Goal: Task Accomplishment & Management: Manage account settings

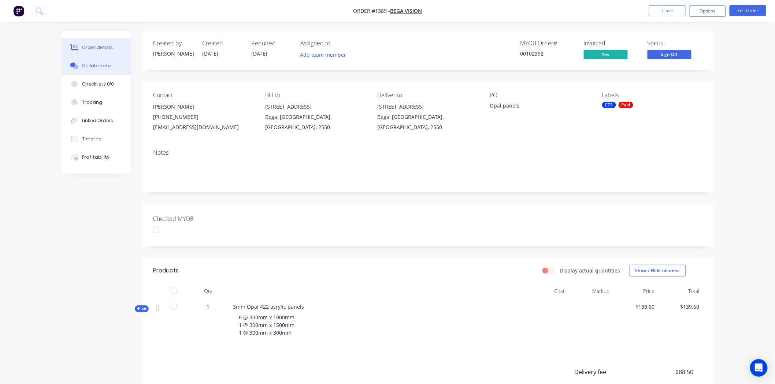
click at [103, 62] on button "Collaborate" at bounding box center [97, 66] width 70 height 18
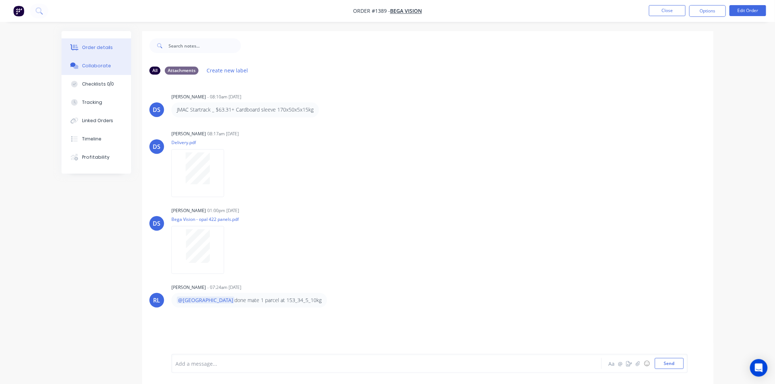
click at [105, 45] on div "Order details" at bounding box center [97, 47] width 31 height 7
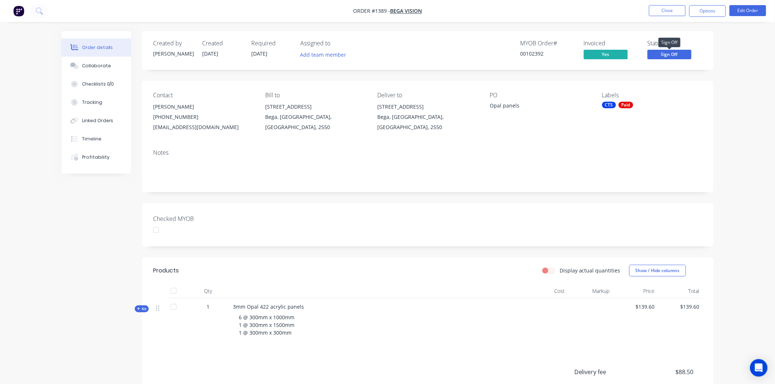
click at [668, 53] on span "Sign Off" at bounding box center [669, 54] width 44 height 9
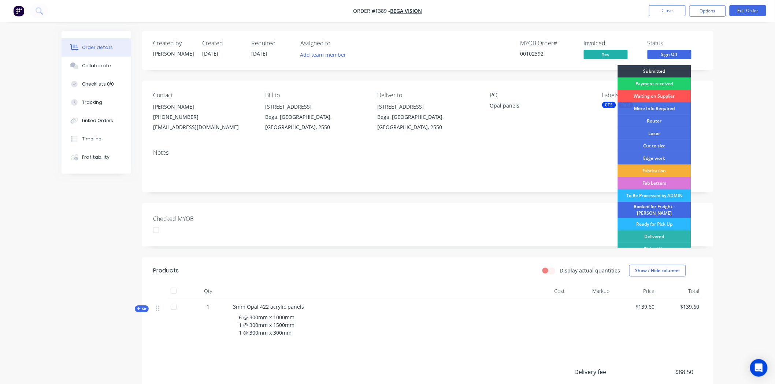
click at [650, 207] on div "Booked for Freight - [PERSON_NAME]" at bounding box center [654, 210] width 73 height 16
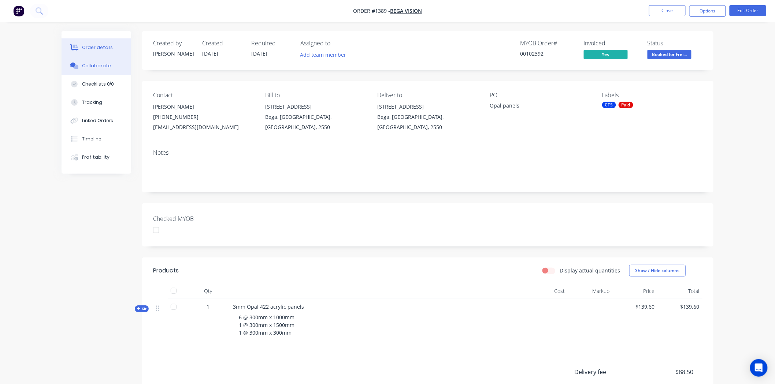
click at [98, 64] on div "Collaborate" at bounding box center [96, 66] width 29 height 7
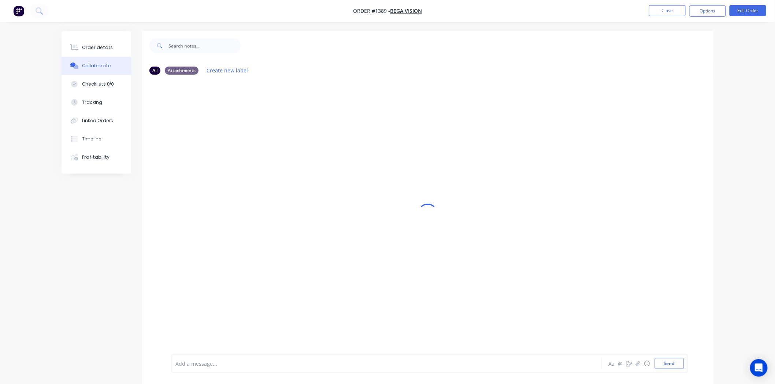
click at [220, 365] on div at bounding box center [366, 364] width 381 height 8
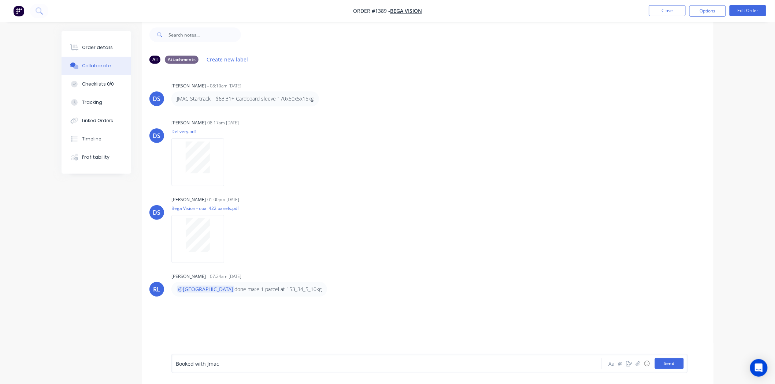
click at [678, 362] on button "Send" at bounding box center [669, 363] width 29 height 11
click at [675, 9] on button "Close" at bounding box center [667, 10] width 37 height 11
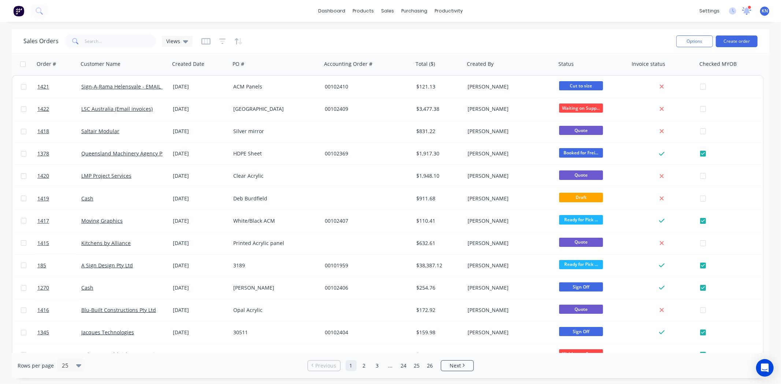
click at [747, 10] on icon at bounding box center [746, 10] width 7 height 7
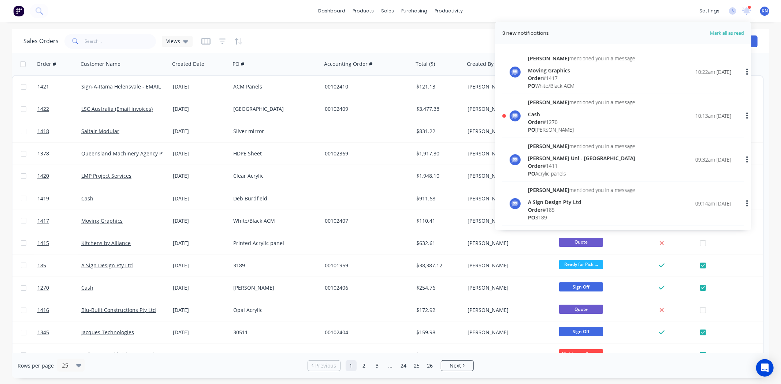
click at [534, 118] on div "Cash" at bounding box center [581, 115] width 107 height 8
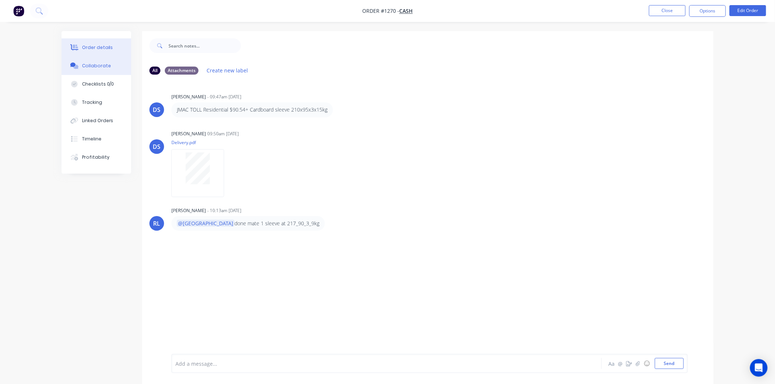
click at [86, 44] on div "Order details" at bounding box center [97, 47] width 31 height 7
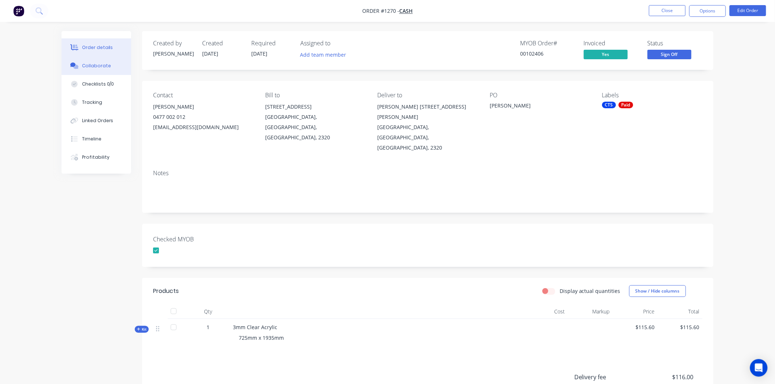
click at [96, 65] on div "Collaborate" at bounding box center [96, 66] width 29 height 7
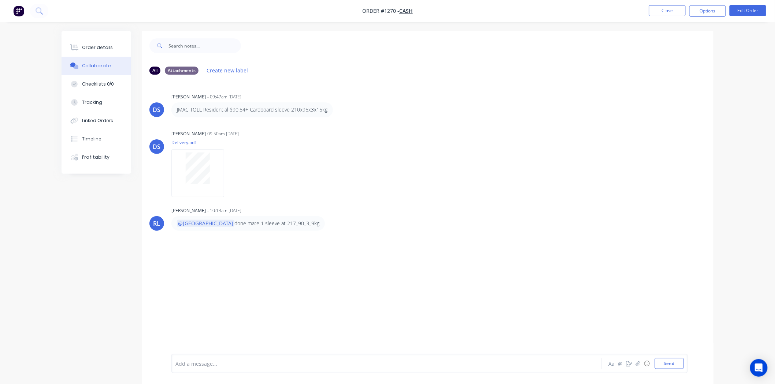
click at [209, 362] on div at bounding box center [366, 364] width 381 height 8
click at [90, 45] on div "Order details" at bounding box center [97, 47] width 31 height 7
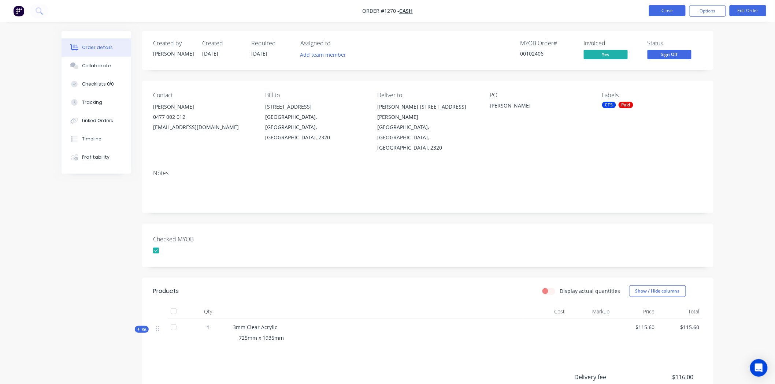
click at [666, 10] on button "Close" at bounding box center [667, 10] width 37 height 11
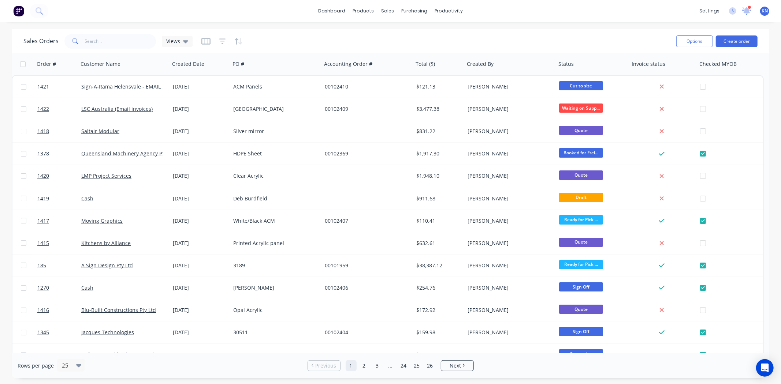
click at [746, 10] on icon at bounding box center [747, 10] width 7 height 6
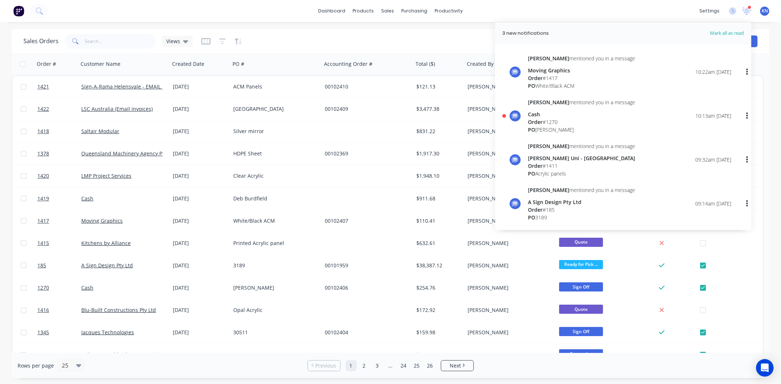
click at [541, 117] on div "Cash" at bounding box center [581, 115] width 107 height 8
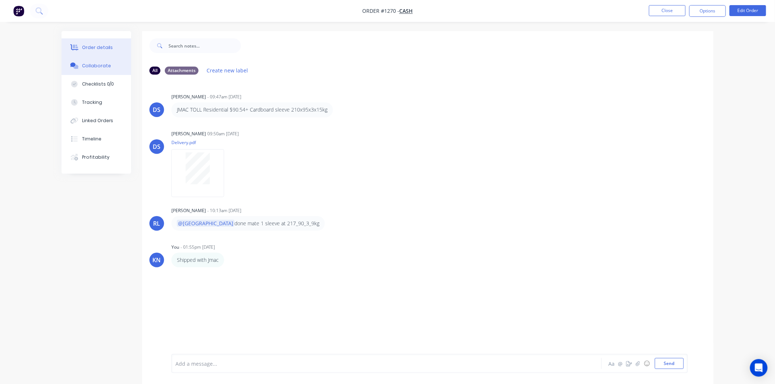
click at [96, 42] on button "Order details" at bounding box center [97, 47] width 70 height 18
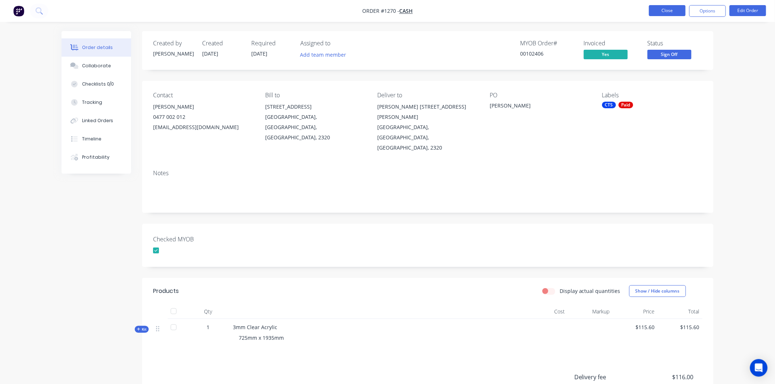
click at [671, 9] on button "Close" at bounding box center [667, 10] width 37 height 11
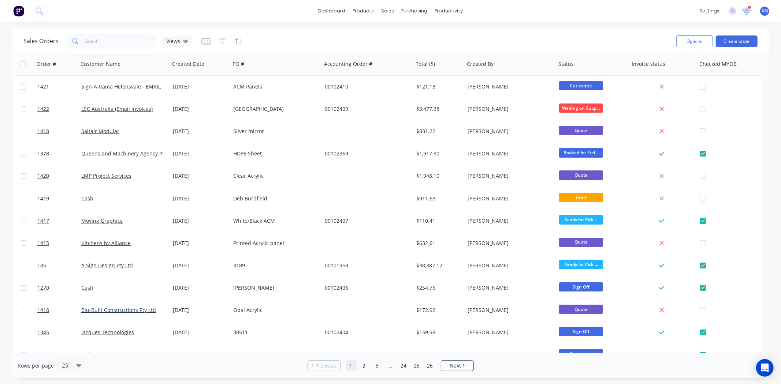
click at [746, 9] on icon at bounding box center [746, 10] width 7 height 7
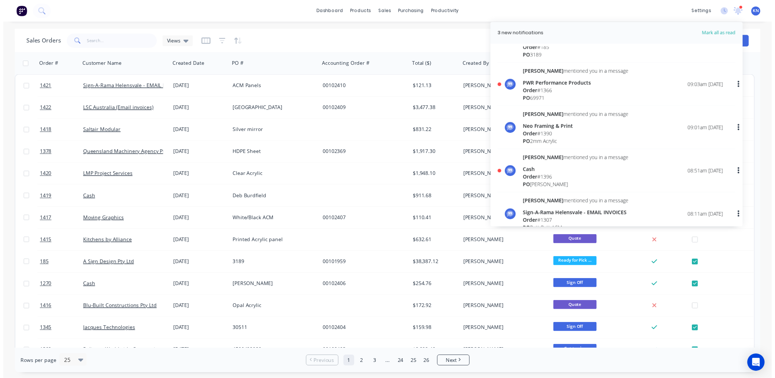
scroll to position [163, 0]
click at [551, 176] on div "Order # 1396" at bounding box center [581, 179] width 107 height 8
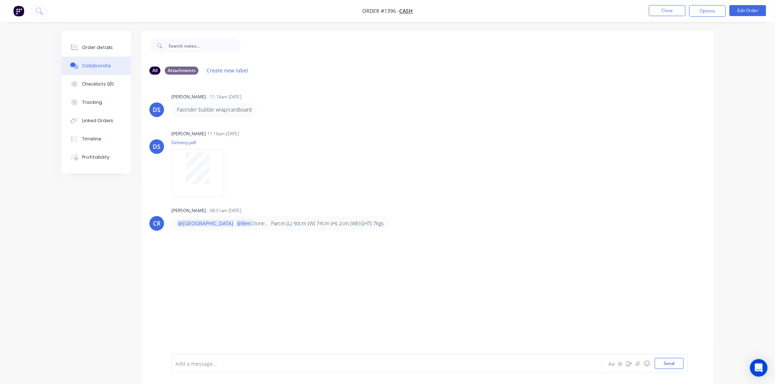
click at [225, 367] on div at bounding box center [366, 364] width 381 height 8
click at [672, 364] on button "Send" at bounding box center [669, 363] width 29 height 11
click at [663, 10] on button "Close" at bounding box center [667, 10] width 37 height 11
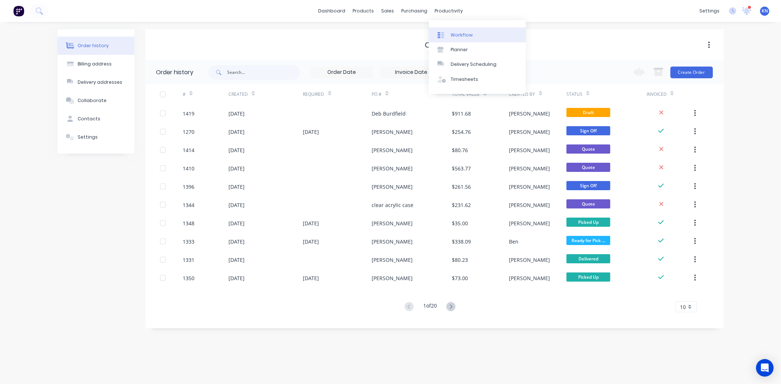
click at [465, 34] on div "Workflow" at bounding box center [462, 35] width 22 height 7
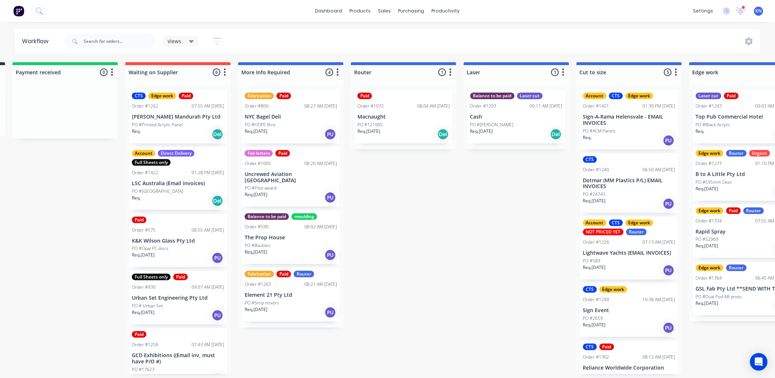
scroll to position [0, 103]
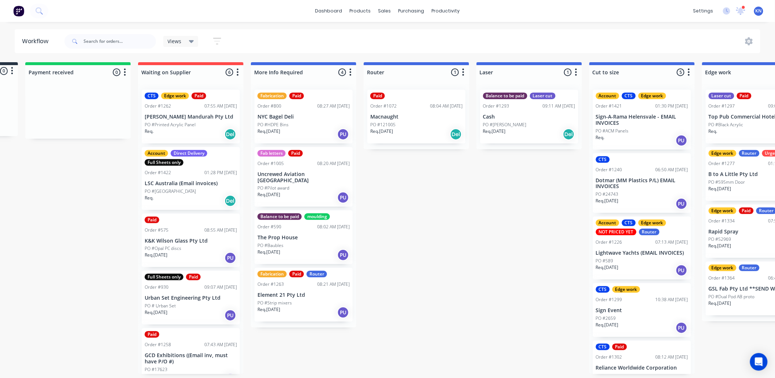
click at [173, 192] on p "PO #[GEOGRAPHIC_DATA]" at bounding box center [170, 191] width 51 height 7
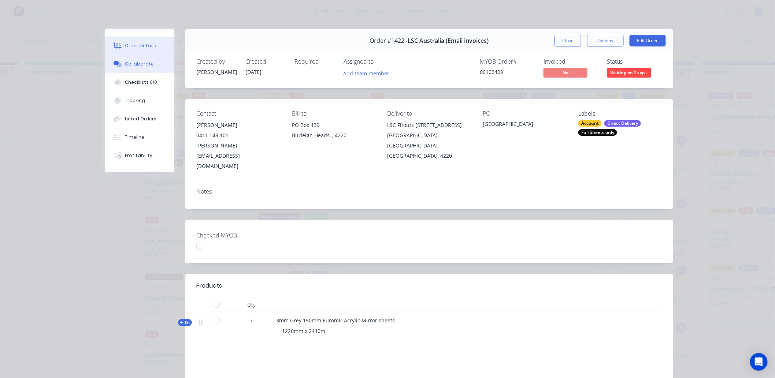
click at [137, 63] on div "Collaborate" at bounding box center [139, 64] width 29 height 7
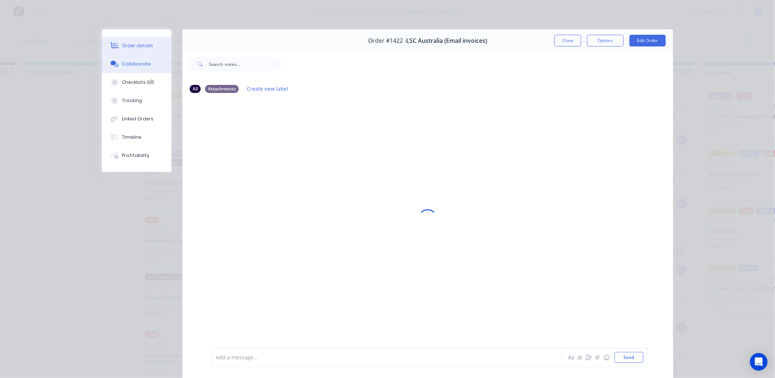
click at [133, 43] on div "Order details" at bounding box center [137, 45] width 31 height 7
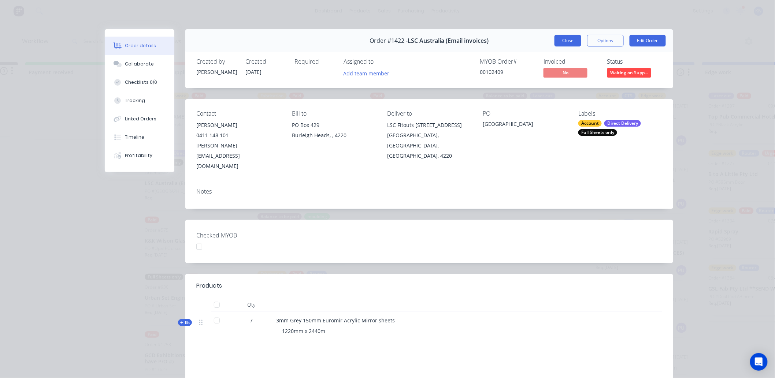
click at [568, 39] on button "Close" at bounding box center [567, 41] width 27 height 12
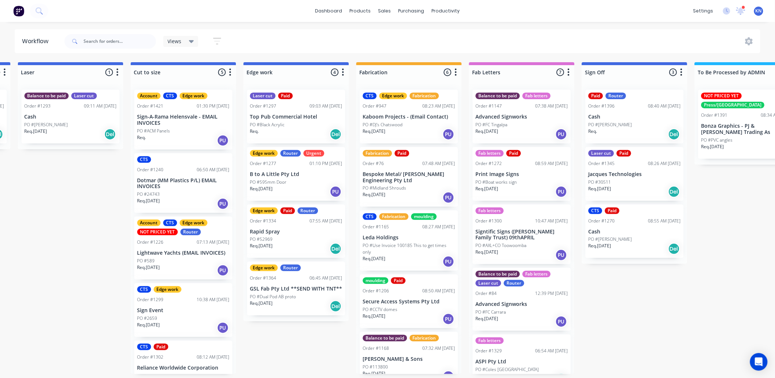
scroll to position [0, 729]
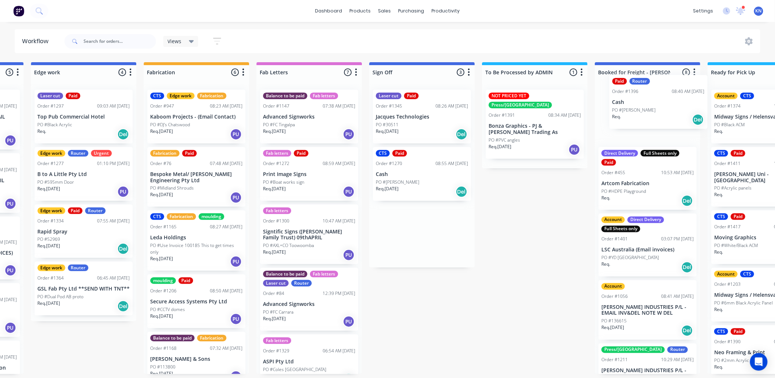
drag, startPoint x: 444, startPoint y: 122, endPoint x: 638, endPoint y: 106, distance: 194.7
click at [638, 106] on div "Submitted 0 Status colour #273444 hex #273444 Save Cancel Summaries Total order…" at bounding box center [96, 218] width 1752 height 312
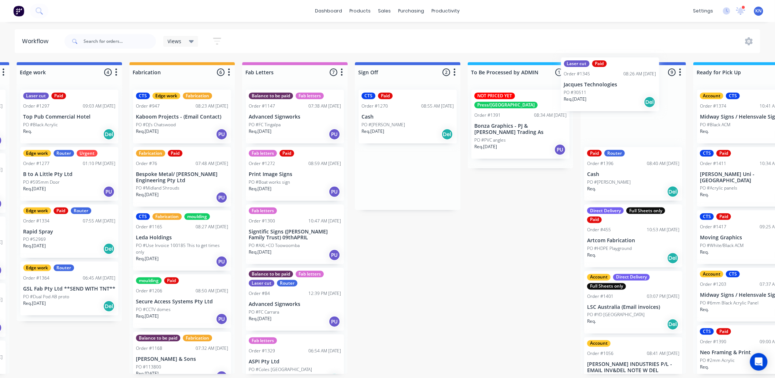
drag, startPoint x: 390, startPoint y: 120, endPoint x: 598, endPoint y: 85, distance: 211.7
click at [598, 85] on div "Submitted 0 Status colour #273444 hex #273444 Save Cancel Summaries Total order…" at bounding box center [82, 218] width 1752 height 312
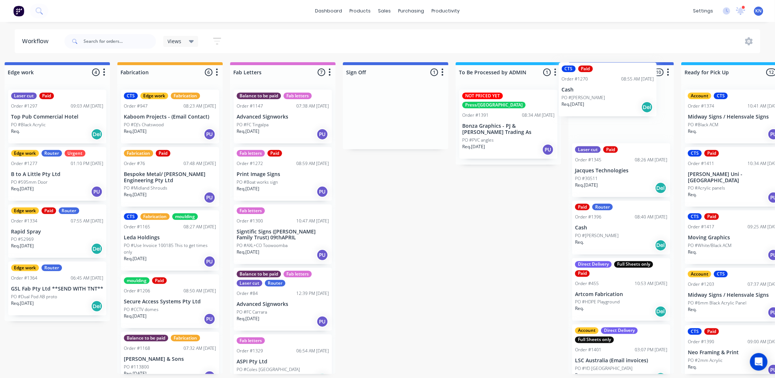
drag, startPoint x: 406, startPoint y: 111, endPoint x: 576, endPoint y: 88, distance: 171.4
click at [576, 88] on div "Submitted 0 Status colour #273444 hex #273444 Save Cancel Summaries Total order…" at bounding box center [70, 218] width 1752 height 312
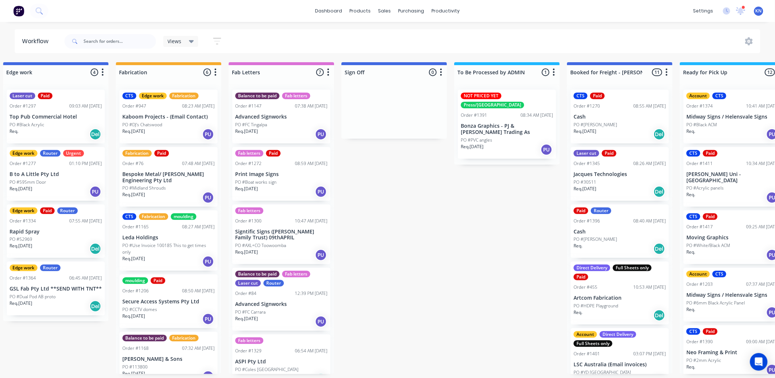
click at [471, 252] on div "Submitted 0 Status colour #273444 hex #273444 Save Cancel Summaries Total order…" at bounding box center [68, 218] width 1752 height 312
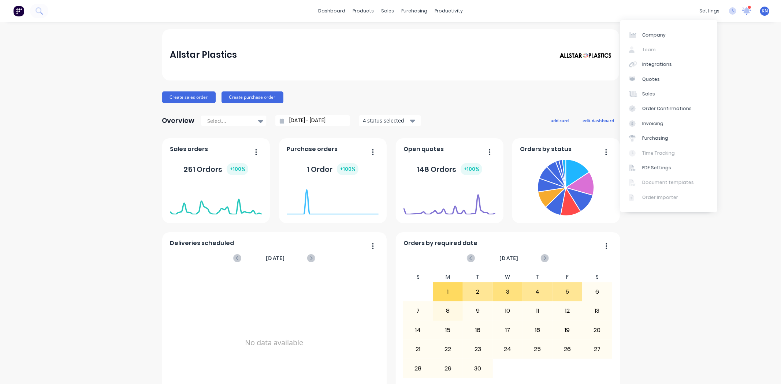
click at [743, 10] on icon at bounding box center [746, 10] width 7 height 7
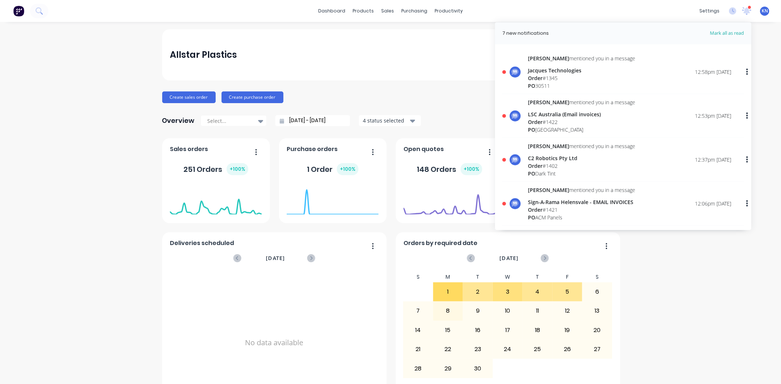
click at [548, 119] on div "Order # 1422" at bounding box center [581, 122] width 107 height 8
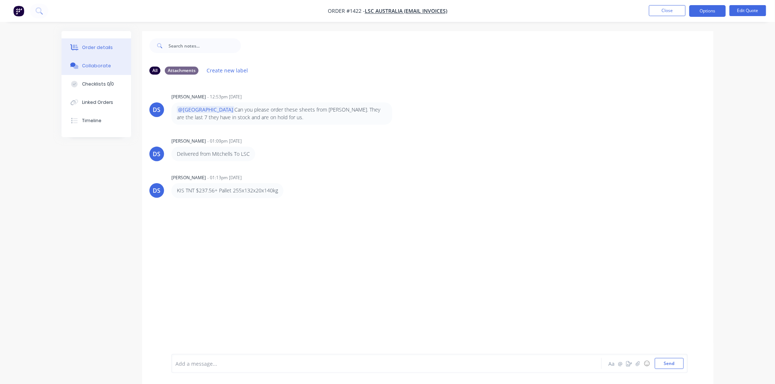
click at [101, 48] on div "Order details" at bounding box center [97, 47] width 31 height 7
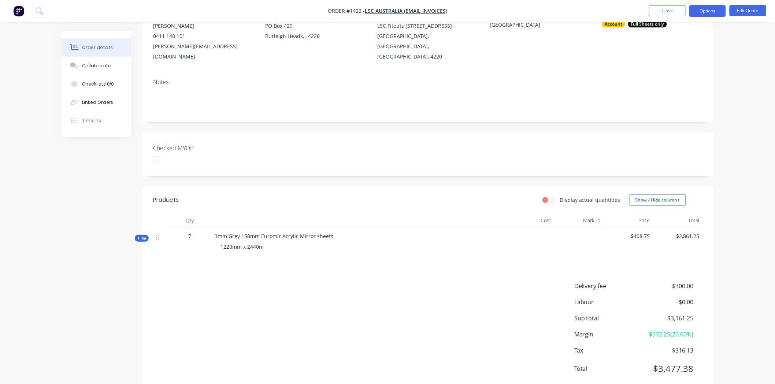
scroll to position [81, 0]
click at [97, 66] on div "Collaborate" at bounding box center [96, 66] width 29 height 7
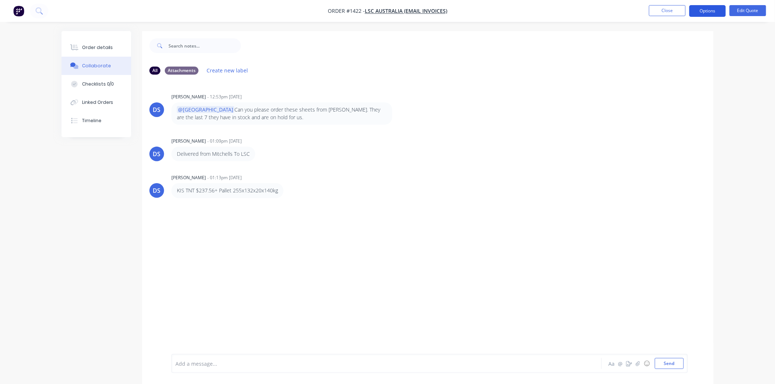
click at [707, 9] on button "Options" at bounding box center [707, 11] width 37 height 12
click at [671, 88] on div "Convert to Order" at bounding box center [685, 88] width 67 height 11
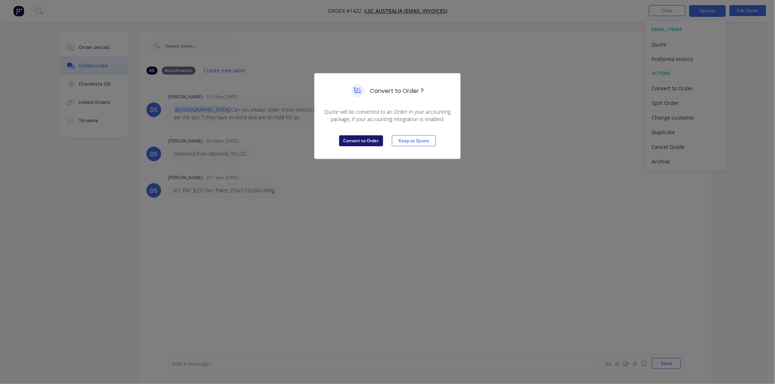
click at [360, 140] on button "Convert to Order" at bounding box center [361, 140] width 44 height 11
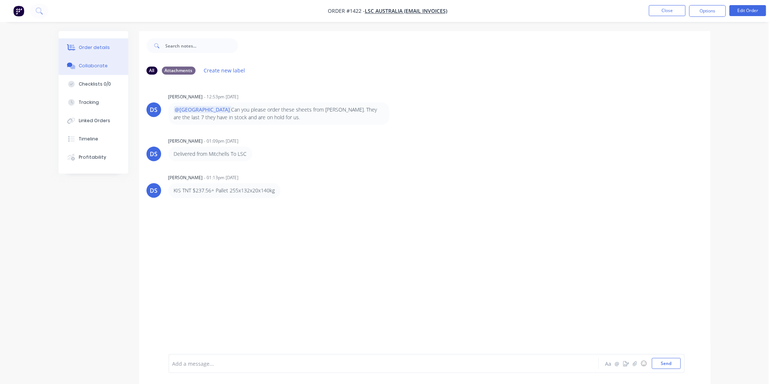
click at [93, 48] on div "Order details" at bounding box center [94, 47] width 31 height 7
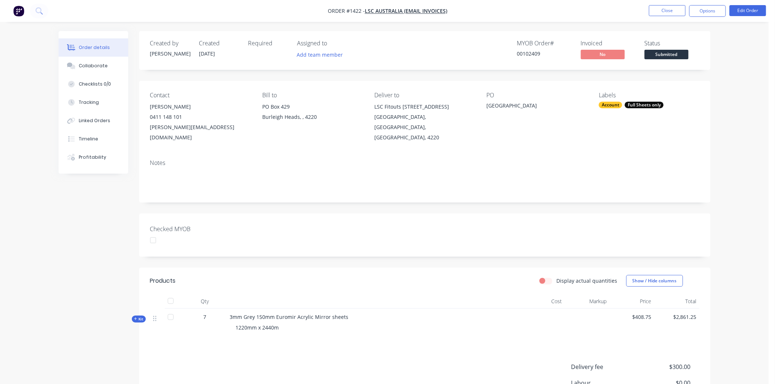
click at [627, 104] on div "Full Sheets only" at bounding box center [644, 105] width 39 height 7
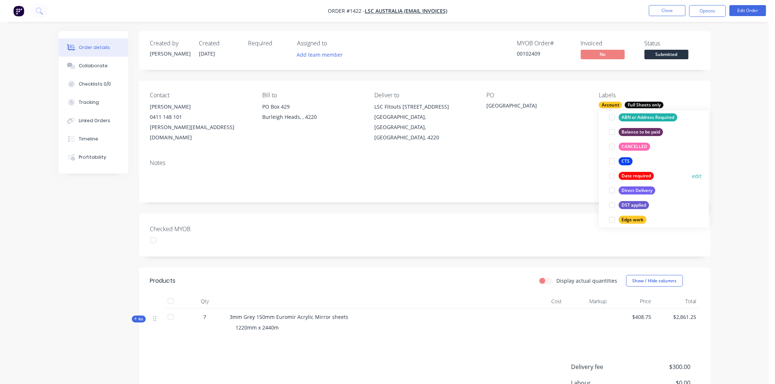
scroll to position [81, 0]
click at [612, 192] on div at bounding box center [612, 190] width 15 height 15
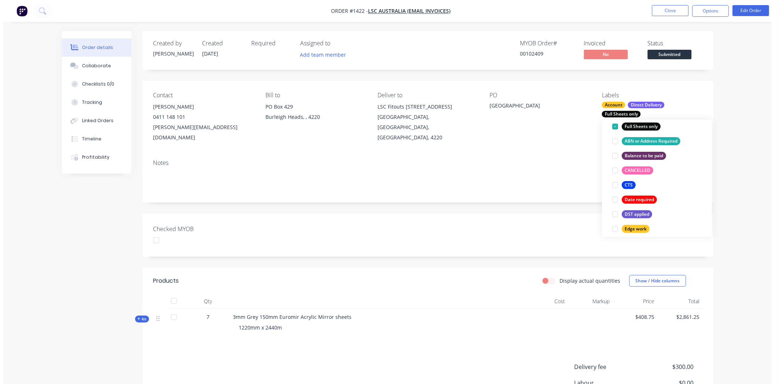
scroll to position [0, 0]
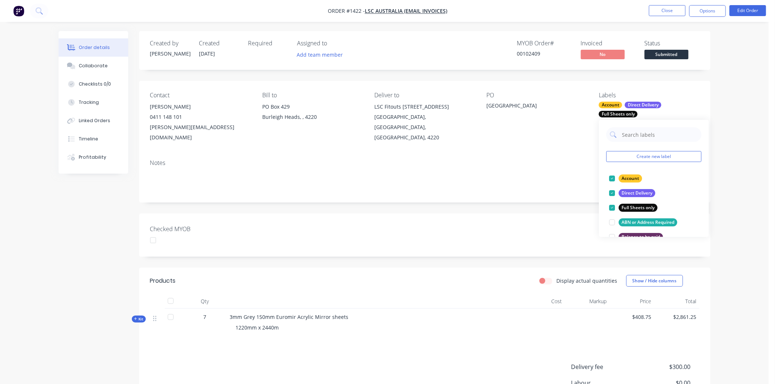
click at [406, 201] on div "Created by Darren Created 08/09/25 Required Assigned to Add team member MYOB Or…" at bounding box center [424, 253] width 571 height 444
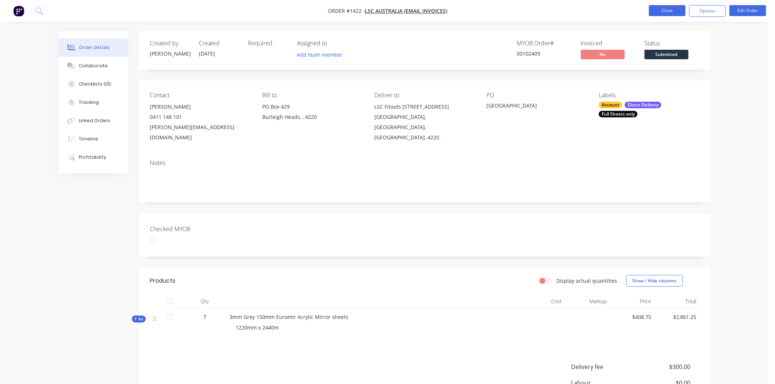
click at [676, 11] on button "Close" at bounding box center [667, 10] width 37 height 11
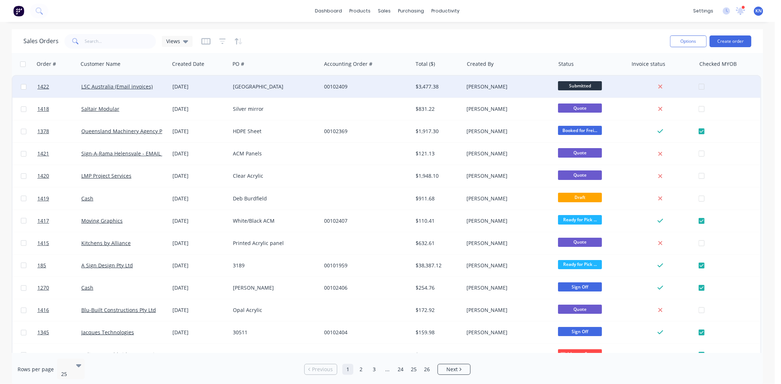
click at [580, 83] on span "Submitted" at bounding box center [580, 85] width 44 height 9
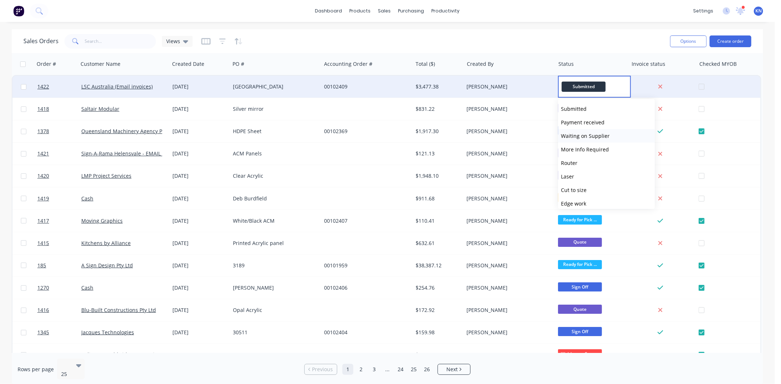
click at [584, 135] on span "Waiting on Supplier" at bounding box center [585, 136] width 49 height 7
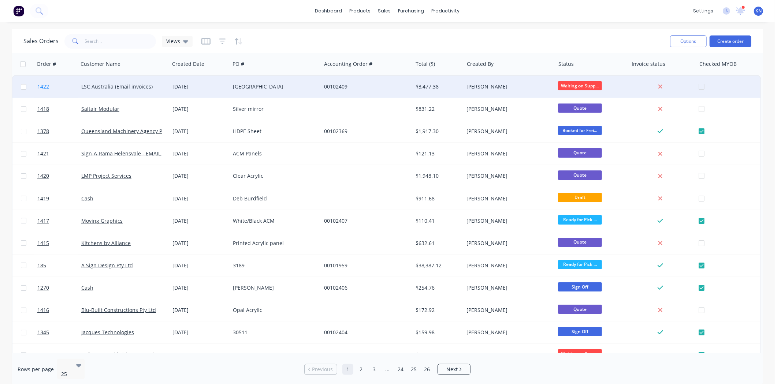
click at [59, 86] on link "1422" at bounding box center [59, 87] width 44 height 22
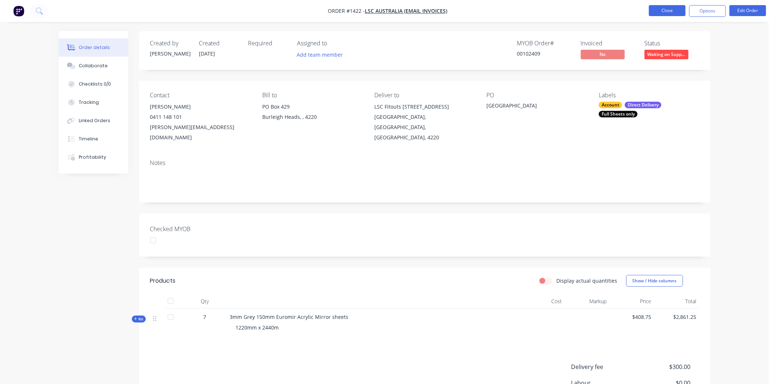
click at [669, 6] on button "Close" at bounding box center [667, 10] width 37 height 11
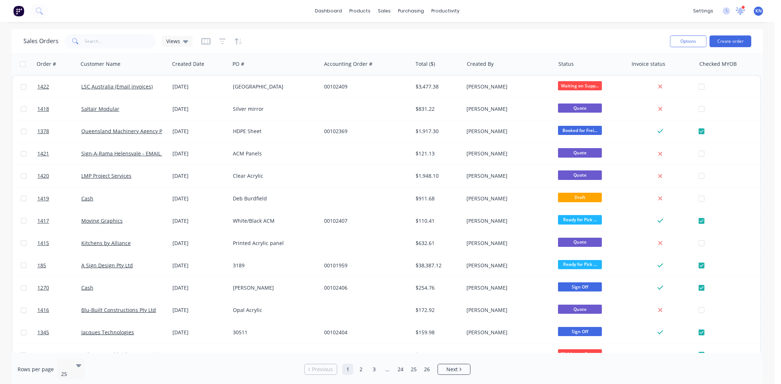
click at [738, 6] on div at bounding box center [740, 10] width 9 height 11
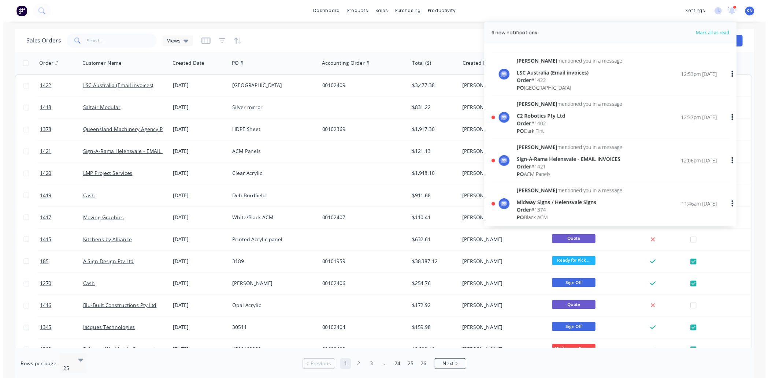
scroll to position [81, 0]
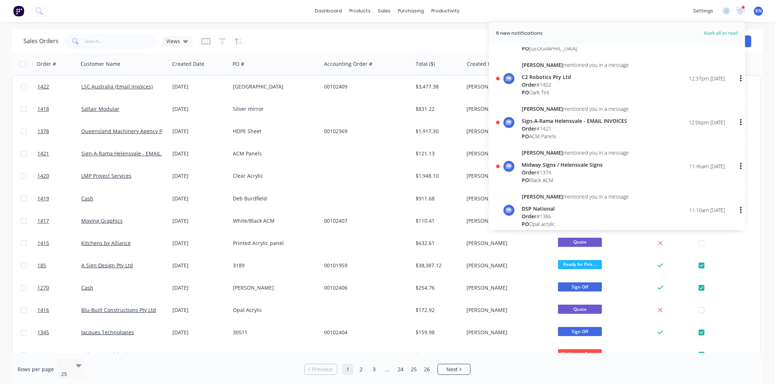
click at [541, 125] on div "Order # 1421" at bounding box center [575, 129] width 107 height 8
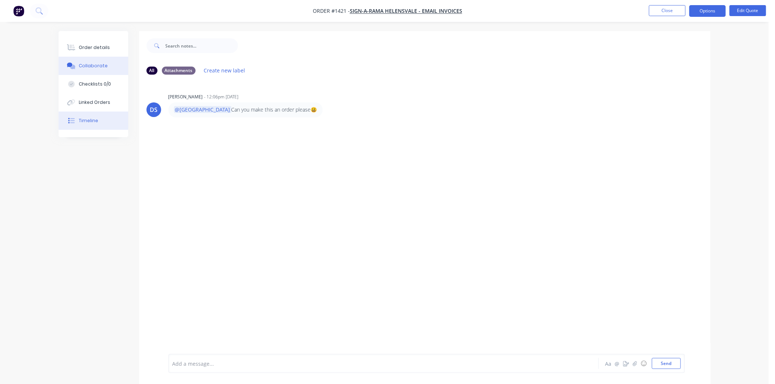
click at [90, 119] on div "Timeline" at bounding box center [88, 121] width 19 height 7
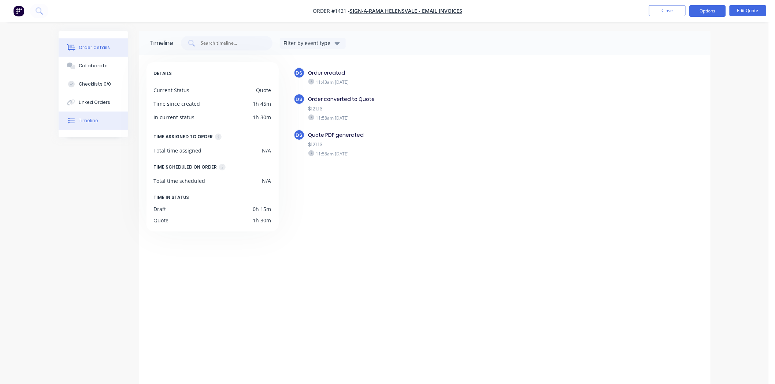
click at [107, 47] on button "Order details" at bounding box center [94, 47] width 70 height 18
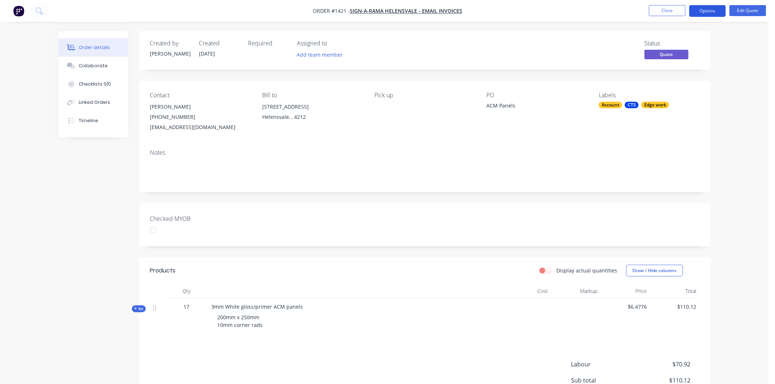
click at [709, 8] on button "Options" at bounding box center [707, 11] width 37 height 12
click at [580, 48] on div "Status Quote" at bounding box center [535, 50] width 329 height 21
click at [93, 101] on div "Linked Orders" at bounding box center [94, 102] width 31 height 7
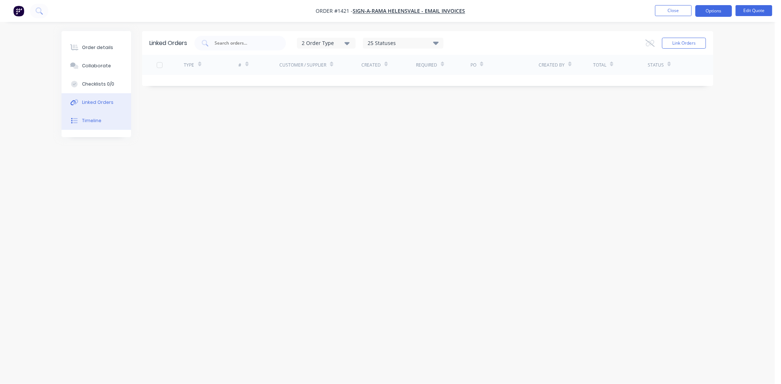
click at [92, 122] on div "Timeline" at bounding box center [91, 121] width 19 height 7
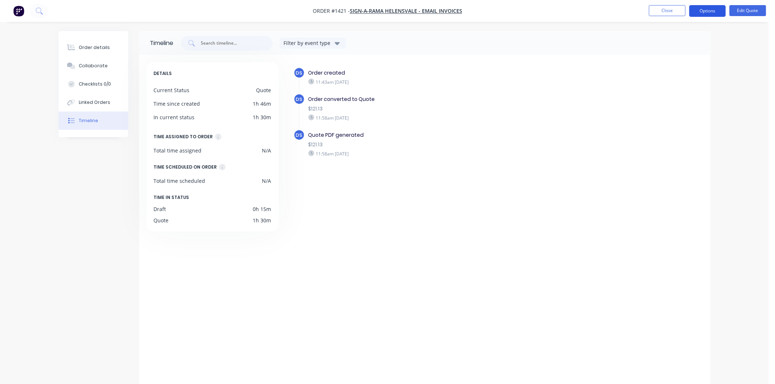
click at [712, 11] on button "Options" at bounding box center [707, 11] width 37 height 12
click at [681, 89] on div "Convert to Order" at bounding box center [685, 88] width 67 height 11
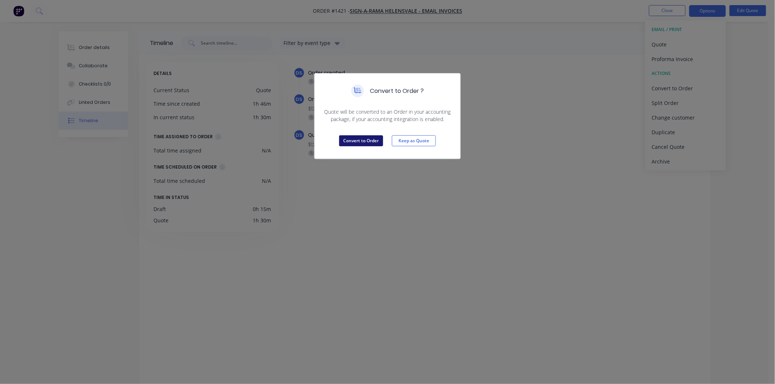
click at [354, 141] on button "Convert to Order" at bounding box center [361, 140] width 44 height 11
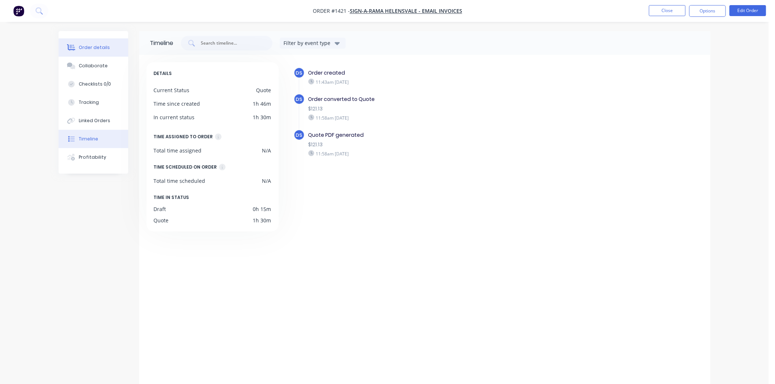
click at [95, 51] on button "Order details" at bounding box center [94, 47] width 70 height 18
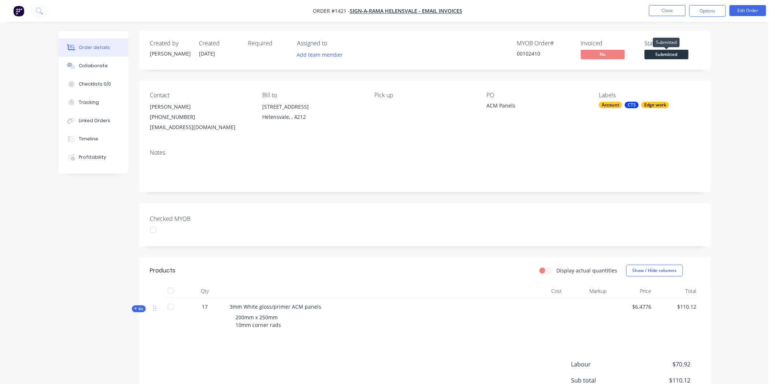
click at [679, 56] on span "Submitted" at bounding box center [666, 54] width 44 height 9
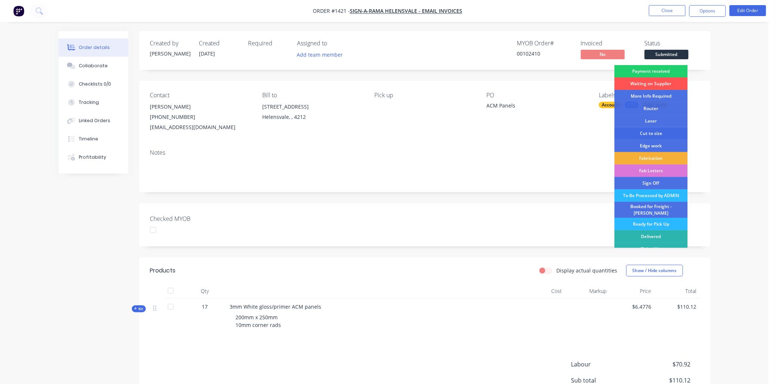
click at [654, 132] on div "Cut to size" at bounding box center [650, 133] width 73 height 12
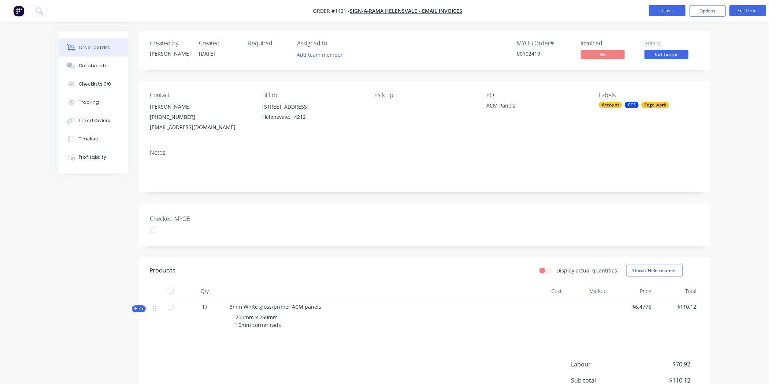
click at [665, 9] on button "Close" at bounding box center [667, 10] width 37 height 11
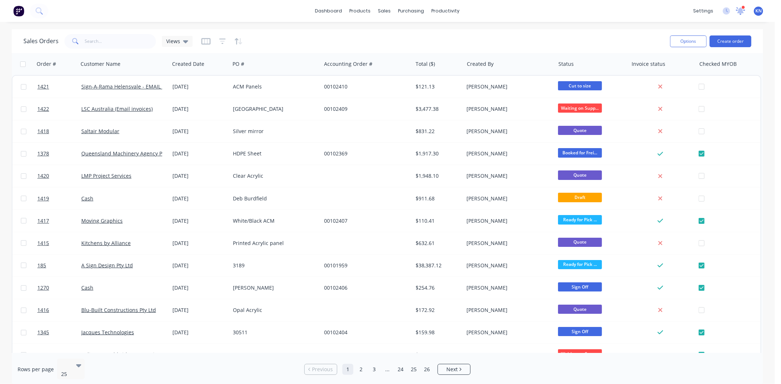
click at [740, 10] on icon at bounding box center [740, 10] width 7 height 6
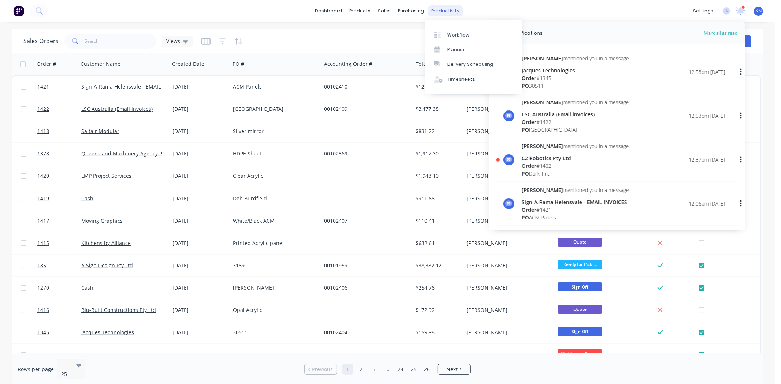
click at [449, 10] on div "productivity" at bounding box center [446, 10] width 36 height 11
click at [456, 33] on div "Workflow" at bounding box center [458, 35] width 22 height 7
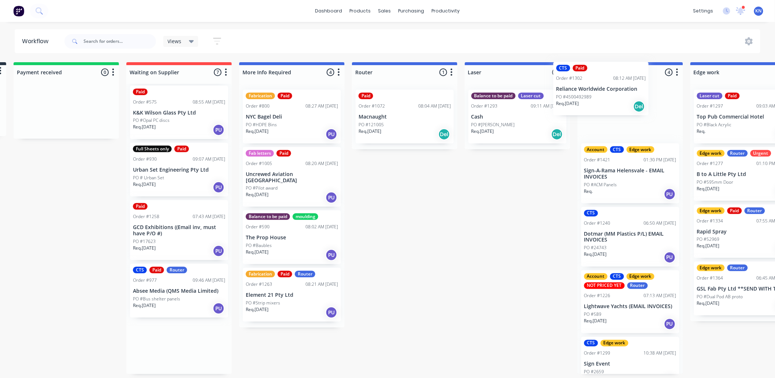
scroll to position [0, 124]
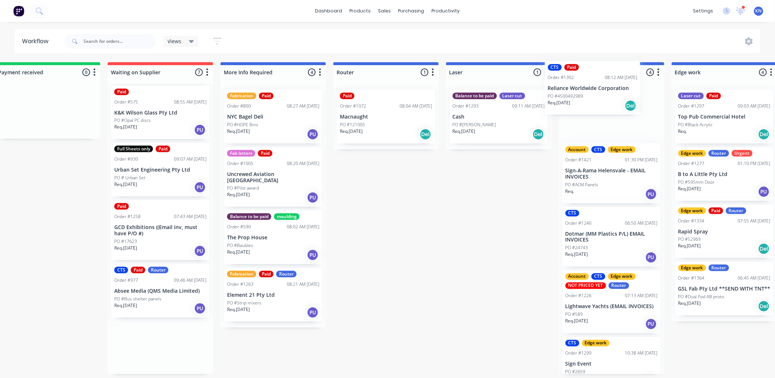
drag, startPoint x: 270, startPoint y: 353, endPoint x: 579, endPoint y: 92, distance: 404.3
click at [579, 92] on div "Submitted 0 Status colour #273444 hex #273444 Save Cancel Summaries Total order…" at bounding box center [737, 218] width 1752 height 312
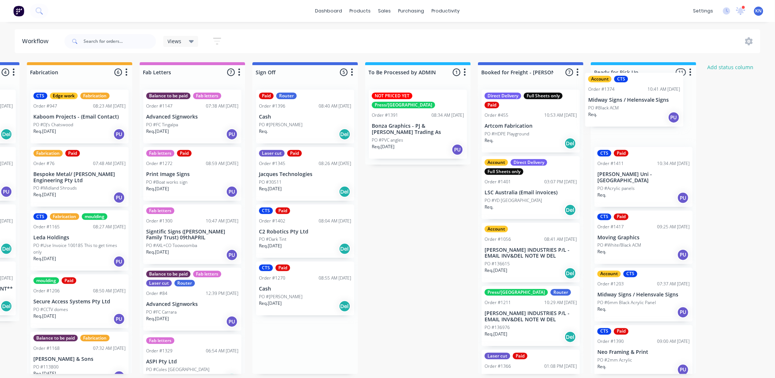
scroll to position [0, 903]
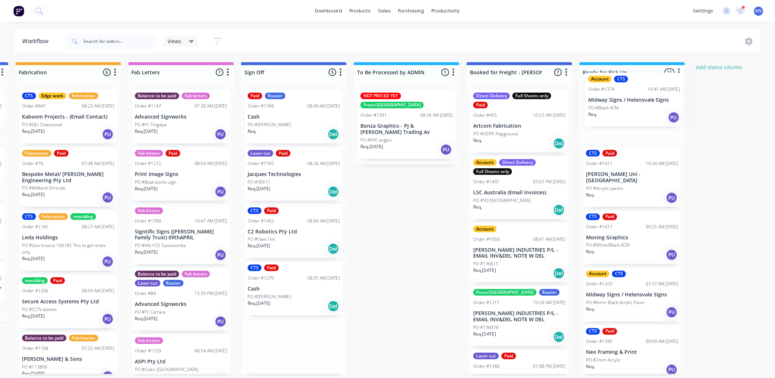
drag, startPoint x: 296, startPoint y: 118, endPoint x: 608, endPoint y: 90, distance: 313.2
click at [740, 9] on icon at bounding box center [740, 10] width 7 height 6
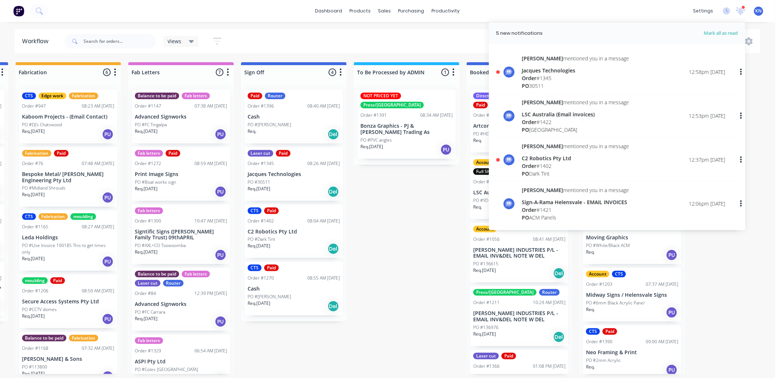
click at [557, 157] on div "C2 Robotics Pty Ltd" at bounding box center [575, 159] width 107 height 8
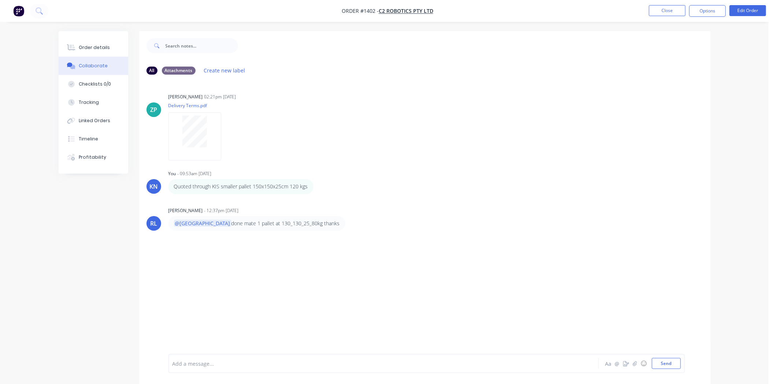
click at [189, 367] on div at bounding box center [363, 364] width 381 height 8
click at [666, 365] on button "Send" at bounding box center [666, 363] width 29 height 11
click at [94, 47] on div "Order details" at bounding box center [94, 47] width 31 height 7
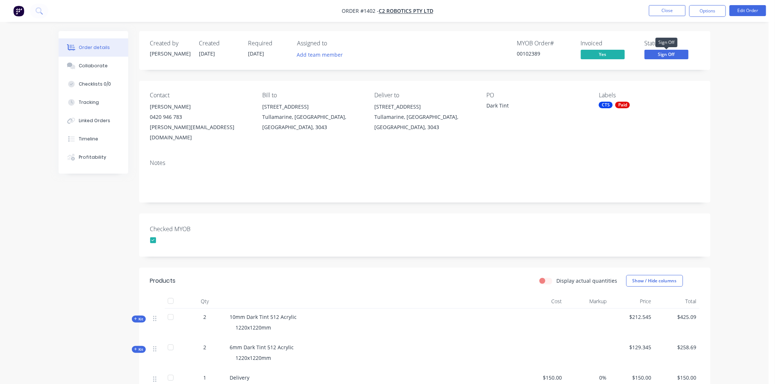
click at [674, 54] on span "Sign Off" at bounding box center [666, 54] width 44 height 9
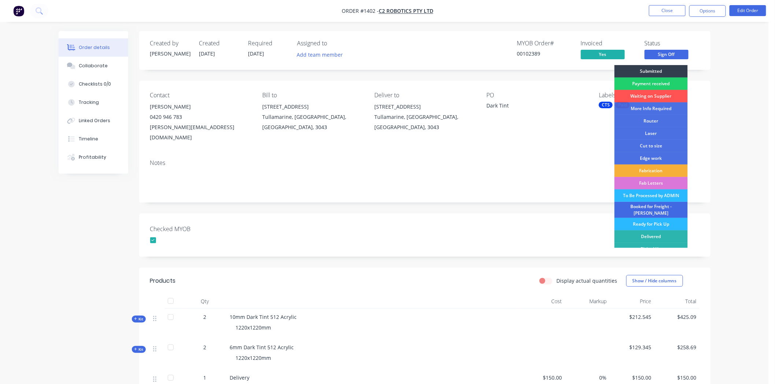
click at [654, 208] on div "Booked for Freight - [PERSON_NAME]" at bounding box center [650, 210] width 73 height 16
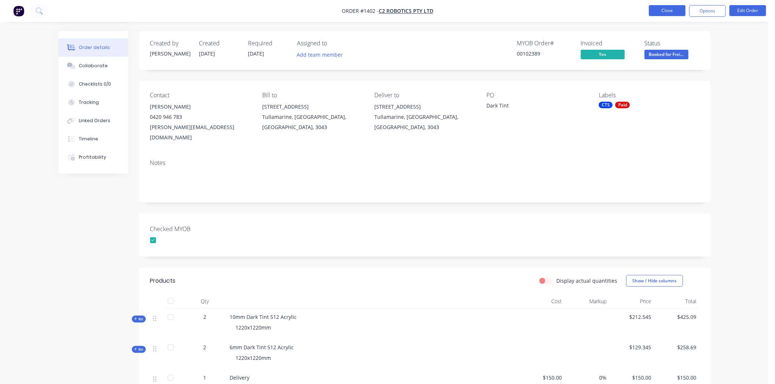
click at [674, 11] on button "Close" at bounding box center [667, 10] width 37 height 11
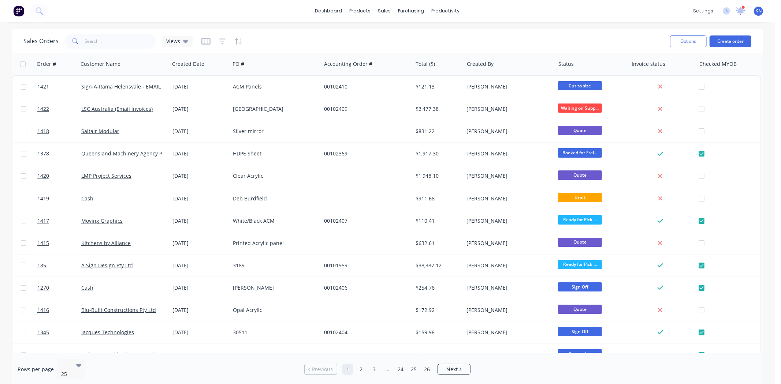
click at [741, 10] on icon at bounding box center [740, 10] width 7 height 7
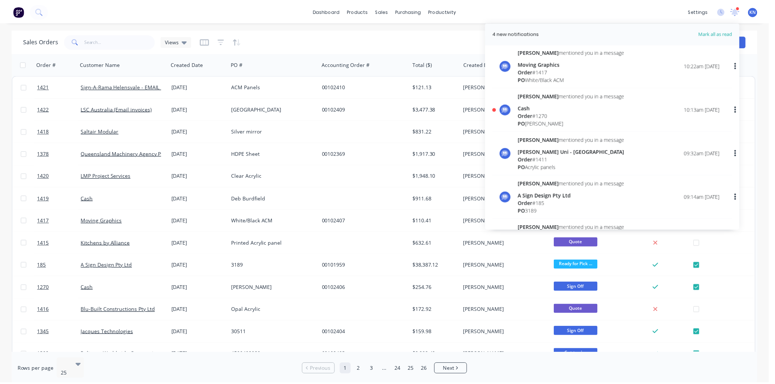
scroll to position [285, 0]
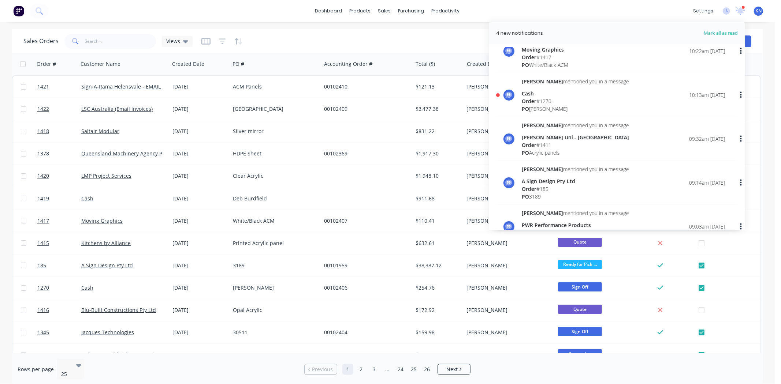
click at [544, 97] on div "Order # 1270" at bounding box center [575, 101] width 107 height 8
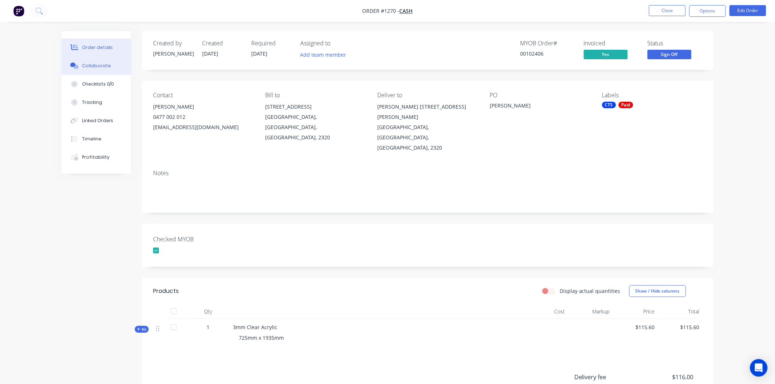
click at [96, 64] on div "Collaborate" at bounding box center [96, 66] width 29 height 7
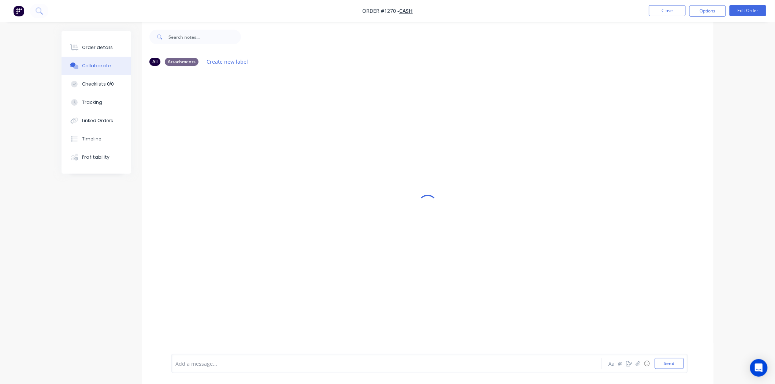
scroll to position [11, 0]
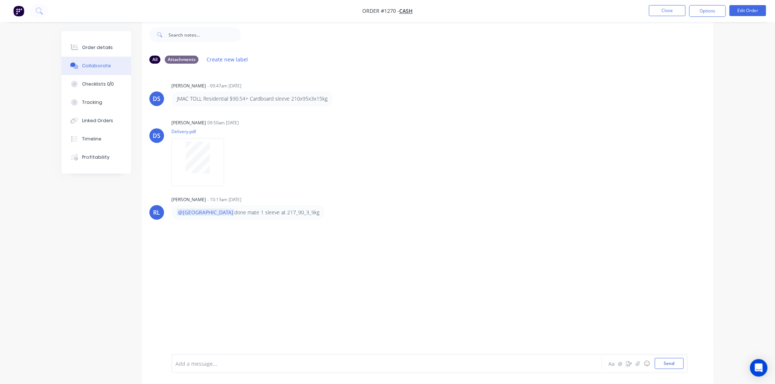
click at [227, 372] on div "Add a message... Aa @ ☺ Send" at bounding box center [429, 363] width 516 height 19
click at [223, 365] on div at bounding box center [366, 364] width 381 height 8
click at [670, 363] on button "Send" at bounding box center [669, 363] width 29 height 11
click at [226, 247] on icon "button" at bounding box center [226, 249] width 2 height 8
click at [244, 262] on button "Edit" at bounding box center [253, 263] width 46 height 12
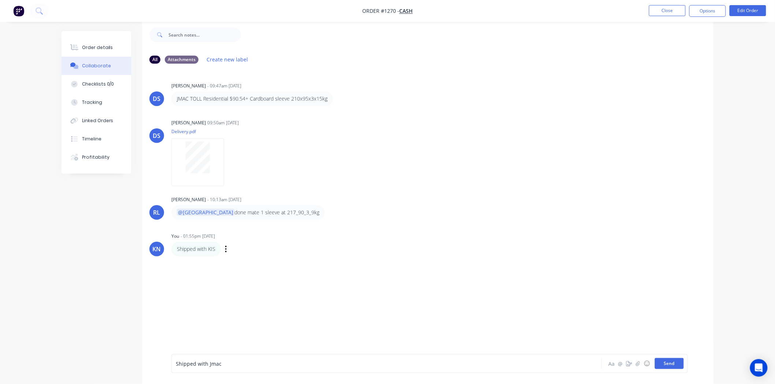
click at [665, 363] on button "Send" at bounding box center [669, 363] width 29 height 11
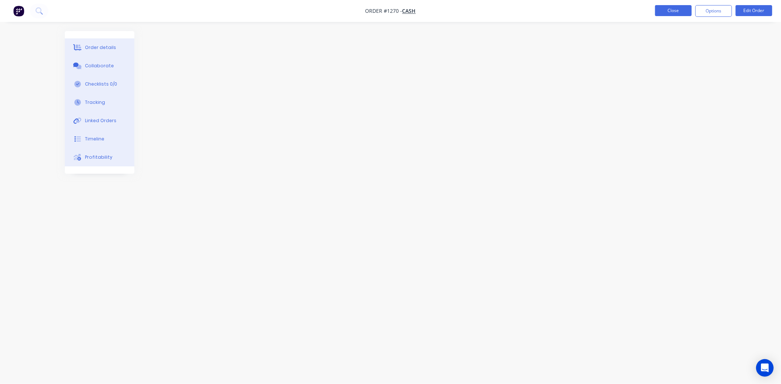
click at [679, 10] on button "Close" at bounding box center [673, 10] width 37 height 11
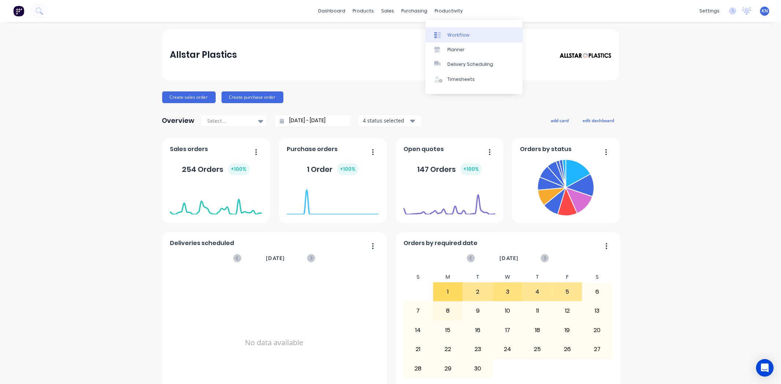
click at [456, 33] on div "Workflow" at bounding box center [458, 35] width 22 height 7
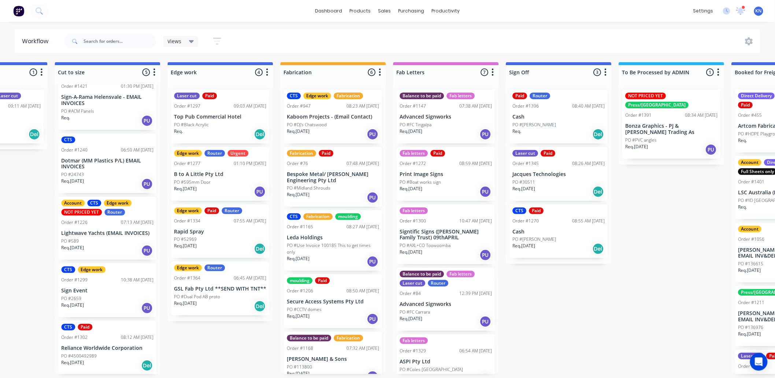
scroll to position [2, 638]
click at [89, 348] on p "Reliance Worldwide Corporation" at bounding box center [107, 348] width 92 height 6
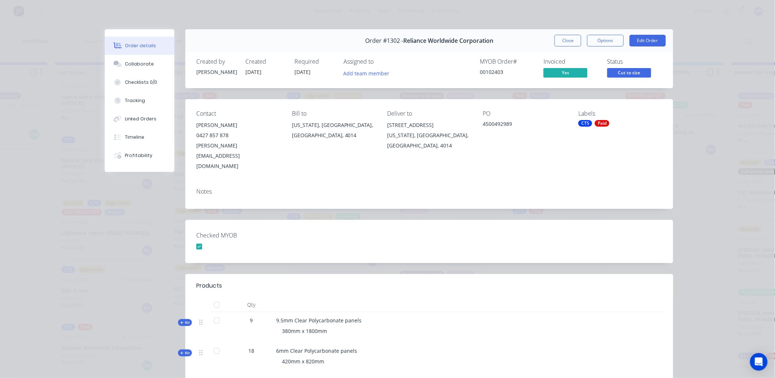
click at [182, 320] on span "Kit" at bounding box center [185, 322] width 10 height 5
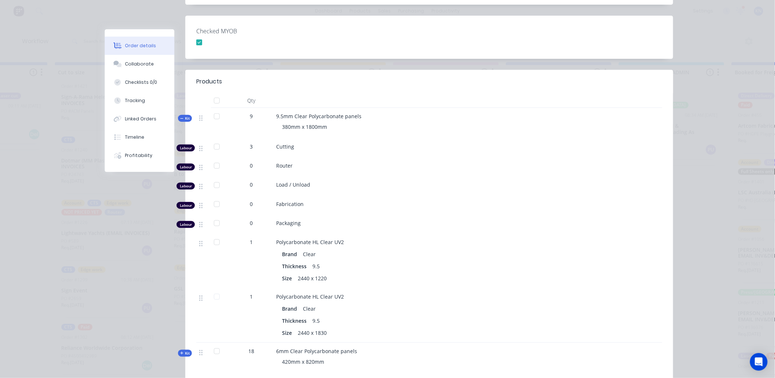
scroll to position [244, 0]
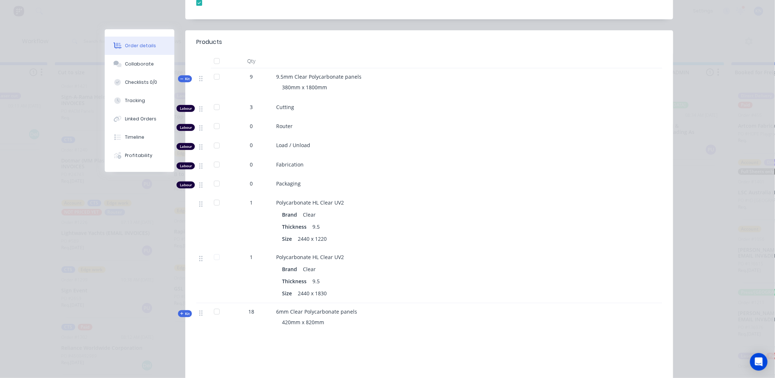
click at [182, 311] on span "Kit" at bounding box center [185, 313] width 10 height 5
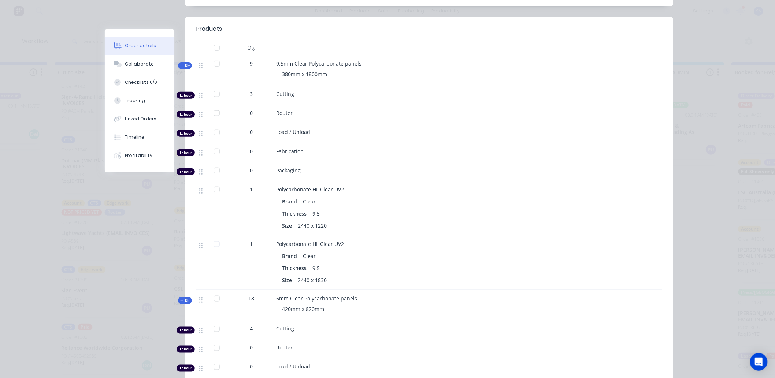
scroll to position [112, 0]
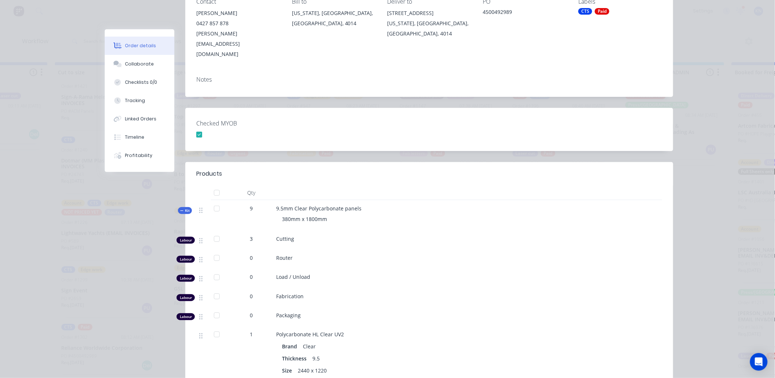
click at [184, 208] on span "Kit" at bounding box center [185, 210] width 10 height 5
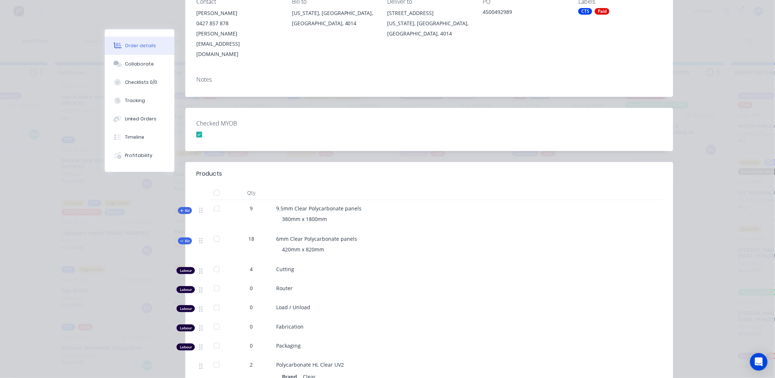
click at [182, 238] on span "Kit" at bounding box center [185, 240] width 10 height 5
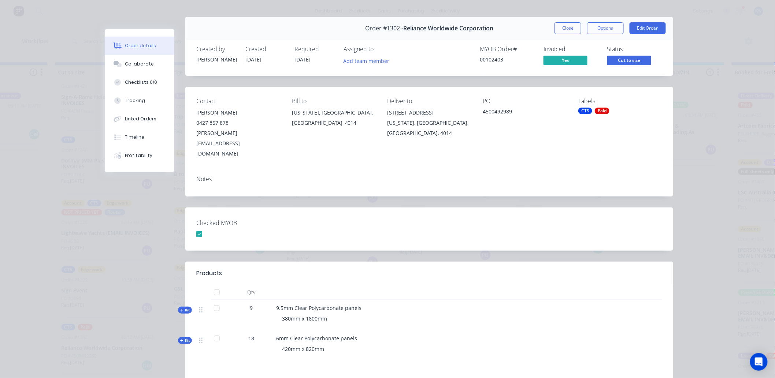
scroll to position [0, 0]
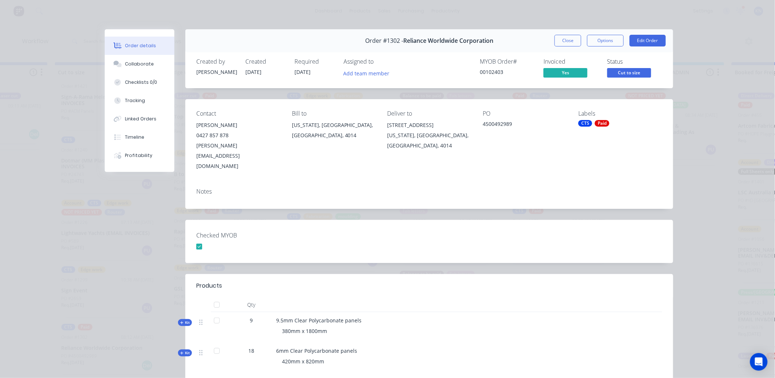
drag, startPoint x: 565, startPoint y: 41, endPoint x: 535, endPoint y: 18, distance: 37.8
click at [565, 41] on button "Close" at bounding box center [567, 41] width 27 height 12
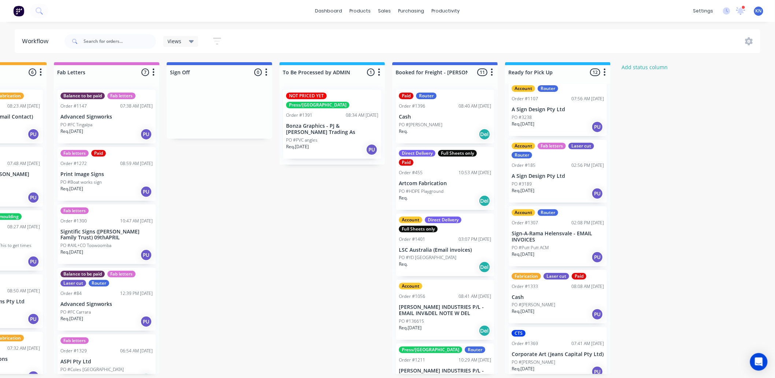
scroll to position [2, 977]
click at [588, 360] on div "Mark as Picked Up" at bounding box center [589, 362] width 74 height 15
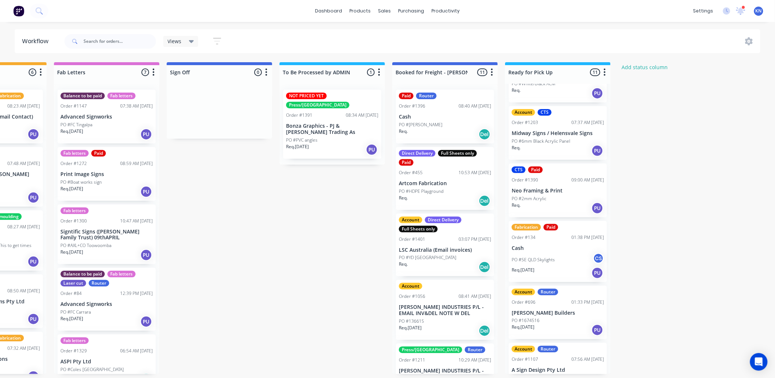
scroll to position [284, 0]
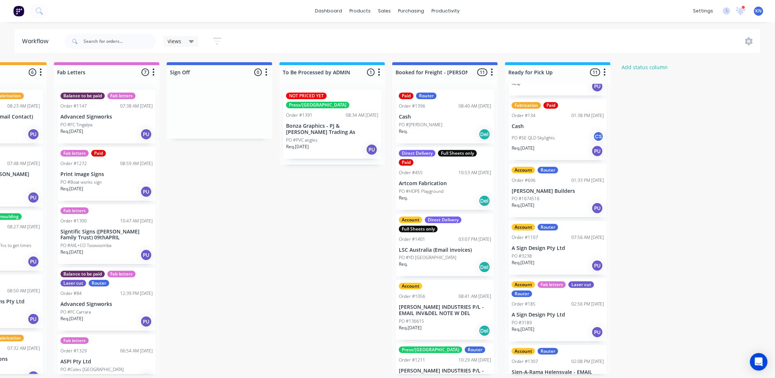
click at [537, 253] on div "PO #3238" at bounding box center [558, 256] width 92 height 7
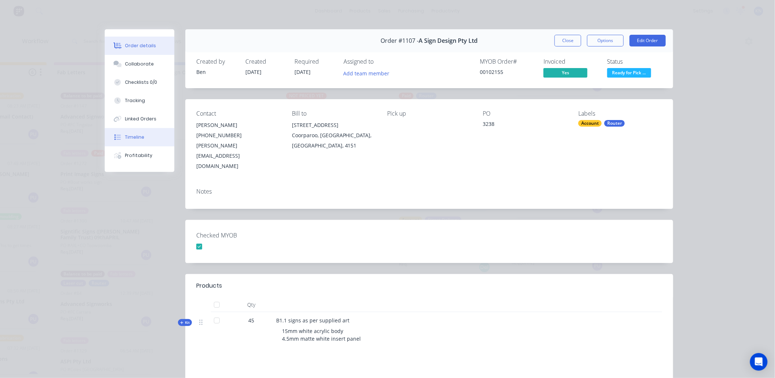
click at [126, 135] on div "Timeline" at bounding box center [134, 137] width 19 height 7
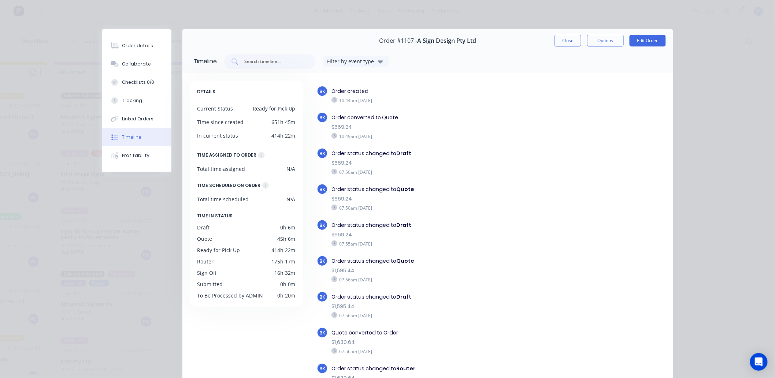
scroll to position [0, 977]
click at [135, 44] on div "Order details" at bounding box center [137, 45] width 31 height 7
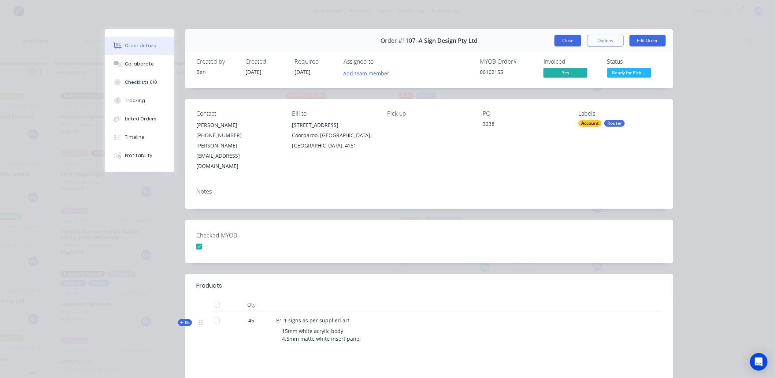
click at [565, 40] on button "Close" at bounding box center [567, 41] width 27 height 12
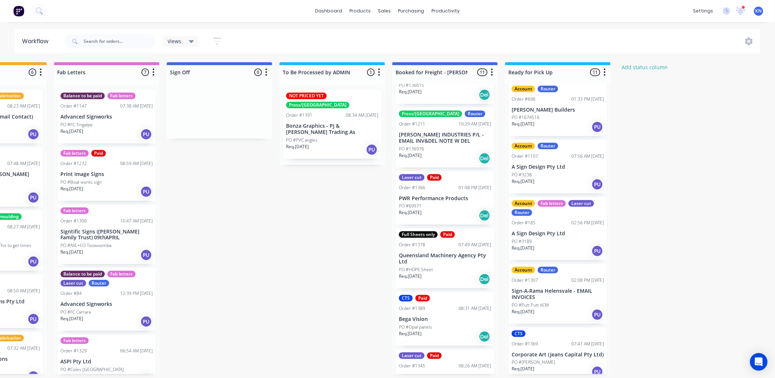
scroll to position [216, 0]
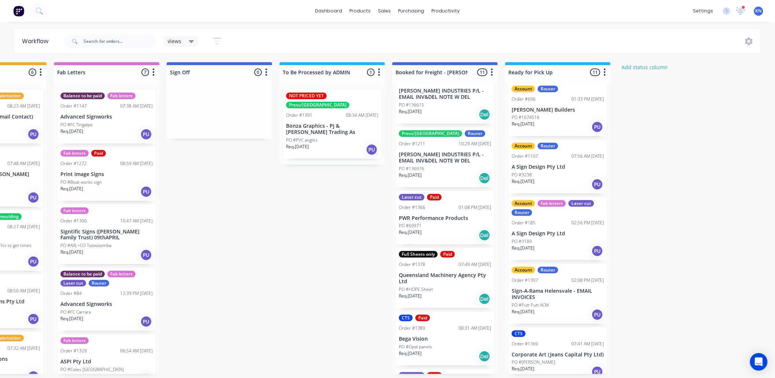
click at [434, 279] on p "Queensland Machinery Agency Pty Ltd" at bounding box center [445, 278] width 92 height 12
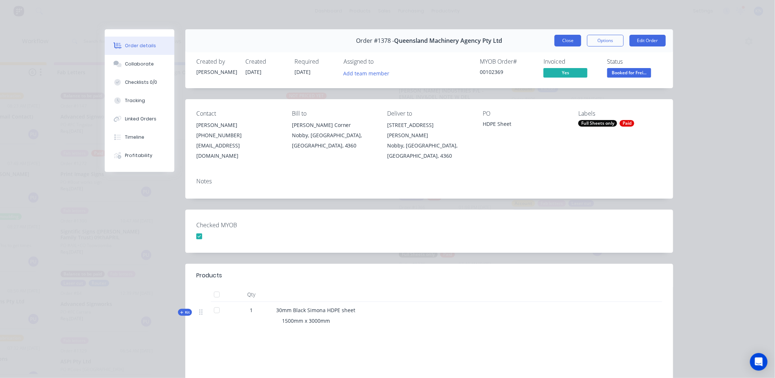
click at [568, 38] on button "Close" at bounding box center [567, 41] width 27 height 12
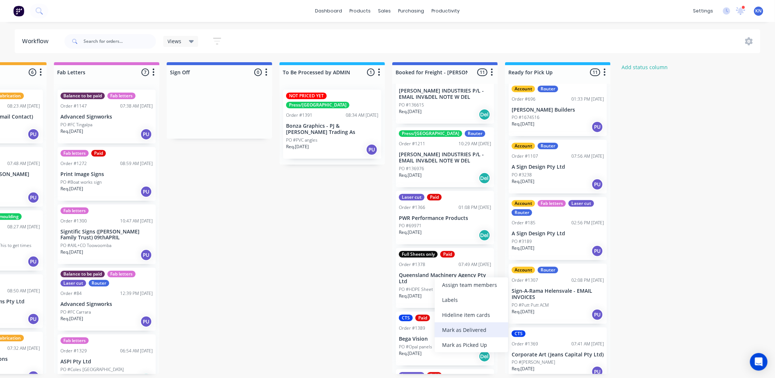
click at [466, 330] on div "Mark as Delivered" at bounding box center [472, 330] width 74 height 15
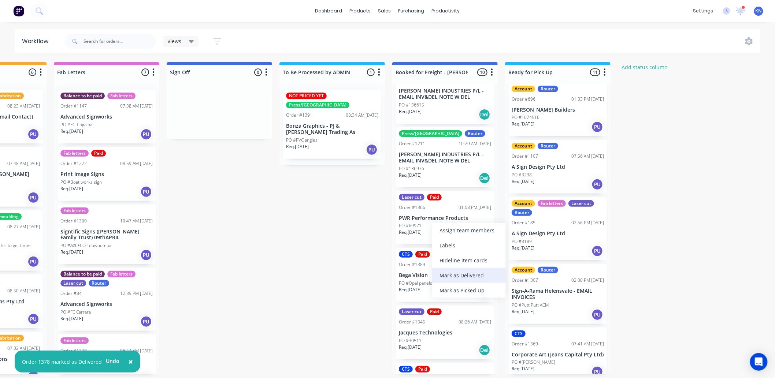
click at [460, 275] on div "Mark as Delivered" at bounding box center [469, 275] width 74 height 15
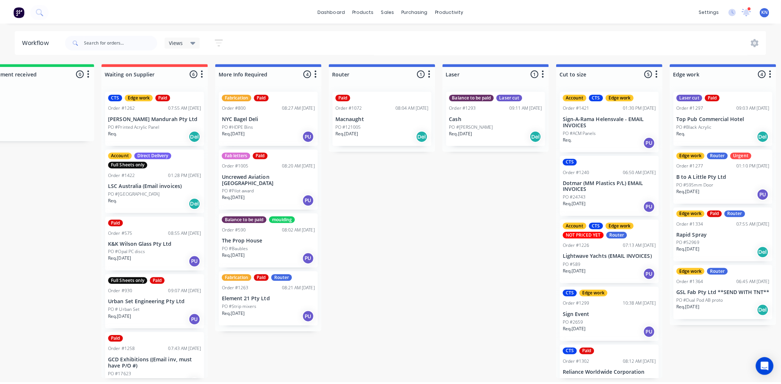
scroll to position [0, 0]
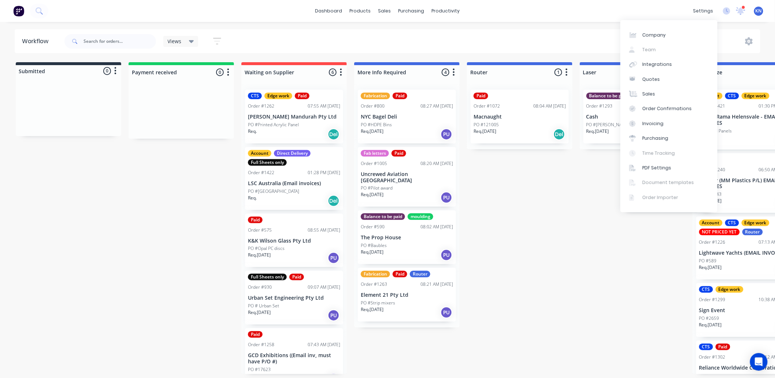
click at [742, 8] on div at bounding box center [743, 7] width 4 height 4
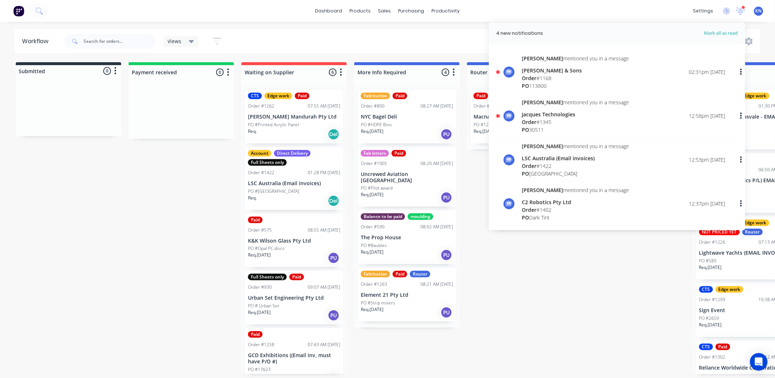
click at [535, 119] on span "Order" at bounding box center [529, 122] width 15 height 7
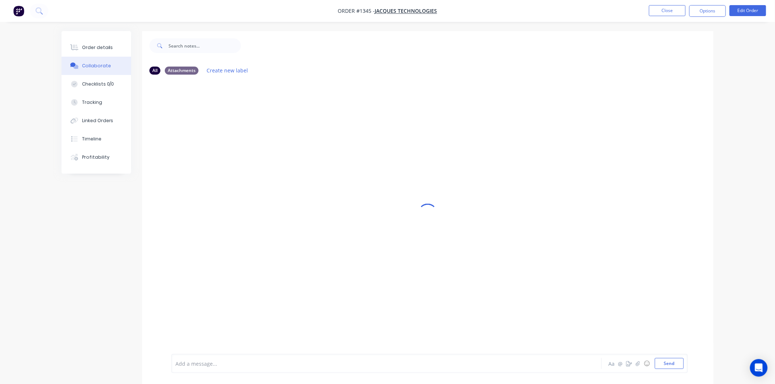
click at [192, 364] on div at bounding box center [366, 364] width 381 height 8
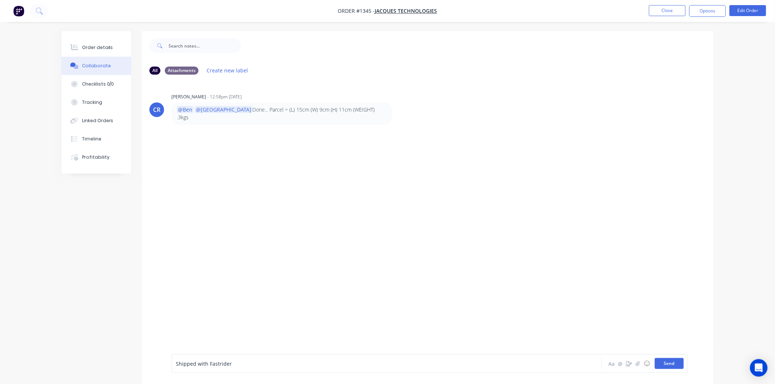
click at [669, 365] on button "Send" at bounding box center [669, 363] width 29 height 11
click at [104, 48] on div "Order details" at bounding box center [97, 47] width 31 height 7
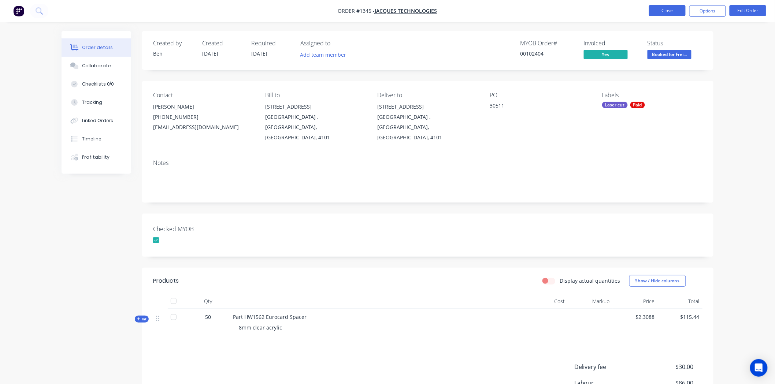
click at [671, 9] on button "Close" at bounding box center [667, 10] width 37 height 11
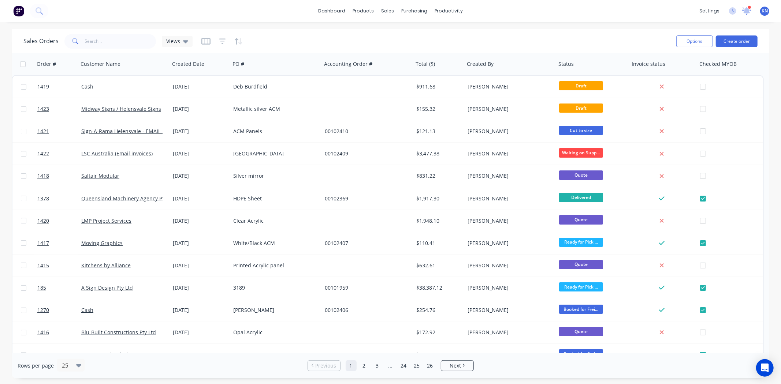
click at [748, 9] on icon at bounding box center [747, 10] width 7 height 6
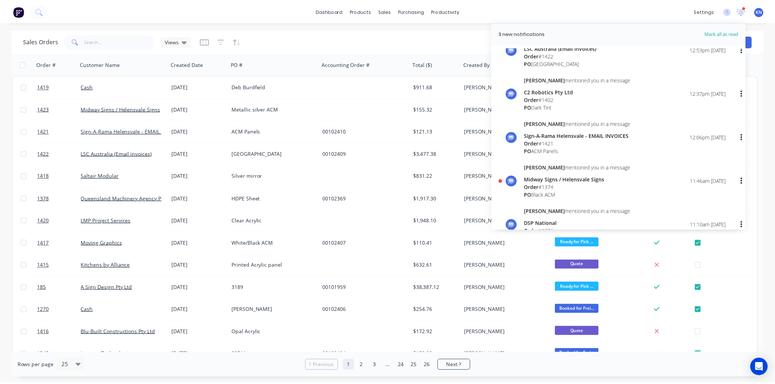
scroll to position [122, 0]
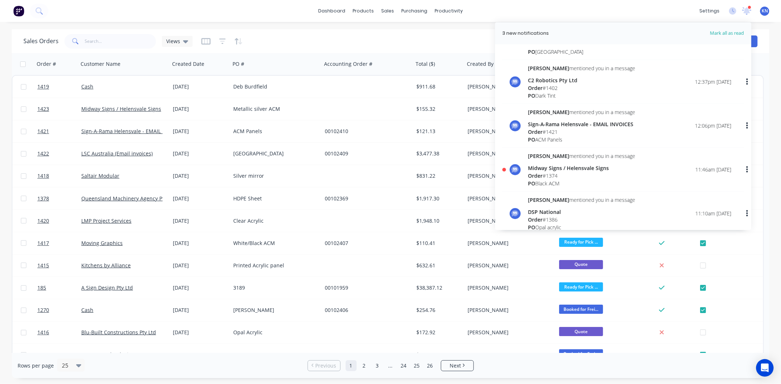
click at [546, 171] on div "Midway Signs / Helensvale Signs" at bounding box center [581, 168] width 107 height 8
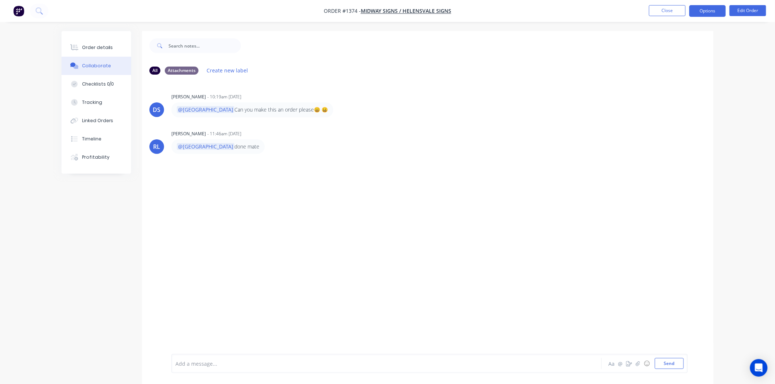
click at [708, 8] on button "Options" at bounding box center [707, 11] width 37 height 12
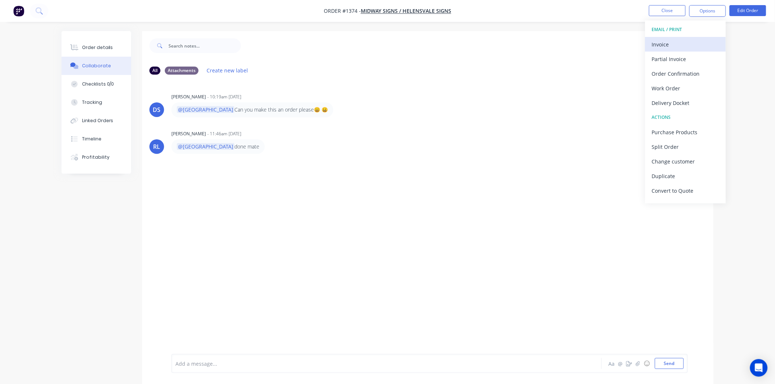
click at [667, 42] on div "Invoice" at bounding box center [685, 44] width 67 height 11
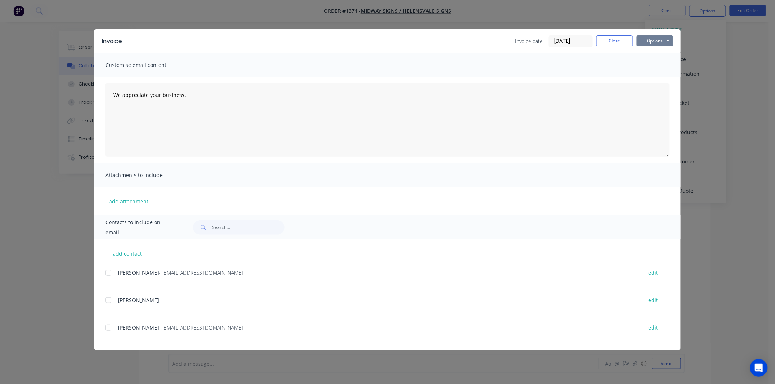
click at [658, 38] on button "Options" at bounding box center [654, 41] width 37 height 11
click at [662, 64] on button "Print" at bounding box center [659, 66] width 47 height 12
click at [616, 40] on button "Close" at bounding box center [614, 41] width 37 height 11
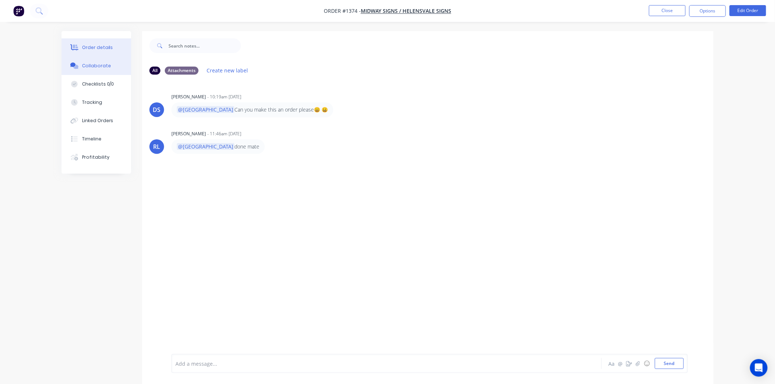
drag, startPoint x: 93, startPoint y: 41, endPoint x: 93, endPoint y: 45, distance: 4.0
click at [93, 41] on button "Order details" at bounding box center [97, 47] width 70 height 18
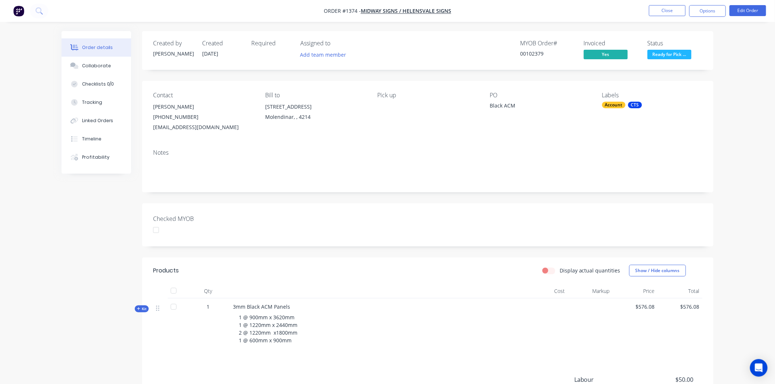
drag, startPoint x: 157, startPoint y: 230, endPoint x: 163, endPoint y: 230, distance: 5.1
click at [157, 230] on div at bounding box center [156, 230] width 15 height 15
click at [669, 10] on button "Close" at bounding box center [667, 10] width 37 height 11
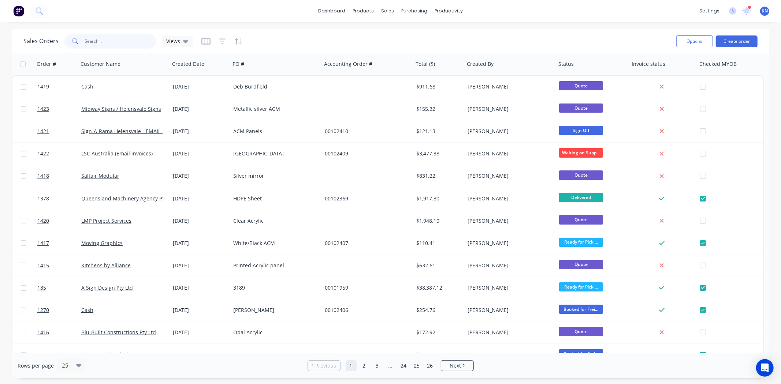
click at [114, 41] on input "text" at bounding box center [120, 41] width 71 height 15
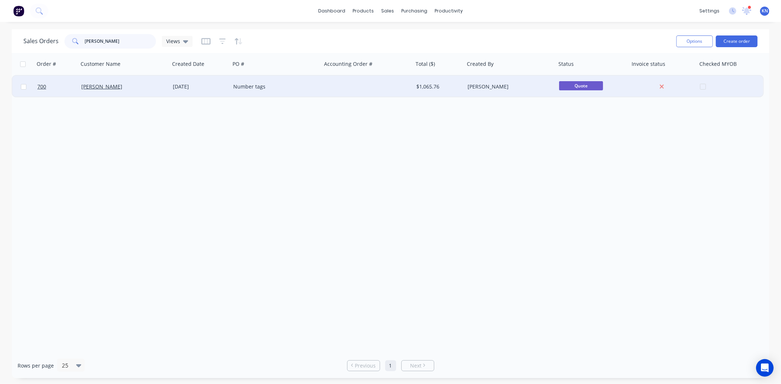
type input "zimmer"
click at [133, 86] on div "[PERSON_NAME]" at bounding box center [121, 86] width 81 height 7
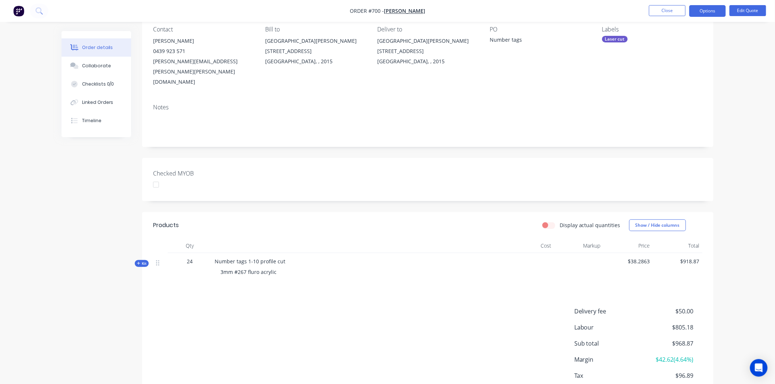
scroll to position [92, 0]
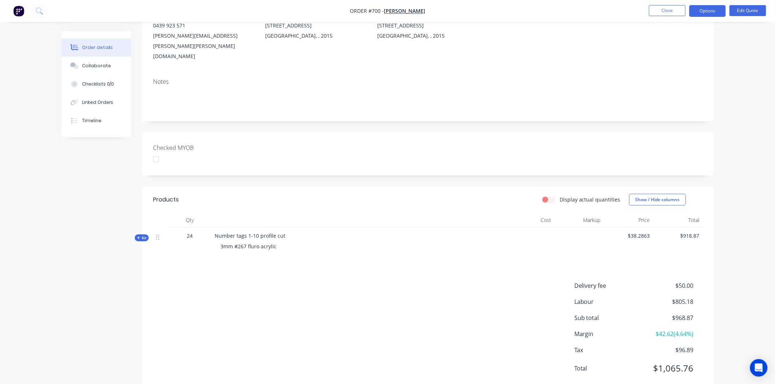
click at [138, 236] on icon at bounding box center [138, 238] width 3 height 4
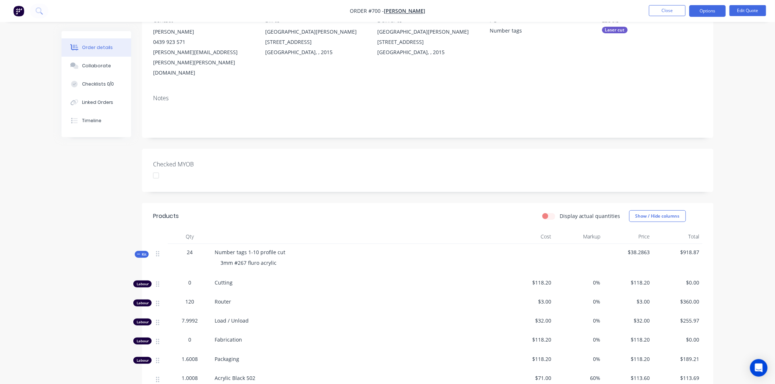
scroll to position [1, 0]
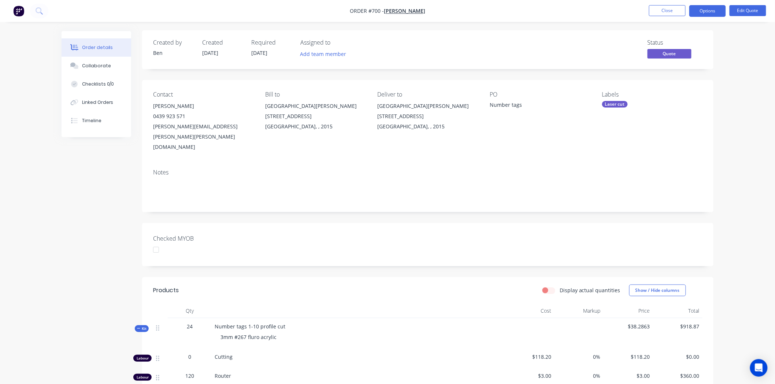
click at [139, 327] on icon at bounding box center [138, 329] width 3 height 4
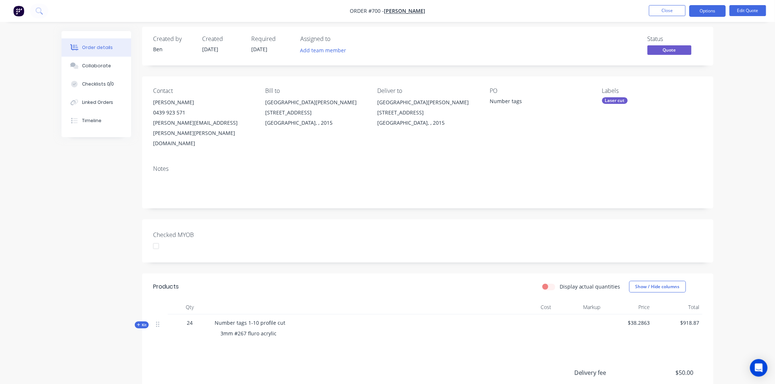
scroll to position [0, 0]
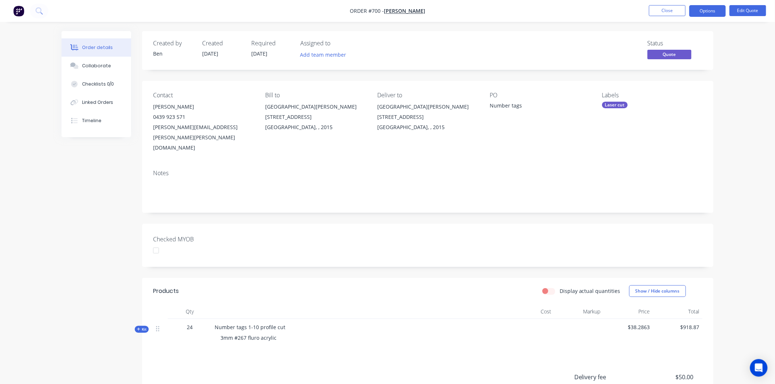
click at [616, 105] on div "Laser cut" at bounding box center [615, 105] width 26 height 7
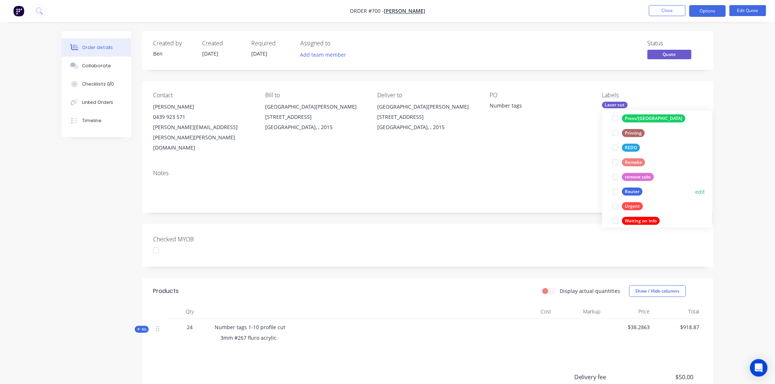
scroll to position [308, 0]
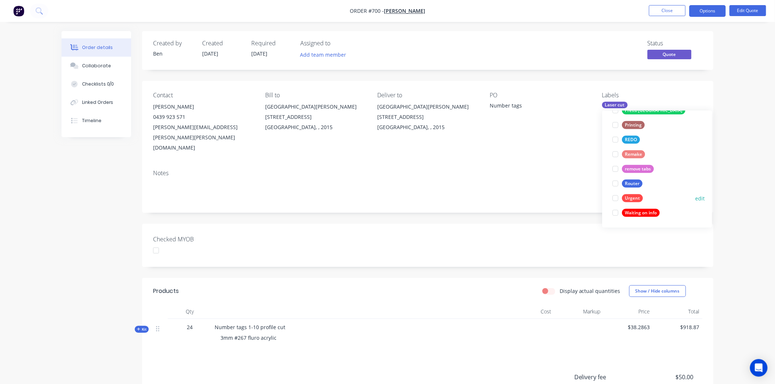
click at [614, 199] on div at bounding box center [615, 198] width 15 height 15
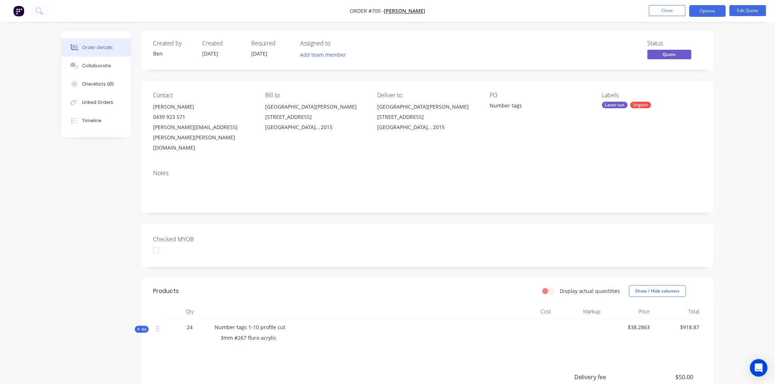
click at [491, 199] on div "Created by Ben Created 09/07/25 Required 09/07/25 Assigned to Add team member S…" at bounding box center [427, 258] width 571 height 454
click at [495, 224] on div "Checked MYOB" at bounding box center [427, 245] width 571 height 43
click at [716, 8] on button "Options" at bounding box center [707, 11] width 37 height 12
click at [695, 88] on div "Convert to Order" at bounding box center [685, 88] width 67 height 11
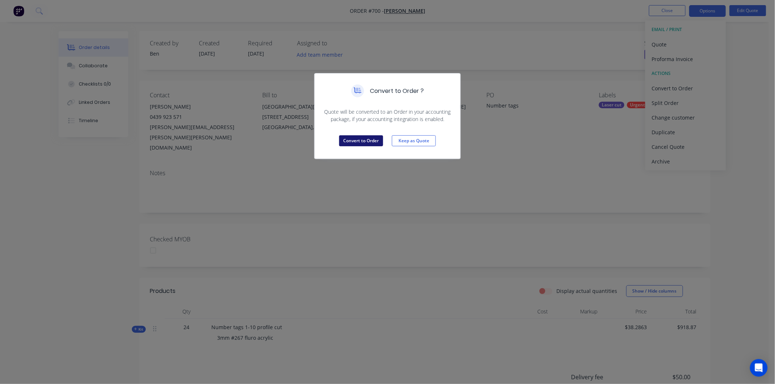
click at [353, 140] on button "Convert to Order" at bounding box center [361, 140] width 44 height 11
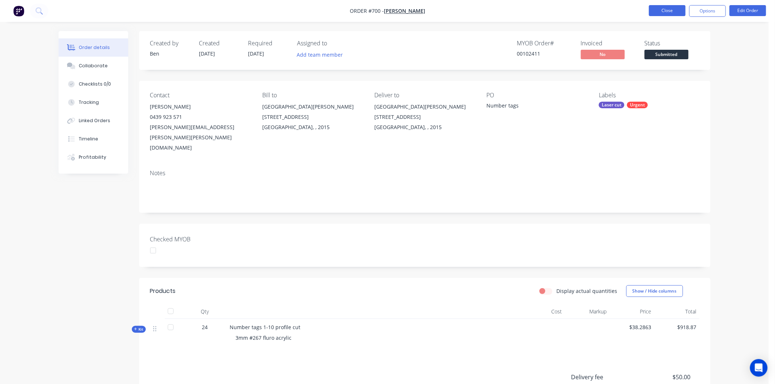
click at [666, 10] on button "Close" at bounding box center [667, 10] width 37 height 11
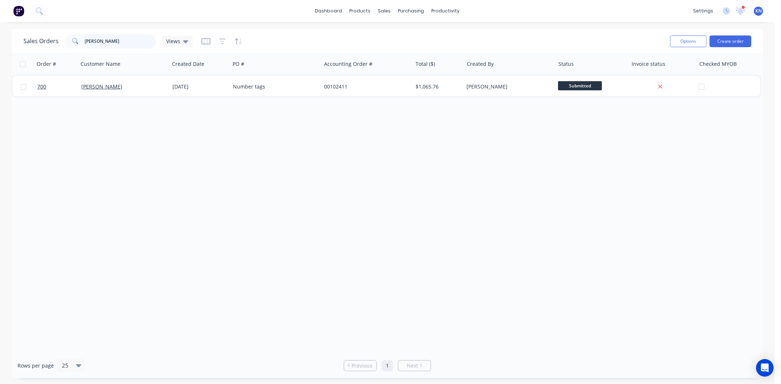
click at [122, 44] on input "zimmer" at bounding box center [120, 41] width 71 height 15
type input "z"
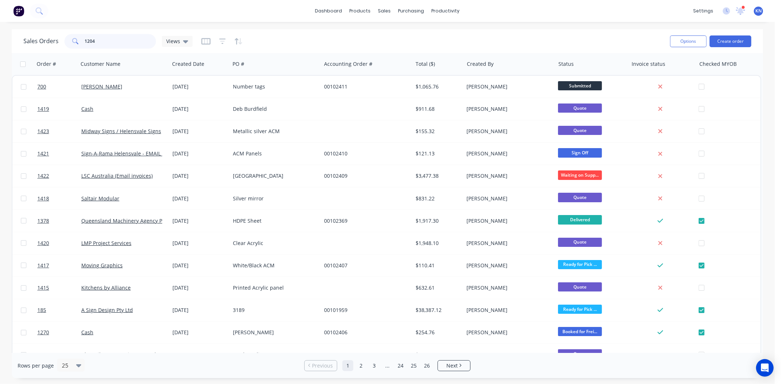
type input "1204"
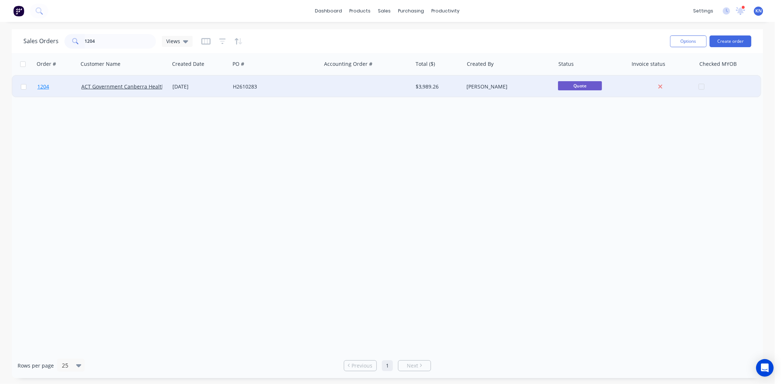
click at [43, 84] on span "1204" at bounding box center [43, 86] width 12 height 7
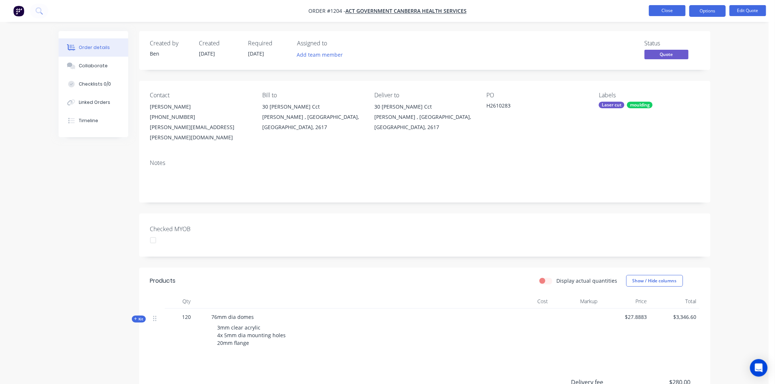
click at [676, 7] on button "Close" at bounding box center [667, 10] width 37 height 11
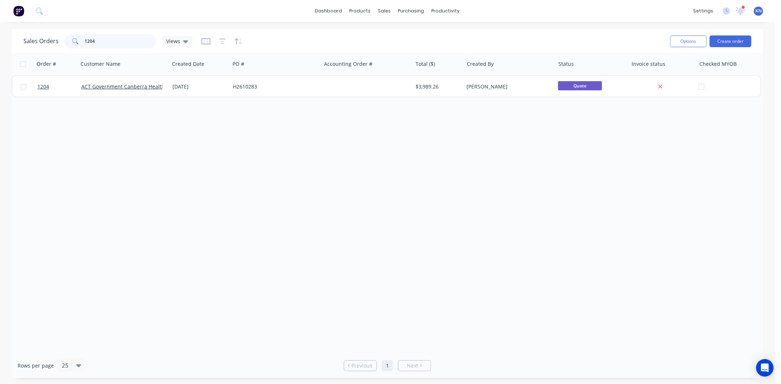
click at [115, 37] on input "1204" at bounding box center [120, 41] width 71 height 15
click at [100, 37] on input "1204" at bounding box center [120, 41] width 71 height 15
type input "1"
type input "r"
click at [111, 39] on input "rapid" at bounding box center [120, 41] width 71 height 15
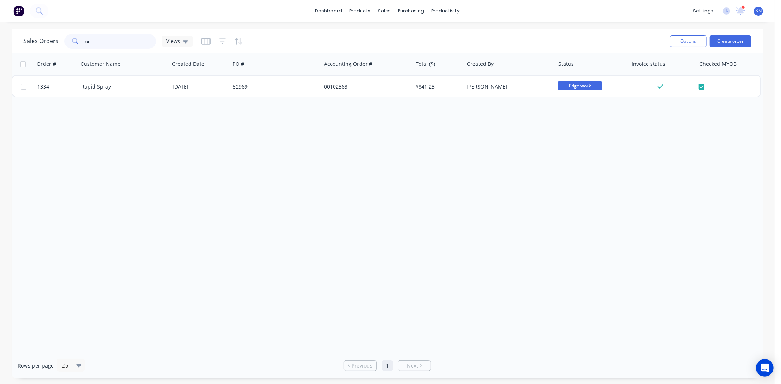
type input "r"
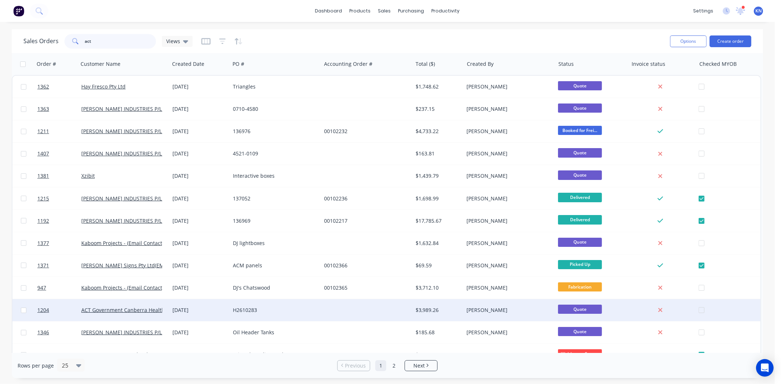
type input "act"
click at [282, 306] on div "H2610283" at bounding box center [275, 311] width 91 height 22
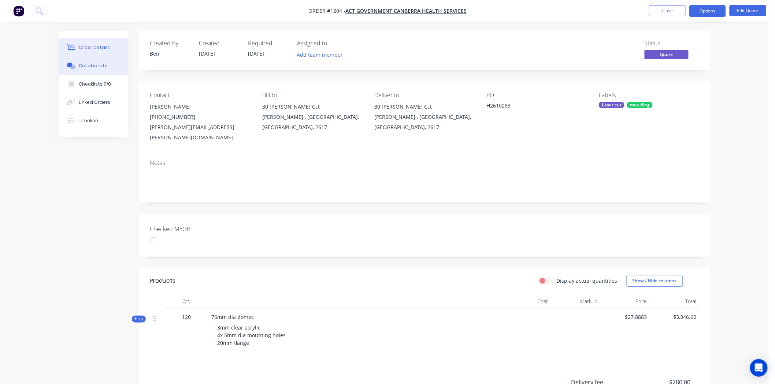
click at [89, 66] on div "Collaborate" at bounding box center [93, 66] width 29 height 7
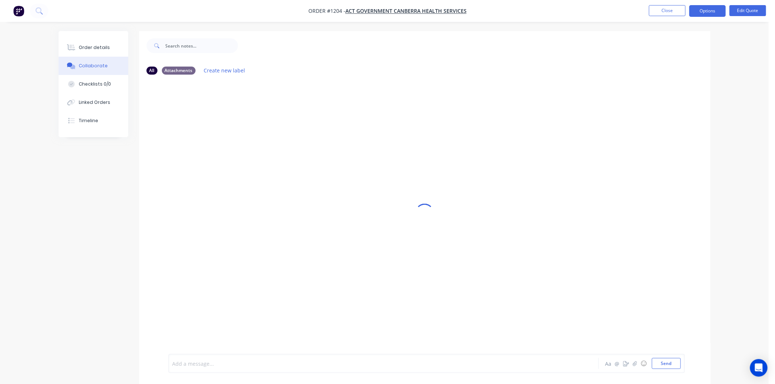
click at [196, 360] on div at bounding box center [363, 364] width 381 height 8
click at [264, 362] on div "@Ben There is a email from" at bounding box center [363, 364] width 381 height 8
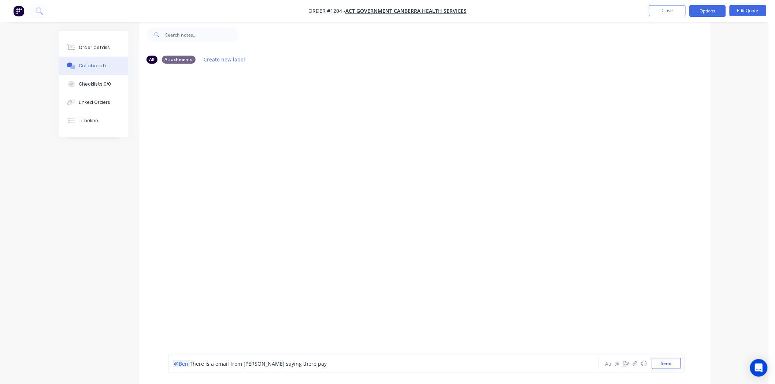
click at [286, 365] on span "There is a email from Maddi saying there pay" at bounding box center [258, 364] width 137 height 7
click at [334, 363] on div "@Ben There is a email from Maddi saying they pay" at bounding box center [363, 364] width 381 height 8
click at [673, 364] on button "Send" at bounding box center [666, 363] width 29 height 11
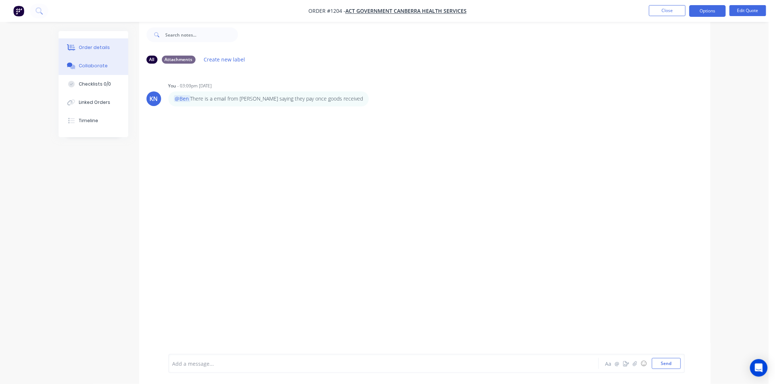
click at [85, 45] on div "Order details" at bounding box center [94, 47] width 31 height 7
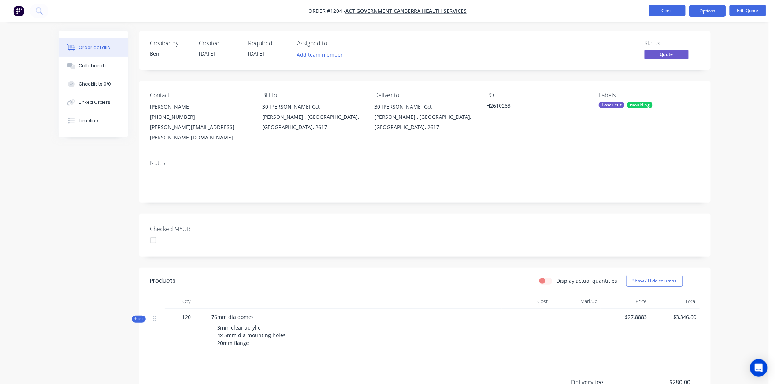
click at [671, 5] on button "Close" at bounding box center [667, 10] width 37 height 11
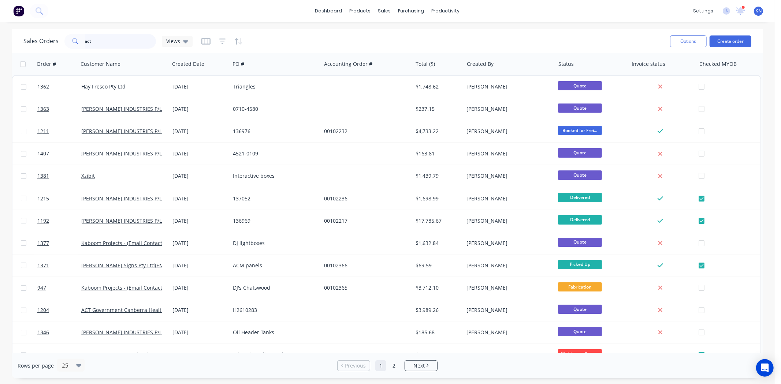
click at [111, 38] on input "act" at bounding box center [120, 41] width 71 height 15
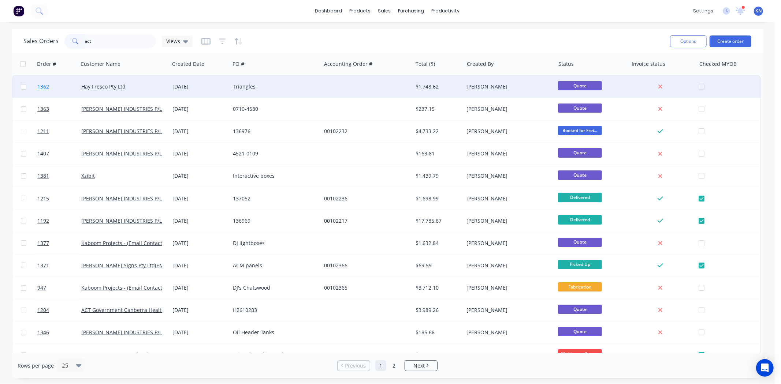
click at [42, 86] on span "1362" at bounding box center [43, 86] width 12 height 7
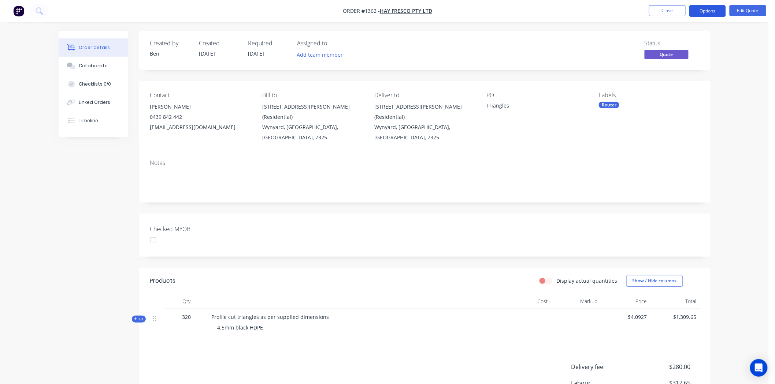
click at [713, 10] on button "Options" at bounding box center [707, 11] width 37 height 12
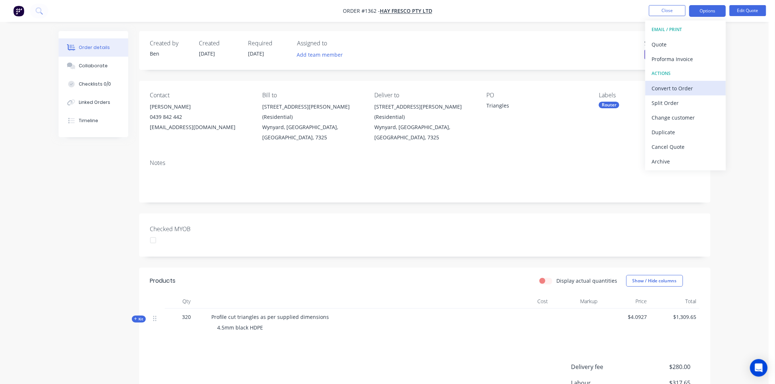
click at [683, 89] on div "Convert to Order" at bounding box center [685, 88] width 67 height 11
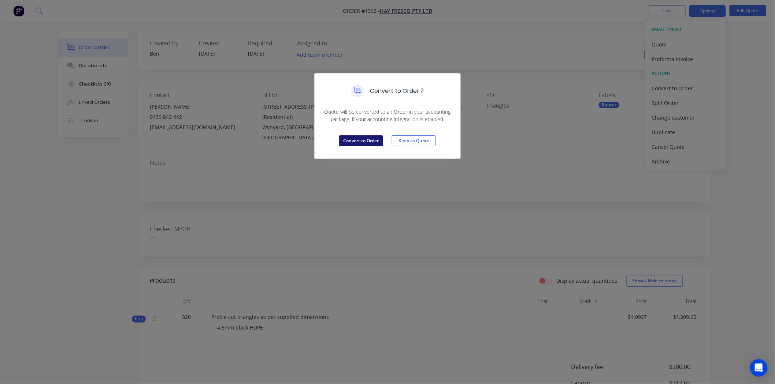
click at [364, 140] on button "Convert to Order" at bounding box center [361, 140] width 44 height 11
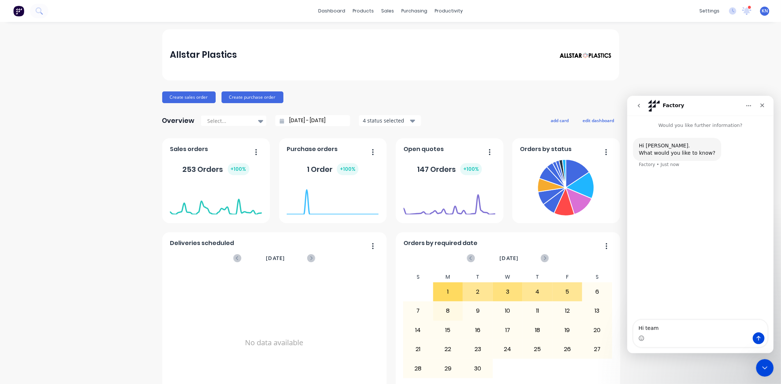
type textarea "Hi team,"
type textarea "I stil"
type textarea "I still can't convert order # 1362 Hay Fresco"
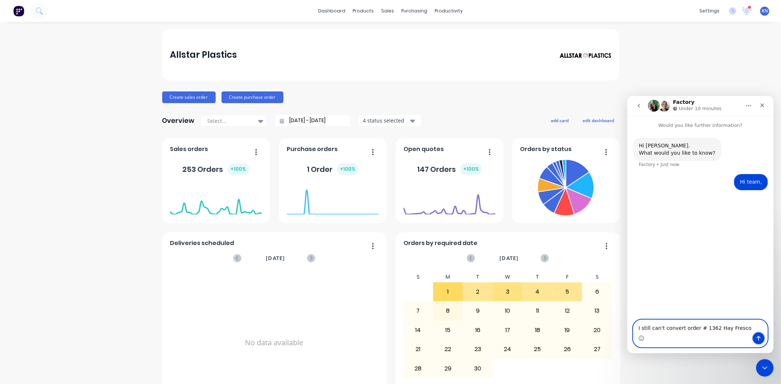
click at [757, 341] on icon "Send a message…" at bounding box center [758, 338] width 6 height 6
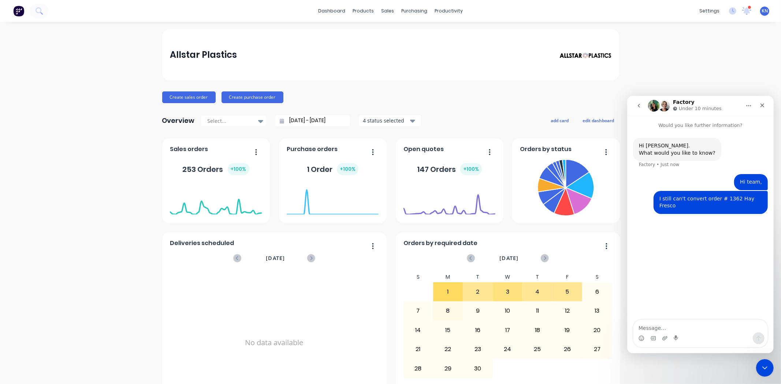
click at [641, 105] on icon "go back" at bounding box center [639, 106] width 6 height 6
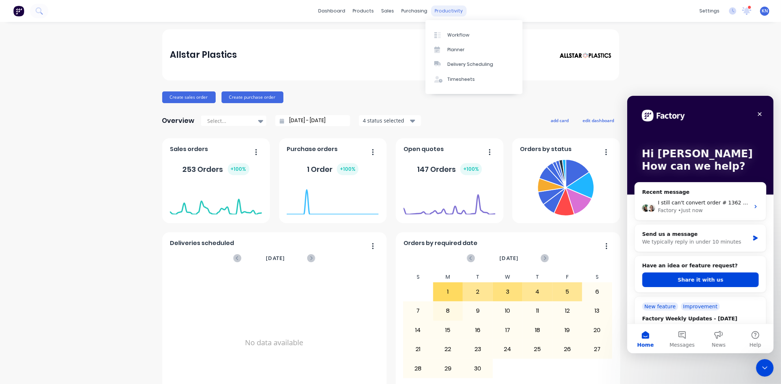
click at [450, 10] on div "productivity" at bounding box center [449, 10] width 36 height 11
click at [455, 32] on div "Workflow" at bounding box center [458, 35] width 22 height 7
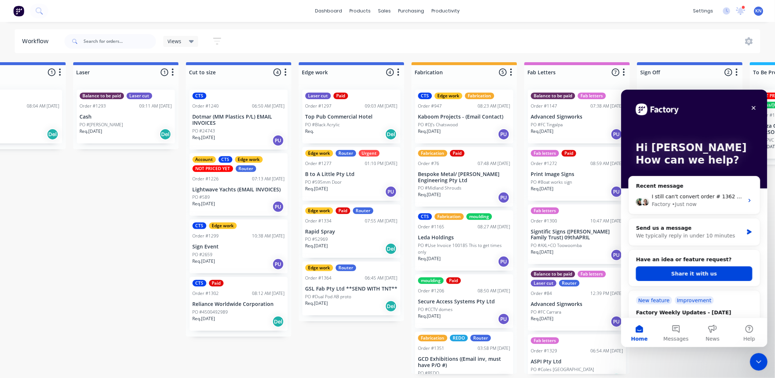
scroll to position [0, 977]
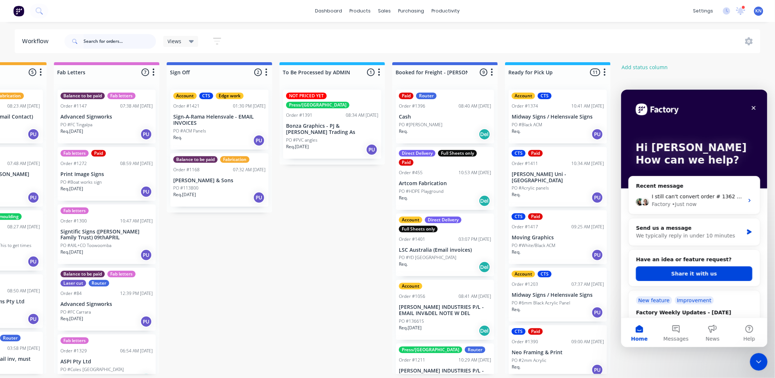
click at [108, 42] on input "text" at bounding box center [119, 41] width 73 height 15
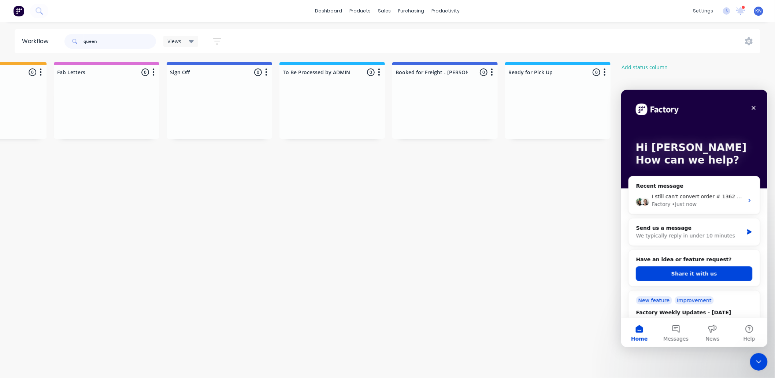
scroll to position [0, 0]
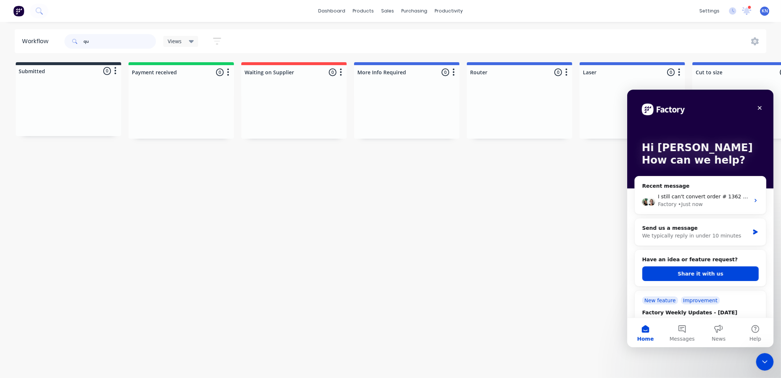
type input "q"
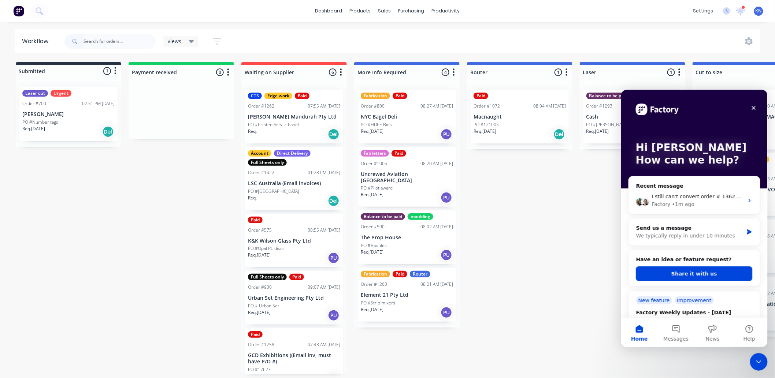
click at [673, 95] on div "Hi [PERSON_NAME] How can we help?" at bounding box center [694, 138] width 132 height 99
click at [761, 362] on icon "Close Intercom Messenger" at bounding box center [757, 361] width 9 height 9
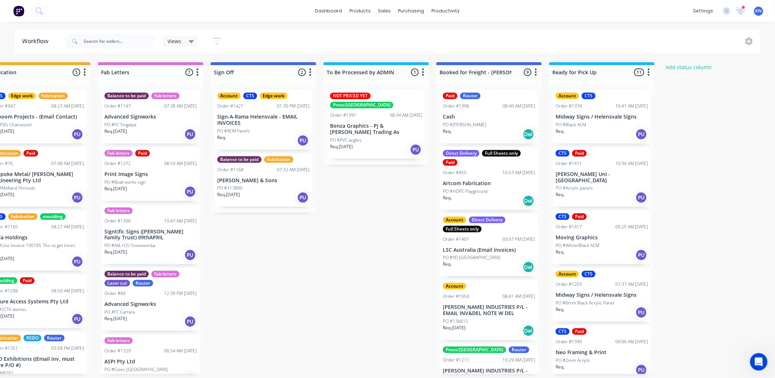
scroll to position [0, 977]
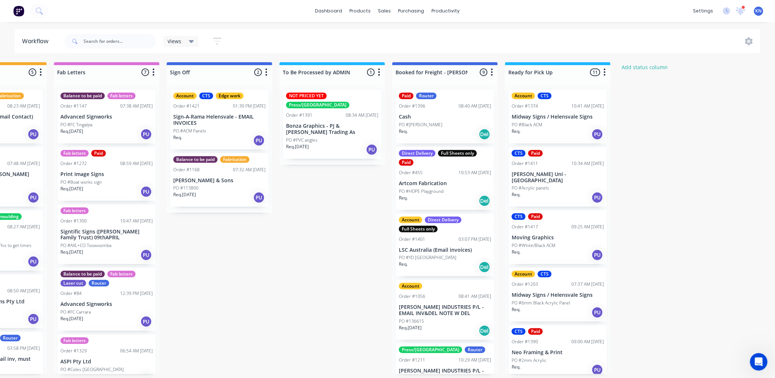
click at [546, 113] on div "Account CTS Order #1374 10:41 AM [DATE] Midway Signs / Helensvale Signs PO #Bla…" at bounding box center [558, 117] width 98 height 54
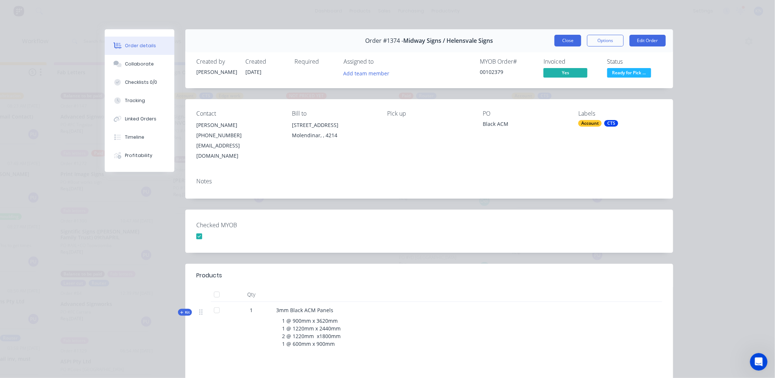
click at [565, 38] on button "Close" at bounding box center [567, 41] width 27 height 12
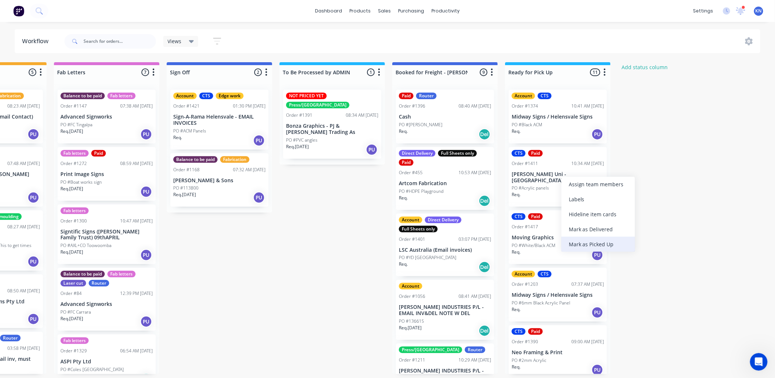
click at [595, 244] on div "Mark as Picked Up" at bounding box center [598, 244] width 74 height 15
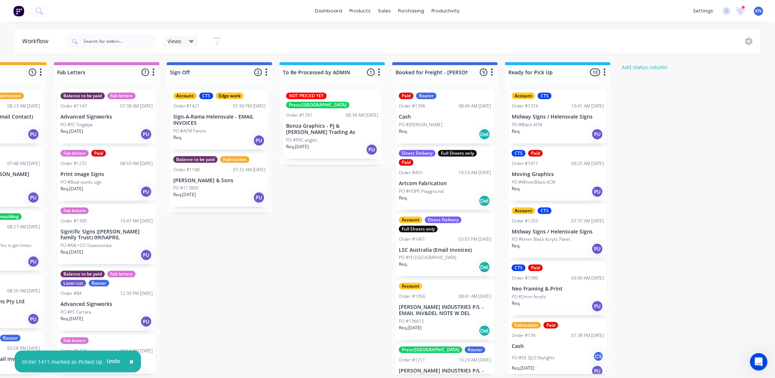
click at [563, 237] on p "PO #6mm Black Acrylic Panel" at bounding box center [541, 239] width 59 height 7
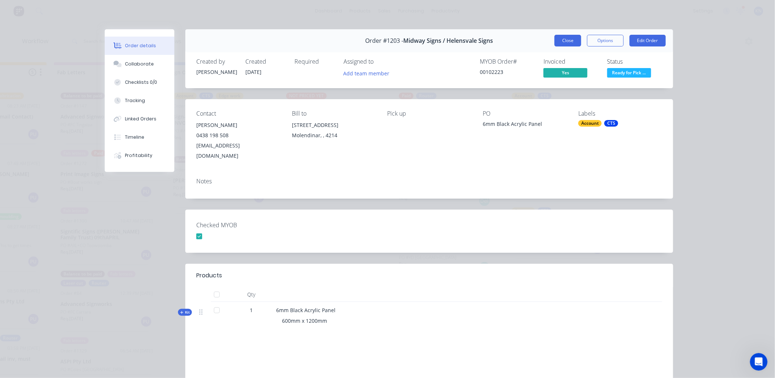
click at [570, 40] on button "Close" at bounding box center [567, 41] width 27 height 12
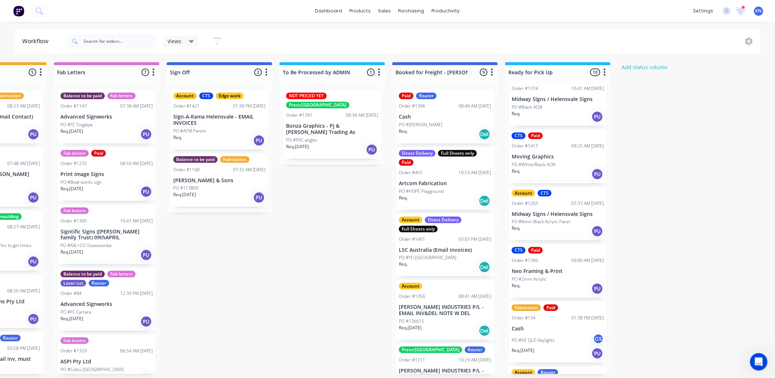
scroll to position [0, 0]
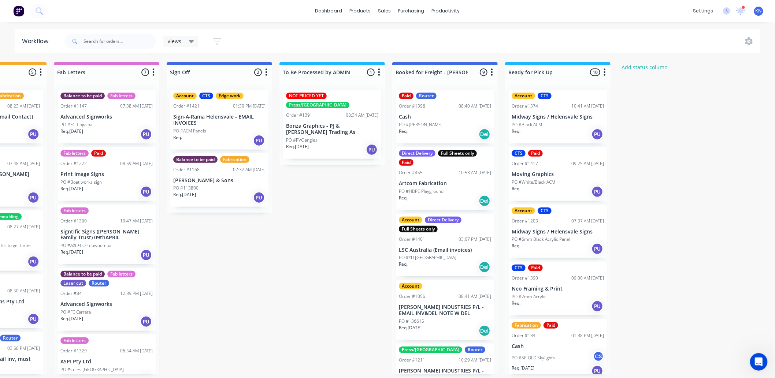
click at [574, 119] on p "Midway Signs / Helensvale Signs" at bounding box center [558, 117] width 92 height 6
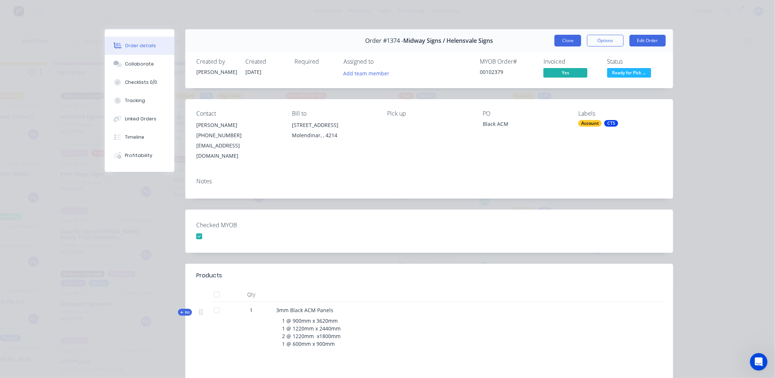
click at [566, 39] on button "Close" at bounding box center [567, 41] width 27 height 12
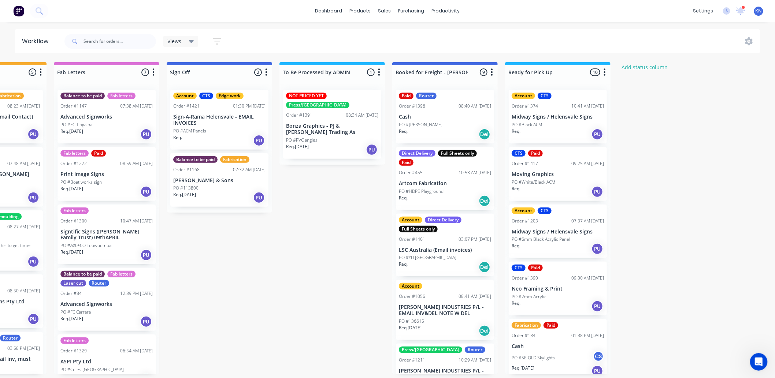
click at [562, 237] on p "PO #6mm Black Acrylic Panel" at bounding box center [541, 239] width 59 height 7
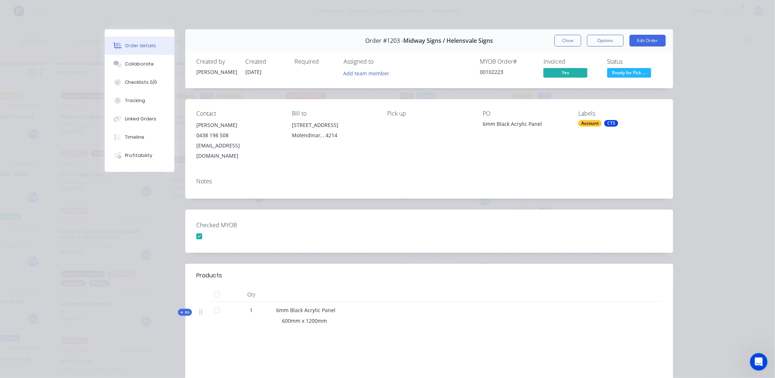
drag, startPoint x: 569, startPoint y: 40, endPoint x: 569, endPoint y: 30, distance: 10.3
click at [569, 40] on button "Close" at bounding box center [567, 41] width 27 height 12
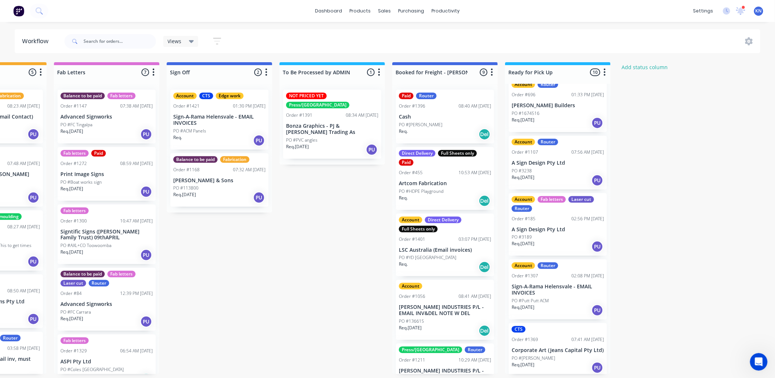
scroll to position [308, 0]
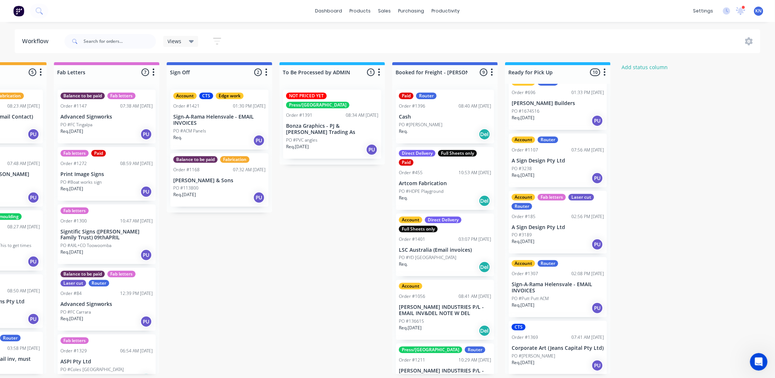
click at [557, 162] on p "A Sign Design Pty Ltd" at bounding box center [558, 161] width 92 height 6
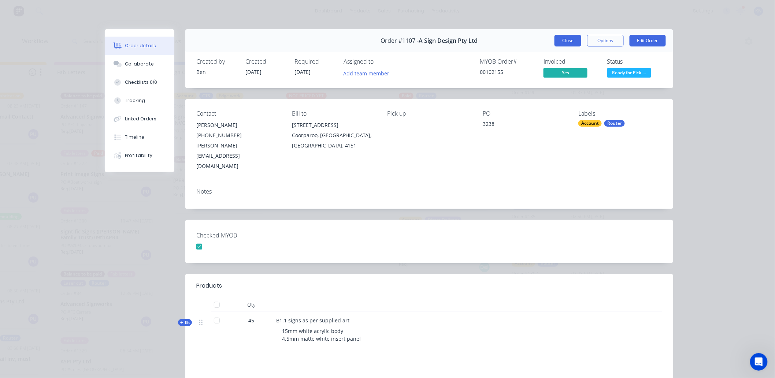
click at [564, 37] on button "Close" at bounding box center [567, 41] width 27 height 12
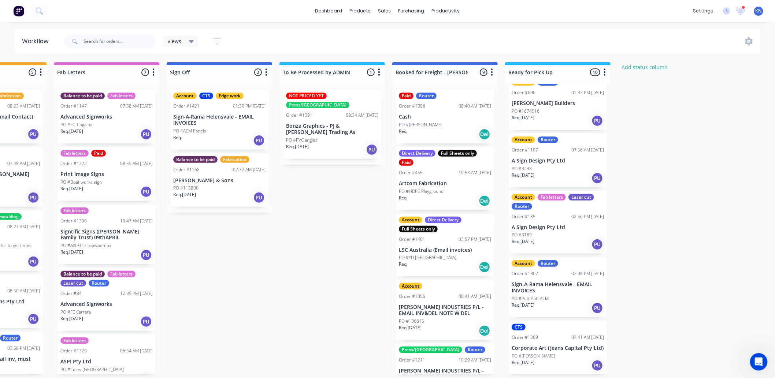
scroll to position [2, 977]
click at [563, 287] on p "Sign-A-Rama Helensvale - EMAIL INVOICES" at bounding box center [558, 288] width 92 height 12
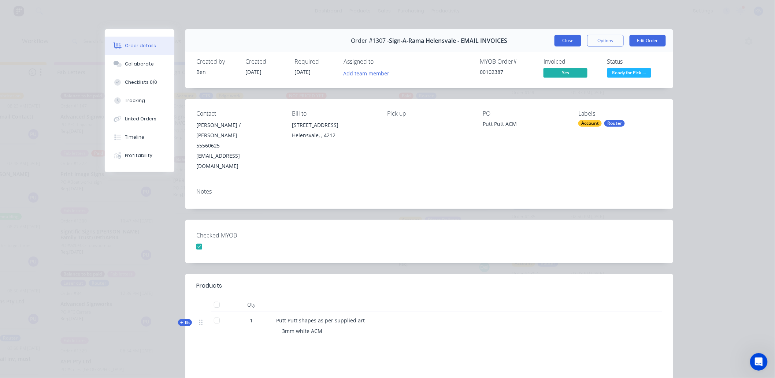
click at [564, 43] on button "Close" at bounding box center [567, 41] width 27 height 12
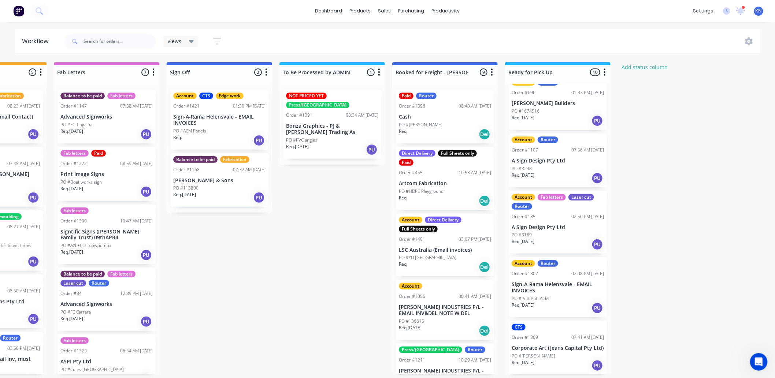
click at [544, 345] on p "Corporate Art (Jeans Capital Pty Ltd)" at bounding box center [558, 348] width 92 height 6
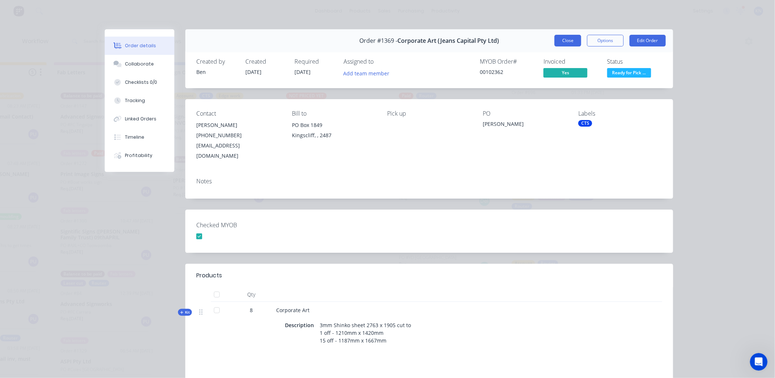
click at [566, 38] on button "Close" at bounding box center [567, 41] width 27 height 12
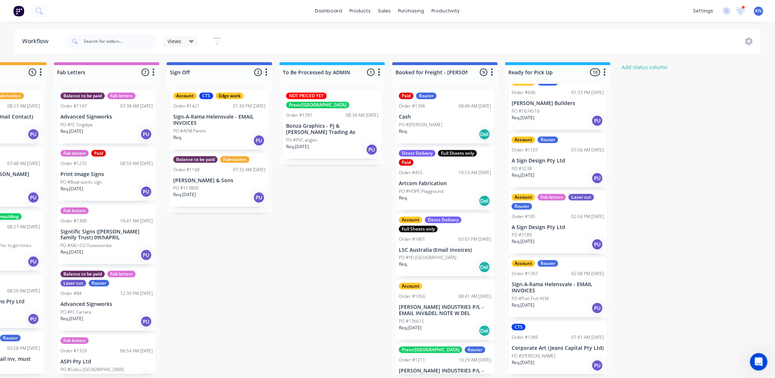
click at [545, 339] on div "CTS Order #1369 07:41 AM [DATE] Corporate Art (Jeans Capital Pty Ltd) PO #[PERS…" at bounding box center [558, 348] width 98 height 54
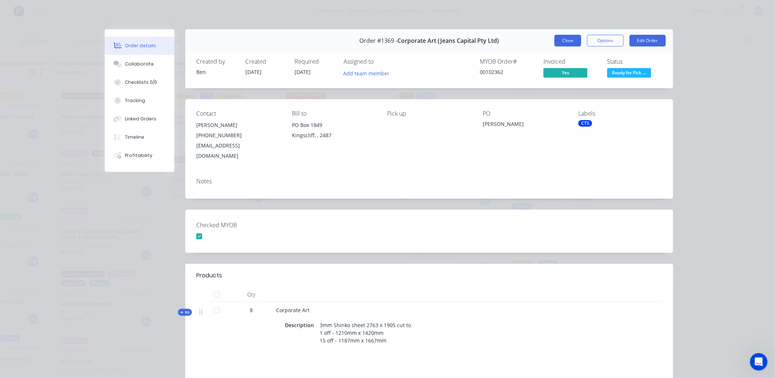
click at [562, 40] on button "Close" at bounding box center [567, 41] width 27 height 12
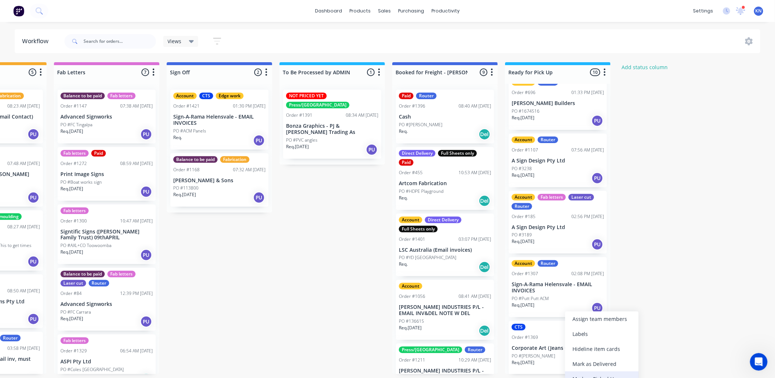
click at [601, 375] on div "Mark as Picked Up" at bounding box center [602, 379] width 74 height 15
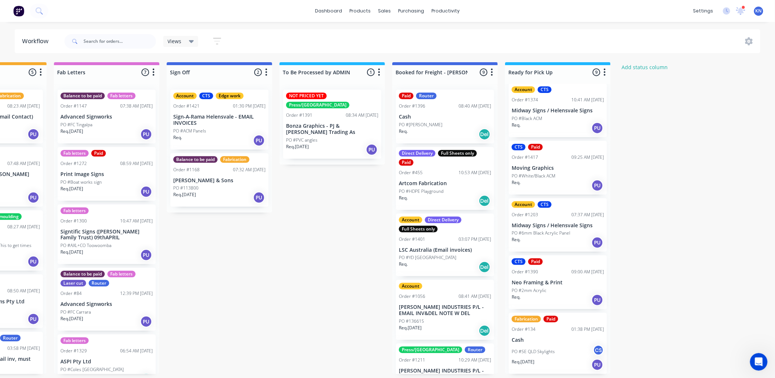
scroll to position [0, 0]
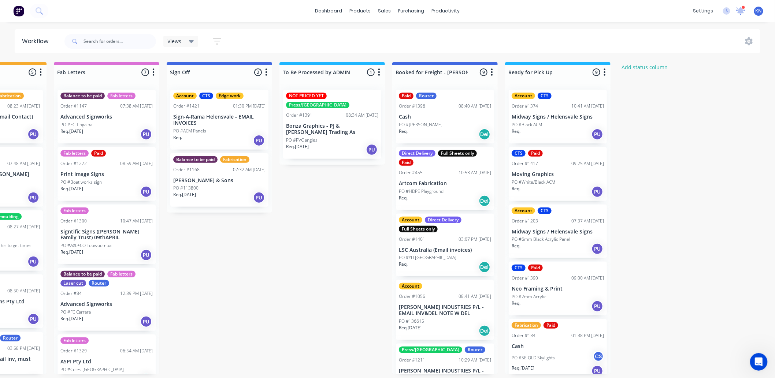
click at [740, 10] on icon at bounding box center [740, 10] width 7 height 7
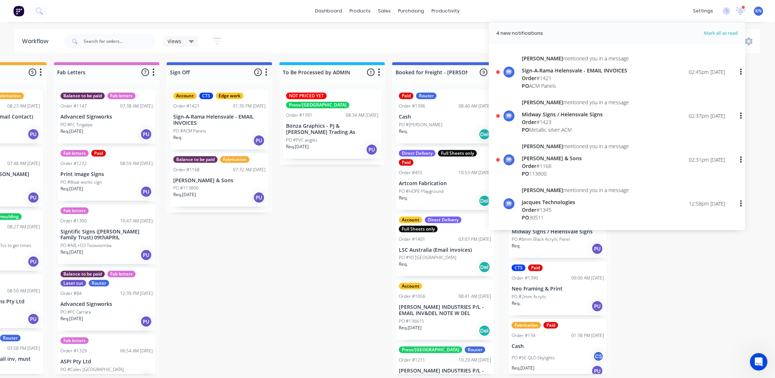
click at [528, 161] on div "[PERSON_NAME] & Sons" at bounding box center [575, 159] width 107 height 8
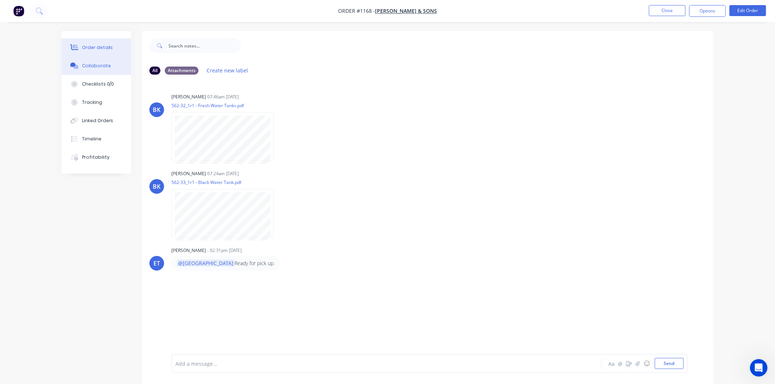
click at [97, 43] on button "Order details" at bounding box center [97, 47] width 70 height 18
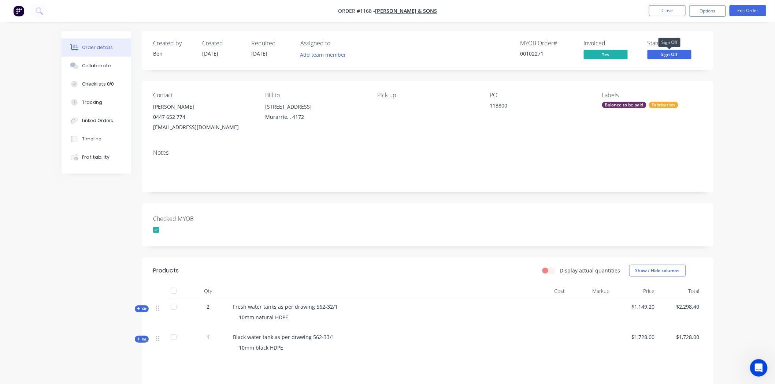
click at [683, 54] on span "Sign Off" at bounding box center [669, 54] width 44 height 9
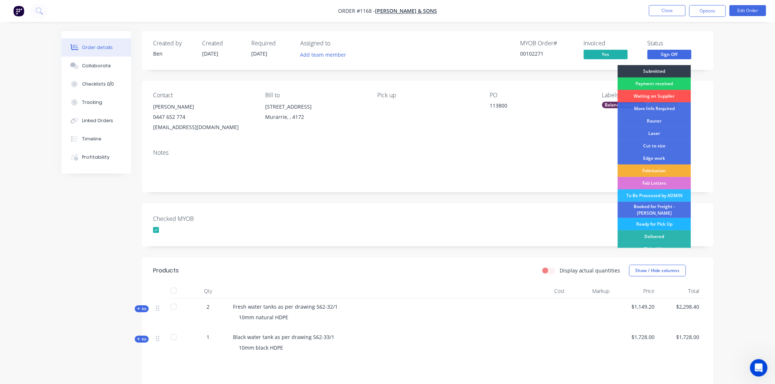
click at [650, 220] on div "Ready for Pick Up" at bounding box center [654, 224] width 73 height 12
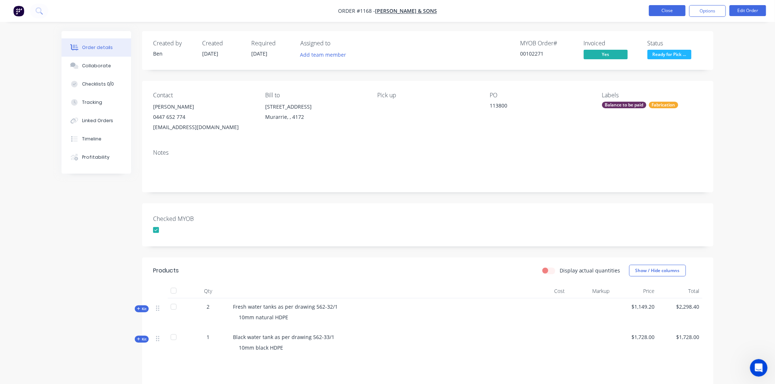
click at [674, 7] on button "Close" at bounding box center [667, 10] width 37 height 11
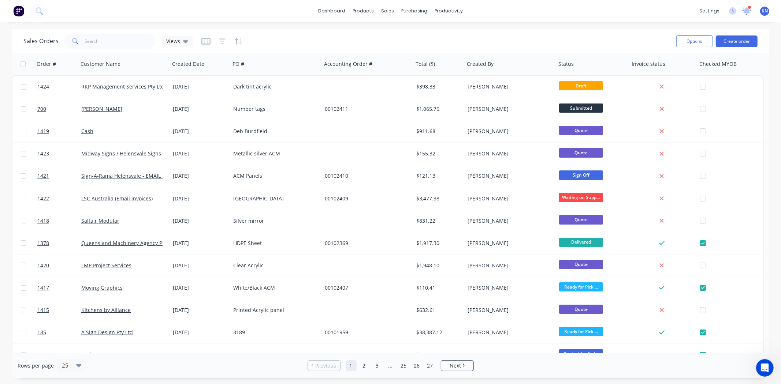
click at [747, 11] on icon at bounding box center [746, 10] width 7 height 7
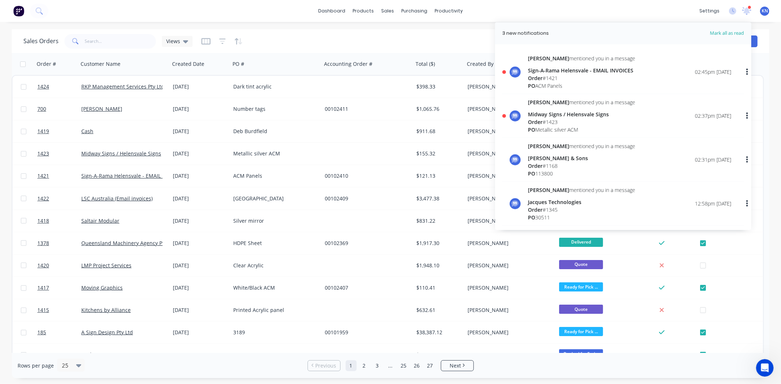
click at [555, 116] on div "Midway Signs / Helensvale Signs" at bounding box center [581, 115] width 107 height 8
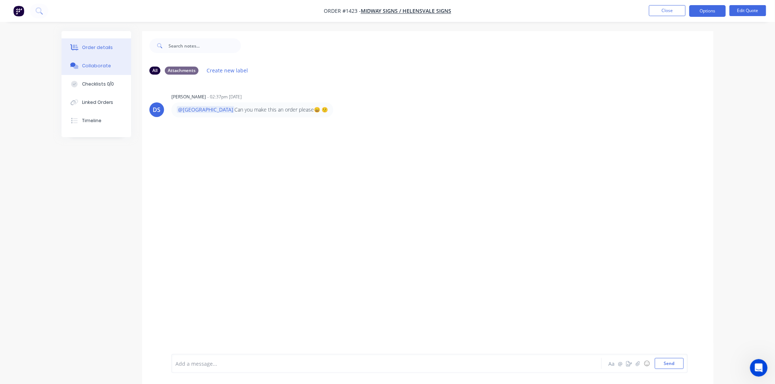
click at [94, 48] on div "Order details" at bounding box center [97, 47] width 31 height 7
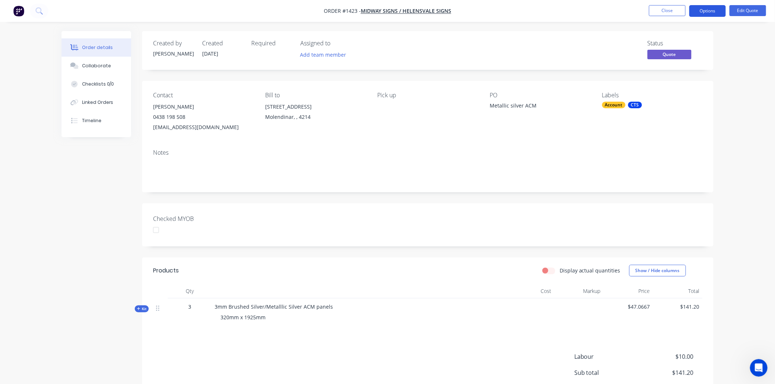
click at [703, 10] on button "Options" at bounding box center [707, 11] width 37 height 12
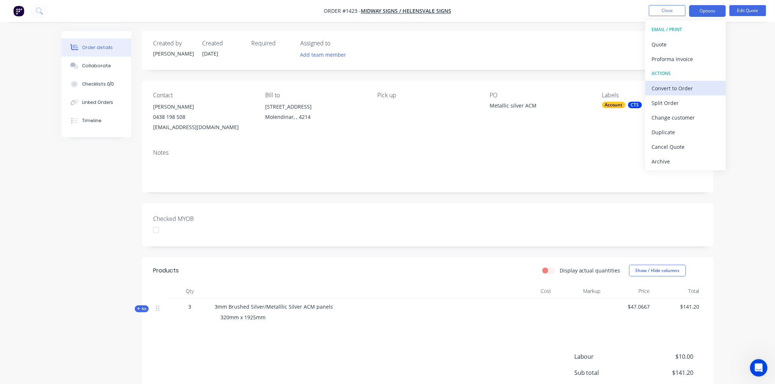
click at [675, 86] on div "Convert to Order" at bounding box center [685, 88] width 67 height 11
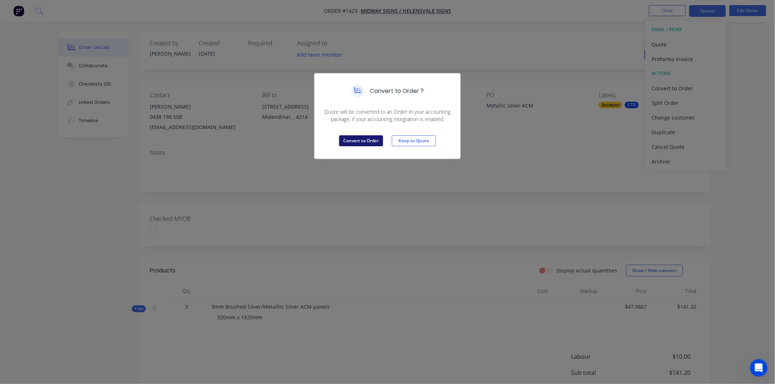
click at [368, 140] on button "Convert to Order" at bounding box center [361, 140] width 44 height 11
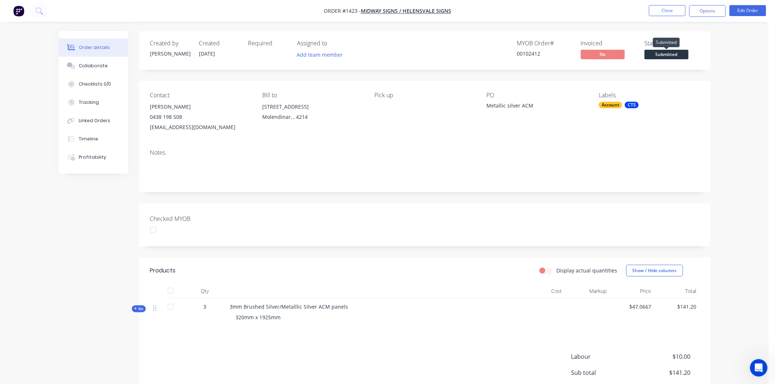
click at [663, 54] on span "Submitted" at bounding box center [666, 54] width 44 height 9
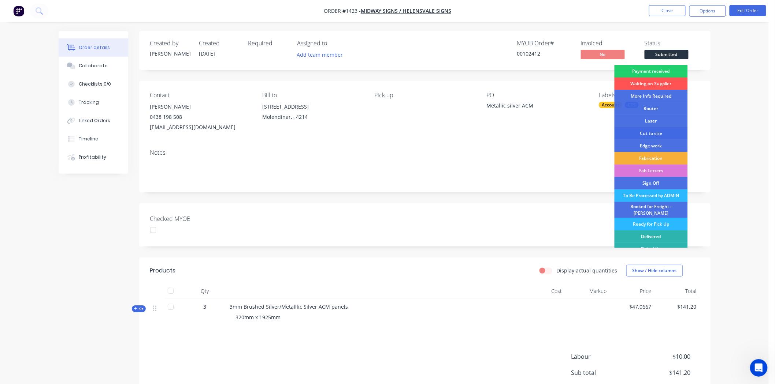
click at [660, 133] on div "Cut to size" at bounding box center [650, 133] width 73 height 12
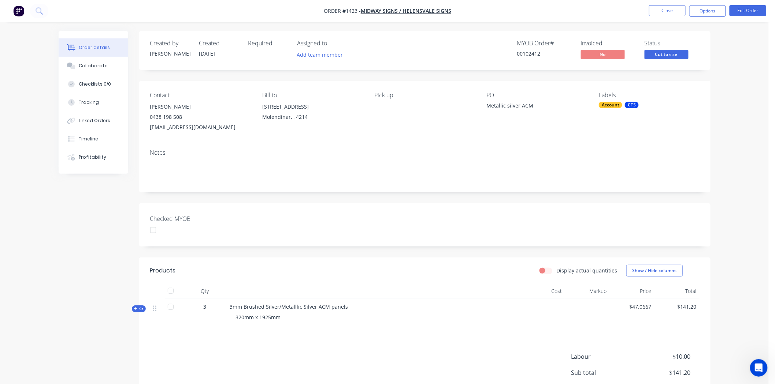
click at [360, 219] on div "Checked MYOB" at bounding box center [424, 225] width 571 height 43
click at [674, 9] on button "Close" at bounding box center [667, 10] width 37 height 11
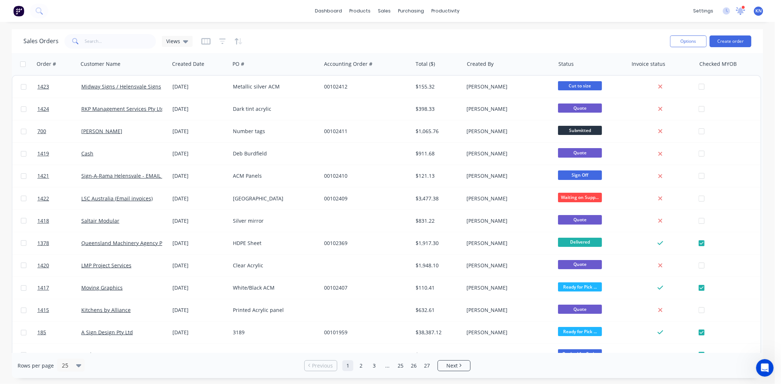
click at [742, 9] on icon at bounding box center [740, 10] width 7 height 7
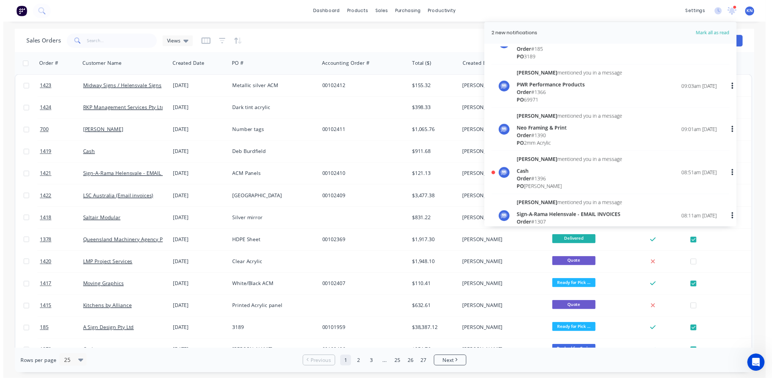
scroll to position [569, 0]
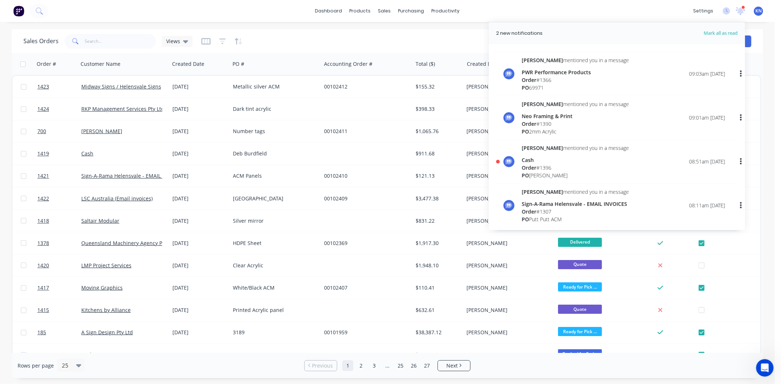
click at [529, 165] on span "Order" at bounding box center [529, 167] width 15 height 7
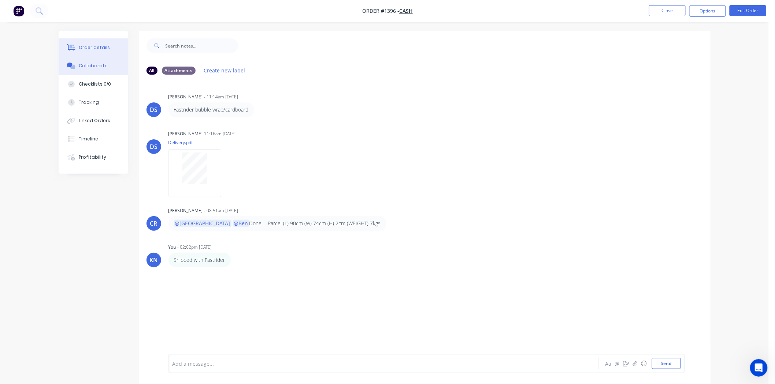
click at [83, 48] on div "Order details" at bounding box center [94, 47] width 31 height 7
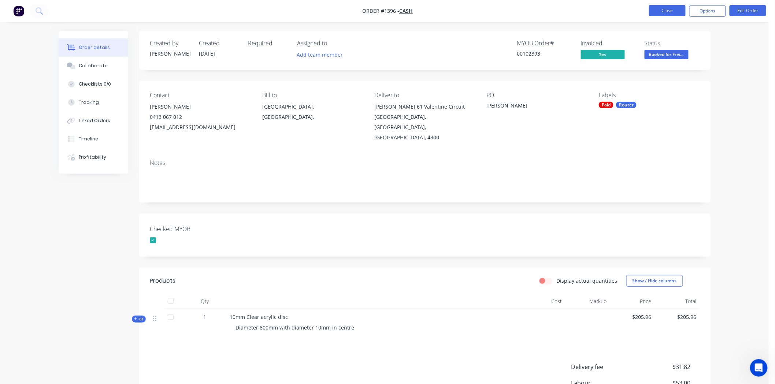
click at [657, 10] on button "Close" at bounding box center [667, 10] width 37 height 11
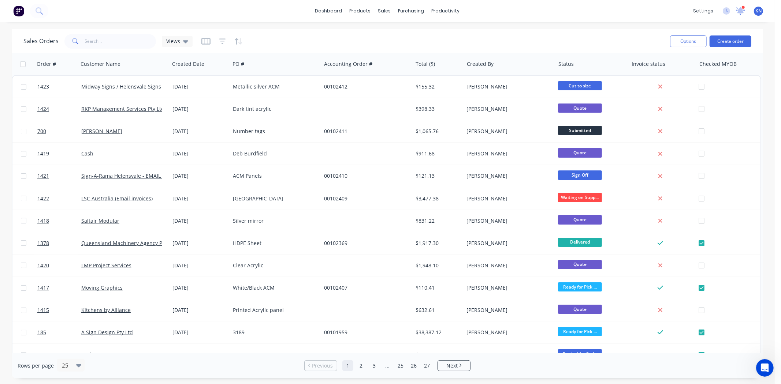
click at [741, 12] on icon at bounding box center [740, 10] width 7 height 6
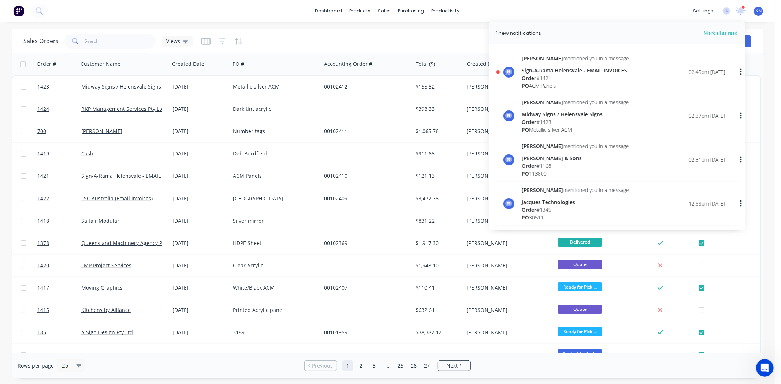
click at [544, 73] on div "Sign-A-Rama Helensvale - EMAIL INVOICES" at bounding box center [575, 71] width 107 height 8
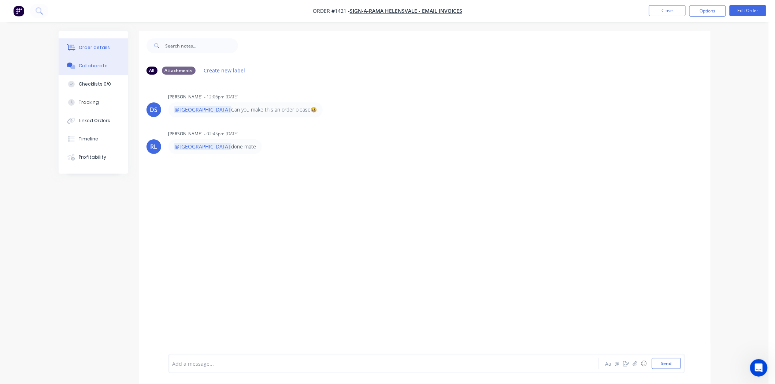
click at [90, 47] on div "Order details" at bounding box center [94, 47] width 31 height 7
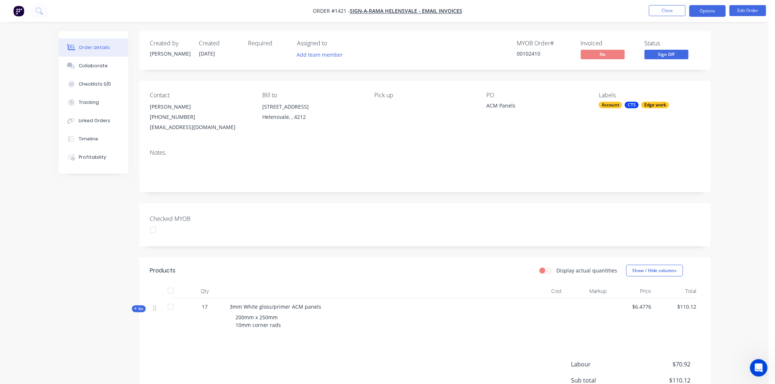
click at [704, 9] on button "Options" at bounding box center [707, 11] width 37 height 12
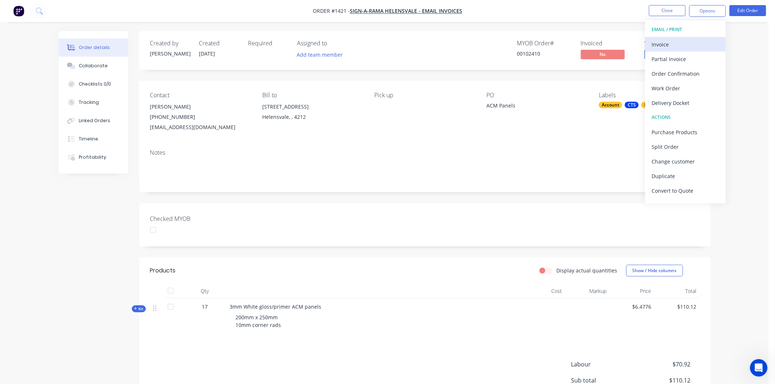
click at [663, 43] on div "Invoice" at bounding box center [685, 44] width 67 height 11
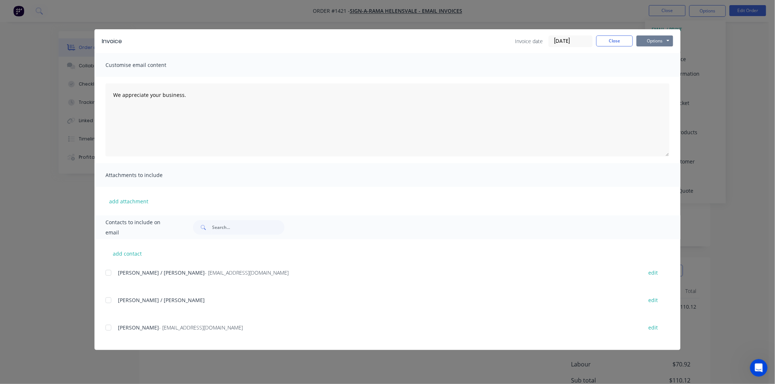
click at [654, 39] on button "Options" at bounding box center [654, 41] width 37 height 11
click at [667, 63] on button "Print" at bounding box center [659, 66] width 47 height 12
click at [621, 40] on button "Close" at bounding box center [614, 41] width 37 height 11
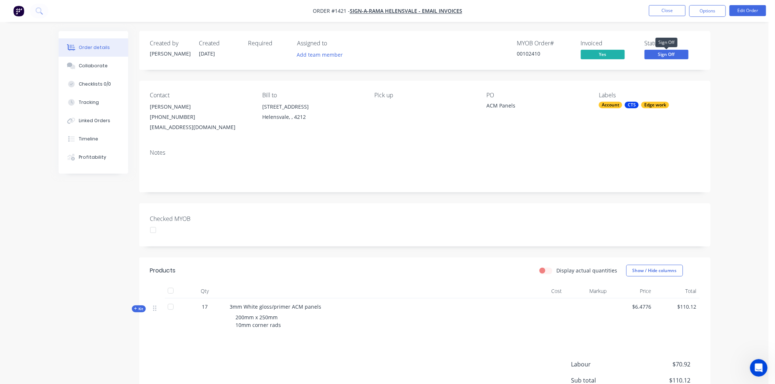
click at [672, 53] on span "Sign Off" at bounding box center [666, 54] width 44 height 9
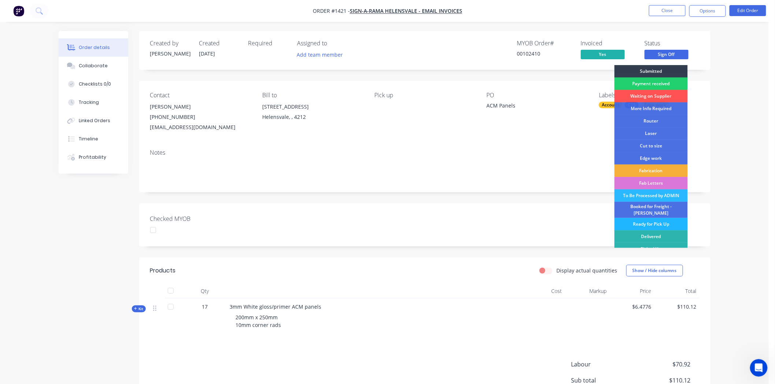
click at [657, 220] on div "Ready for Pick Up" at bounding box center [650, 224] width 73 height 12
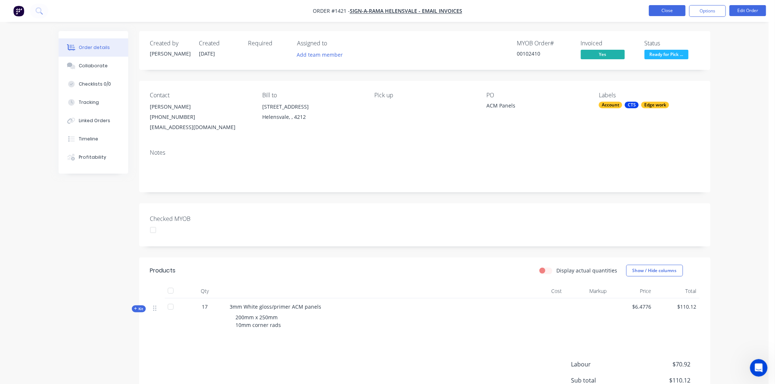
click at [669, 10] on button "Close" at bounding box center [667, 10] width 37 height 11
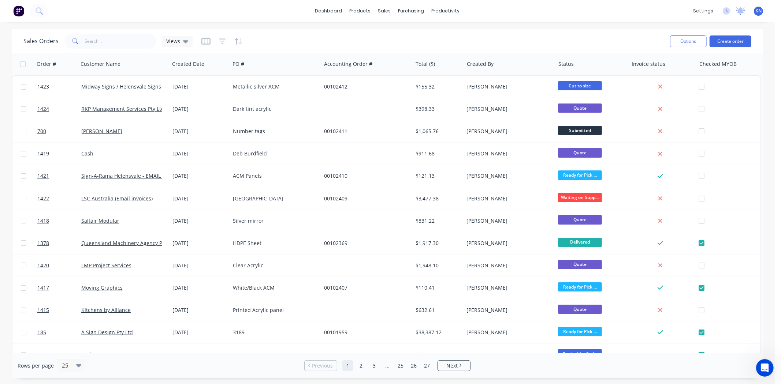
click at [741, 11] on icon at bounding box center [740, 10] width 7 height 6
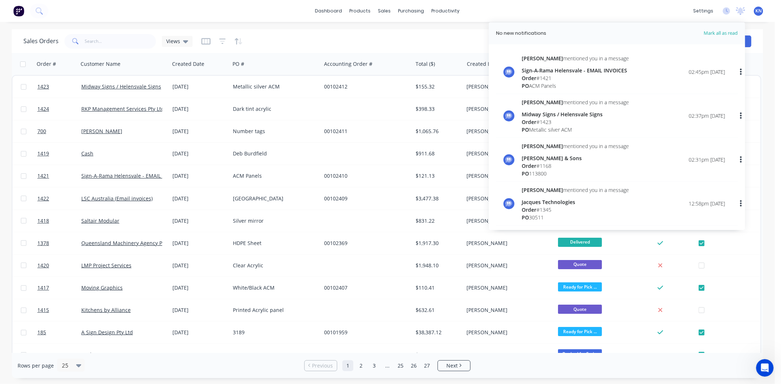
click at [560, 76] on div "Order # 1421" at bounding box center [575, 78] width 107 height 8
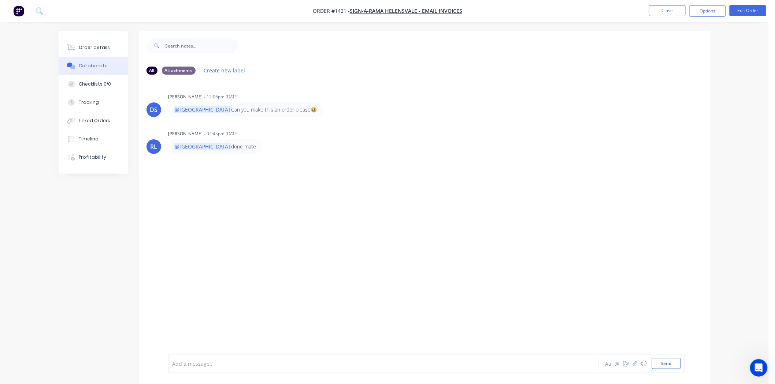
drag, startPoint x: 97, startPoint y: 47, endPoint x: 118, endPoint y: 36, distance: 23.4
click at [97, 47] on div "Order details" at bounding box center [94, 47] width 31 height 7
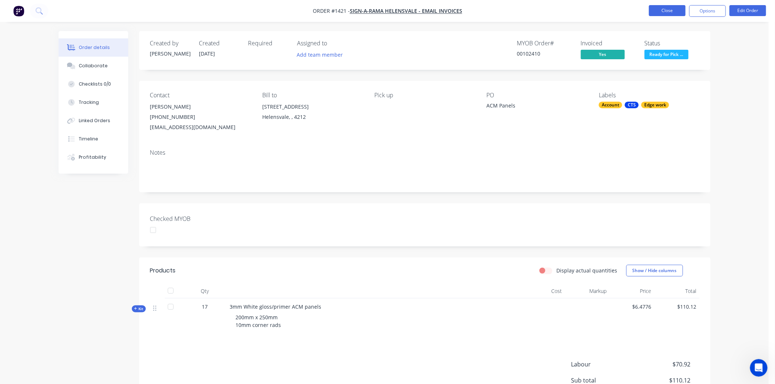
click at [670, 10] on button "Close" at bounding box center [667, 10] width 37 height 11
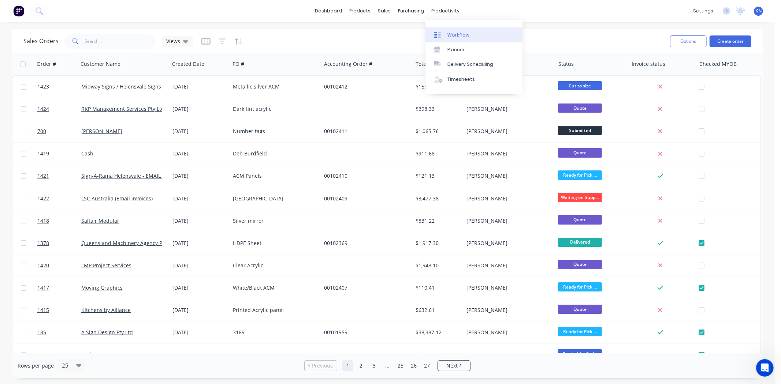
click at [461, 35] on div "Workflow" at bounding box center [458, 35] width 22 height 7
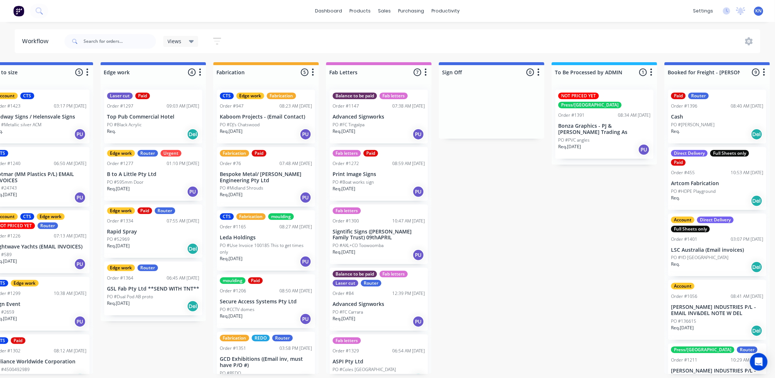
scroll to position [0, 977]
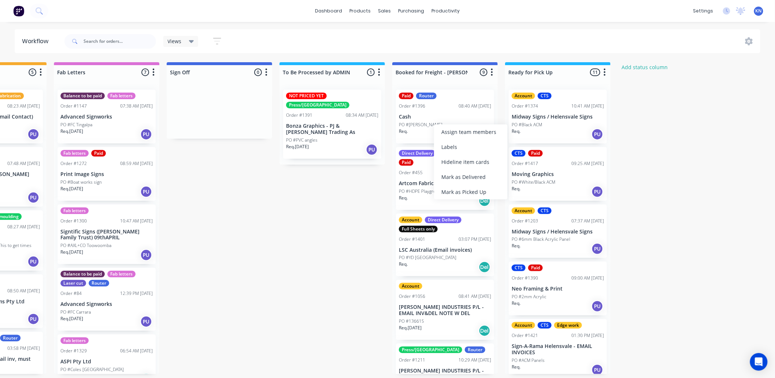
click at [457, 171] on div "Mark as Delivered" at bounding box center [472, 173] width 74 height 15
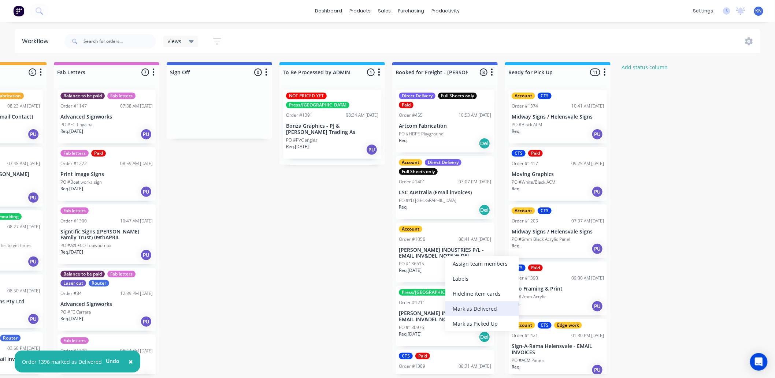
click at [475, 306] on div "Mark as Delivered" at bounding box center [482, 308] width 74 height 15
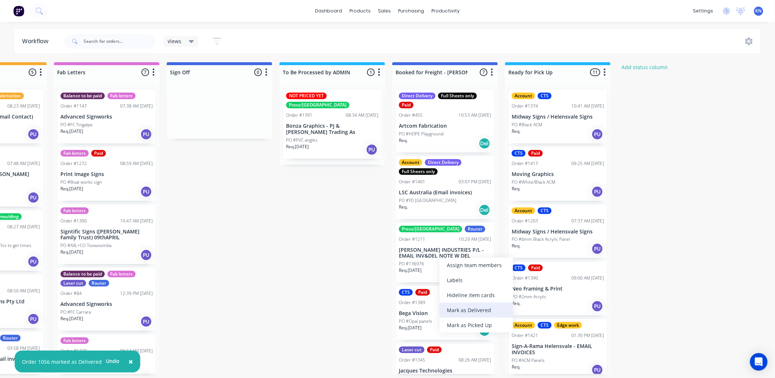
click at [479, 309] on div "Mark as Delivered" at bounding box center [476, 310] width 74 height 15
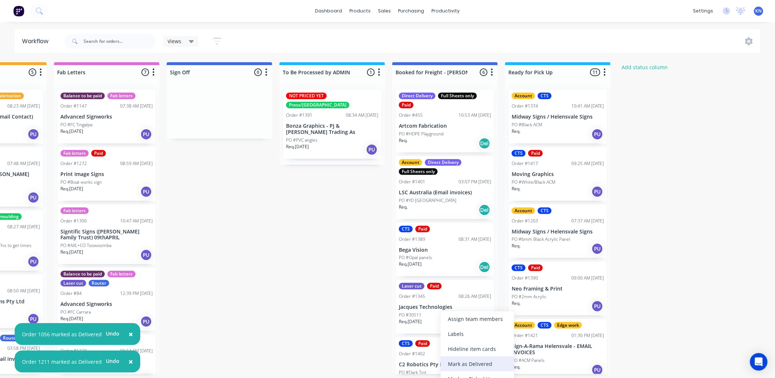
click at [475, 362] on div "Mark as Delivered" at bounding box center [478, 364] width 74 height 15
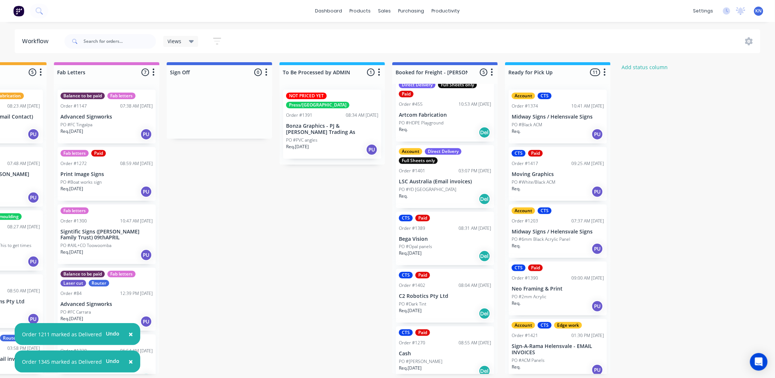
scroll to position [16, 0]
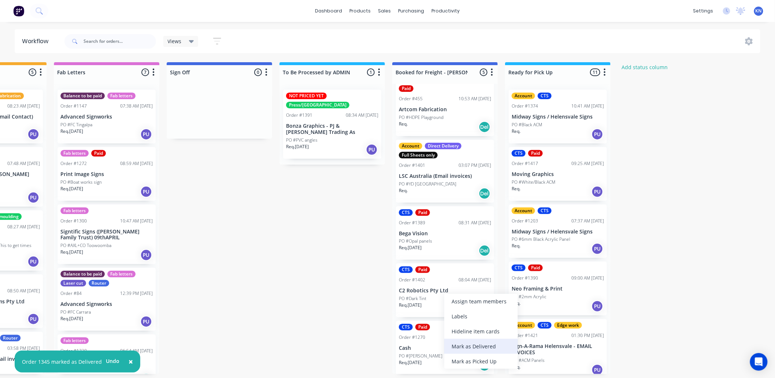
click at [474, 345] on div "Mark as Delivered" at bounding box center [481, 346] width 74 height 15
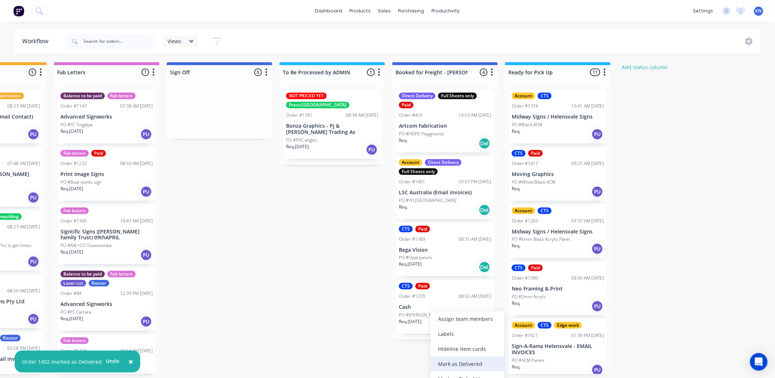
click at [474, 362] on div "Mark as Delivered" at bounding box center [468, 364] width 74 height 15
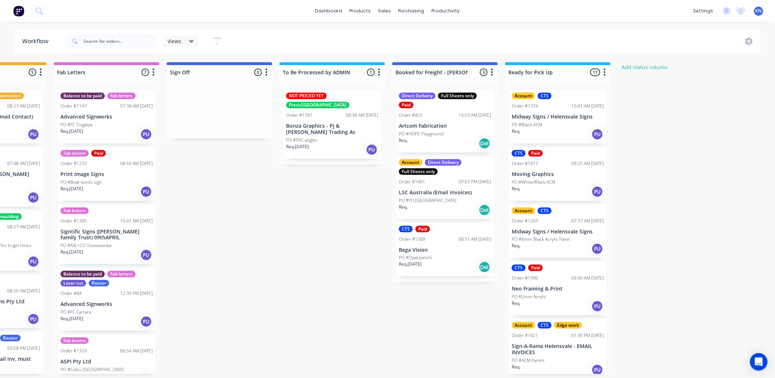
click at [445, 193] on p "LSC Australia (Email invoices)" at bounding box center [445, 193] width 92 height 6
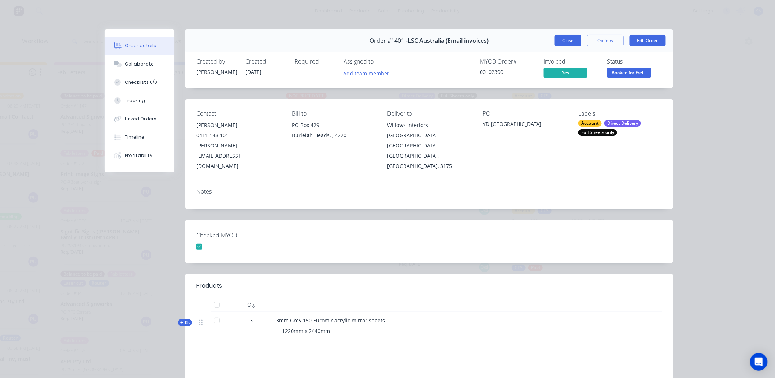
click at [564, 40] on button "Close" at bounding box center [567, 41] width 27 height 12
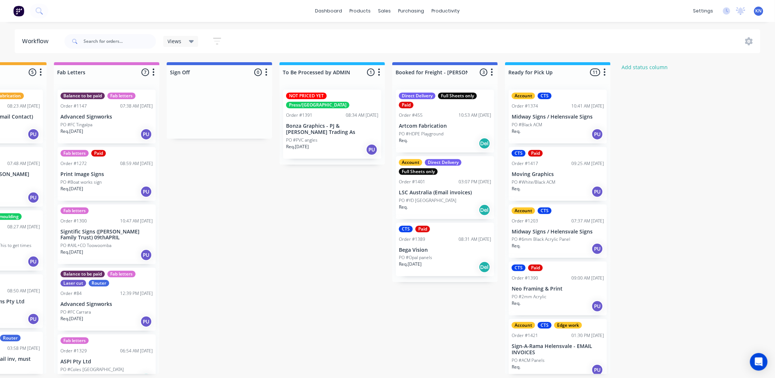
click at [452, 191] on p "LSC Australia (Email invoices)" at bounding box center [445, 193] width 92 height 6
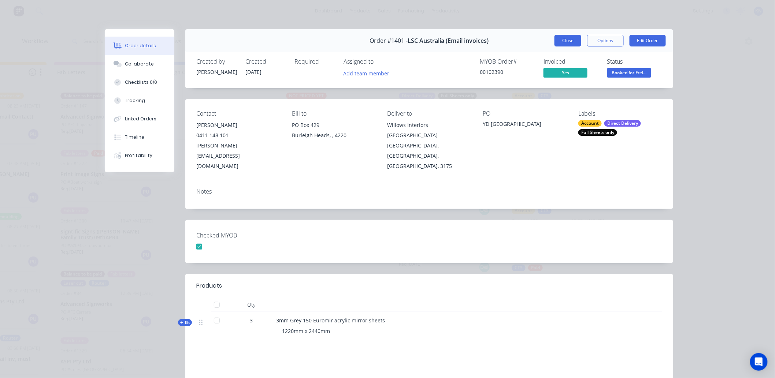
click at [566, 36] on button "Close" at bounding box center [567, 41] width 27 height 12
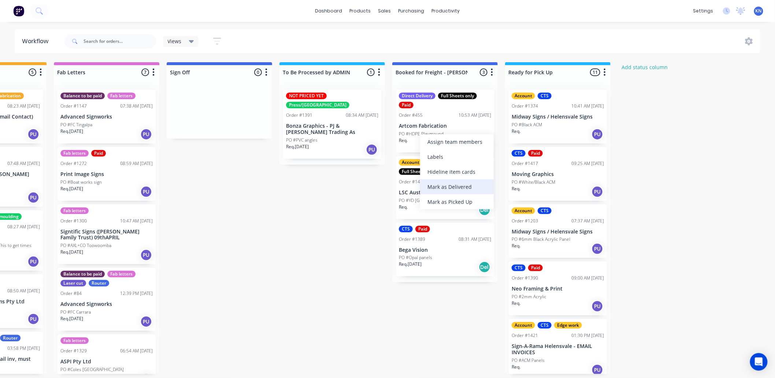
click at [454, 187] on div "Mark as Delivered" at bounding box center [457, 186] width 74 height 15
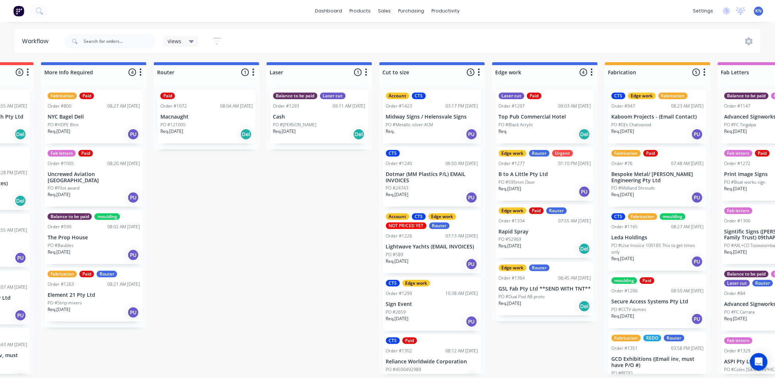
scroll to position [2, 0]
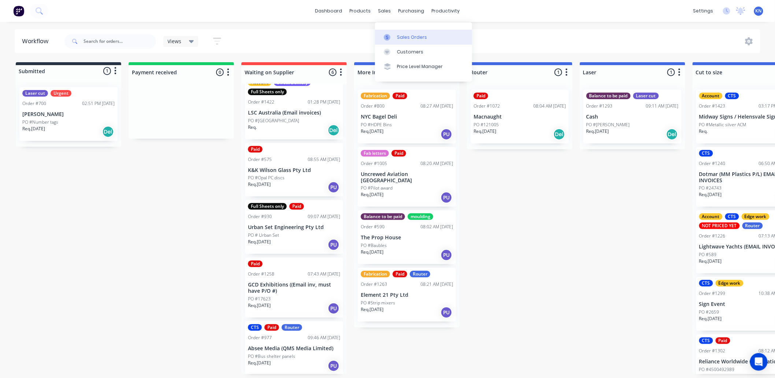
click at [422, 34] on div "Sales Orders" at bounding box center [412, 37] width 30 height 7
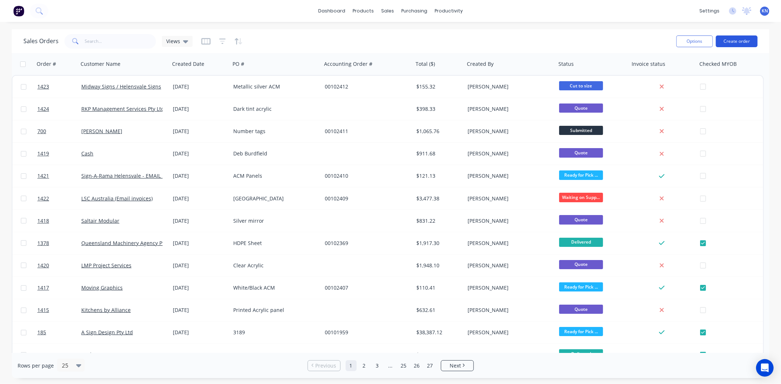
click at [743, 38] on button "Create order" at bounding box center [737, 42] width 42 height 12
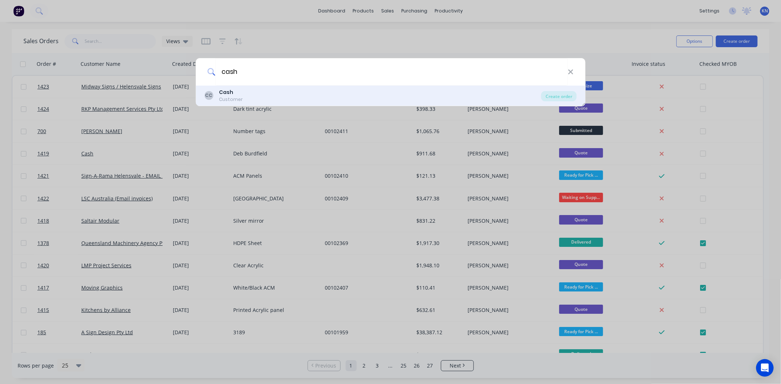
type input "cash"
click at [225, 94] on b "Cash" at bounding box center [226, 92] width 14 height 7
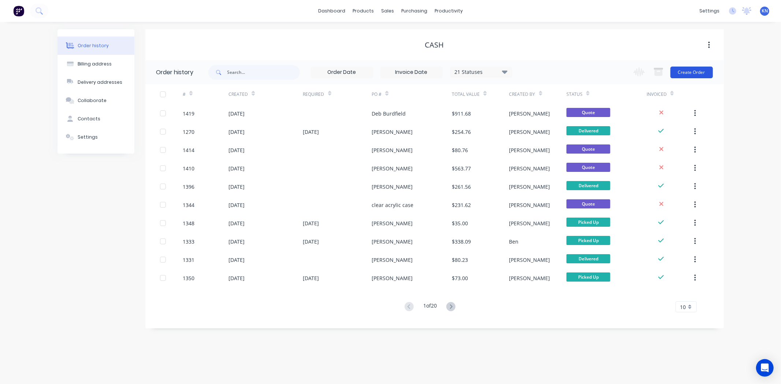
click at [700, 73] on button "Create Order" at bounding box center [691, 73] width 42 height 12
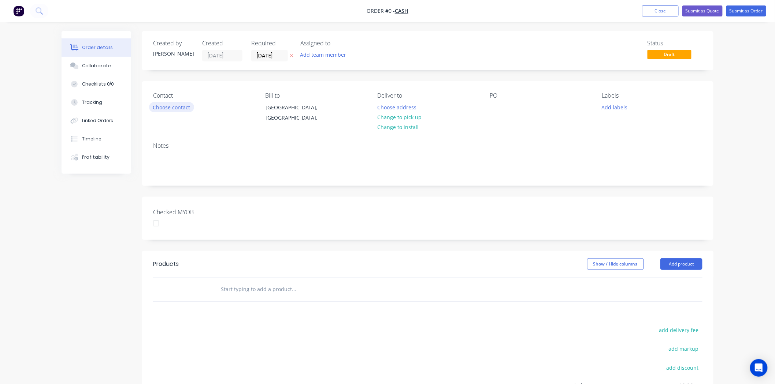
click at [159, 111] on button "Choose contact" at bounding box center [171, 107] width 45 height 10
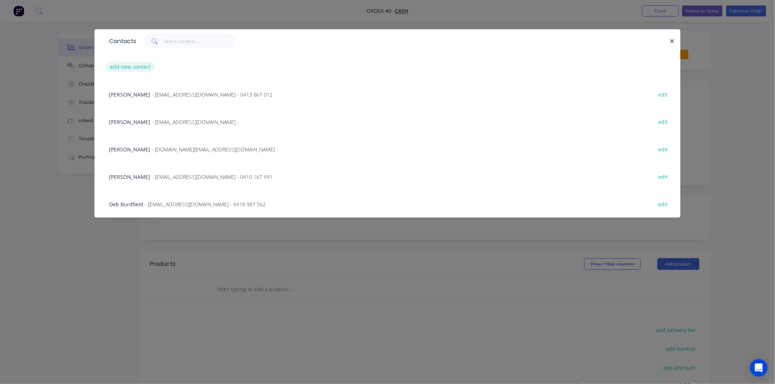
click at [133, 66] on button "add new contact" at bounding box center [130, 67] width 48 height 10
select select "AU"
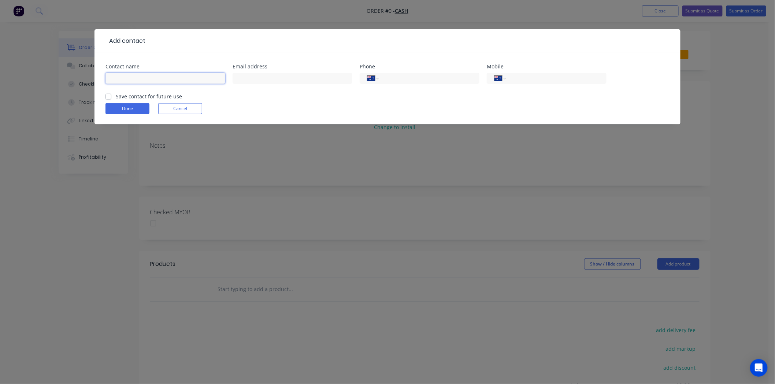
click at [170, 79] on input "text" at bounding box center [165, 78] width 120 height 11
type input "[PERSON_NAME]"
type input "0417 632 475"
click at [133, 108] on button "Done" at bounding box center [127, 108] width 44 height 11
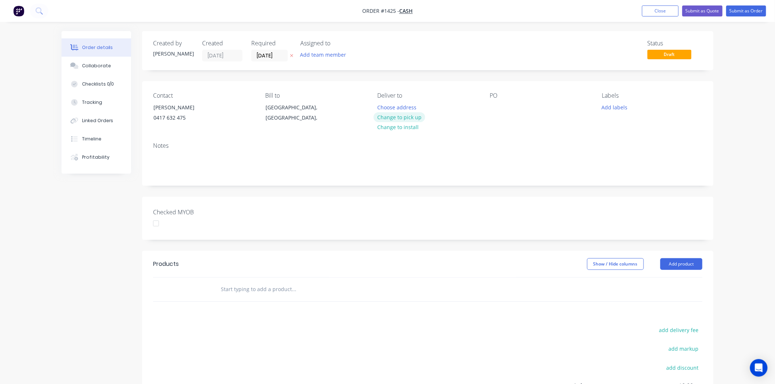
click at [404, 116] on button "Change to pick up" at bounding box center [399, 117] width 52 height 10
click at [391, 107] on div "Pick up Change to delivery Change to install" at bounding box center [428, 108] width 100 height 33
click at [379, 104] on div at bounding box center [384, 107] width 12 height 11
click at [496, 105] on div at bounding box center [496, 107] width 12 height 11
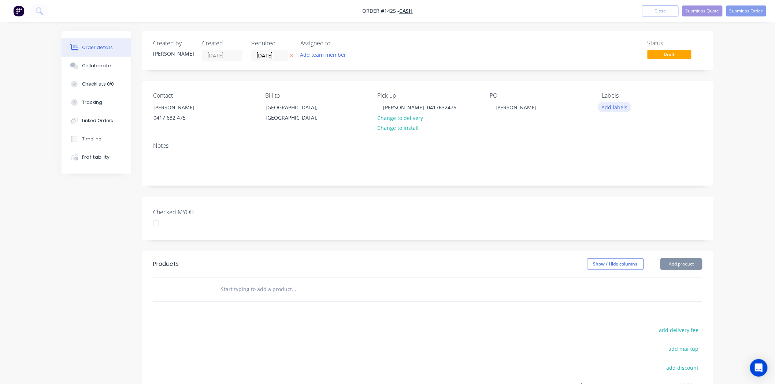
click at [613, 107] on button "Add labels" at bounding box center [615, 107] width 34 height 10
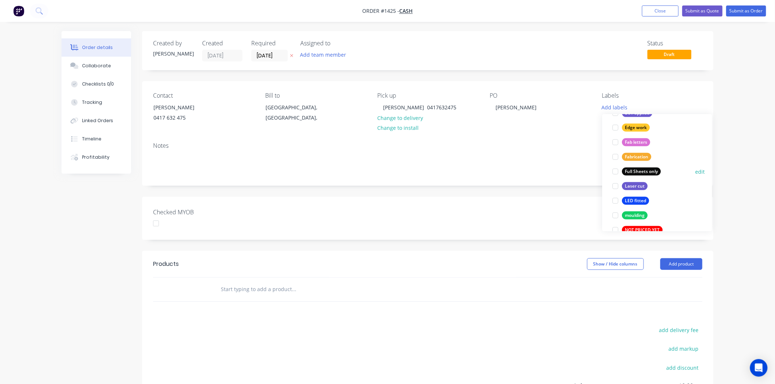
scroll to position [163, 0]
click at [615, 185] on div at bounding box center [615, 186] width 15 height 15
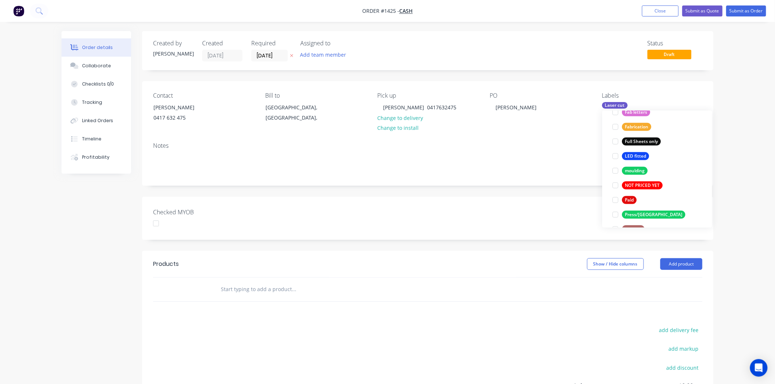
scroll to position [244, 0]
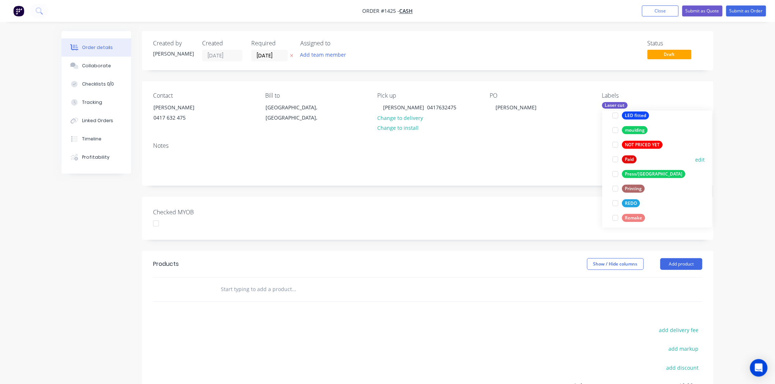
click at [616, 159] on div at bounding box center [615, 159] width 15 height 15
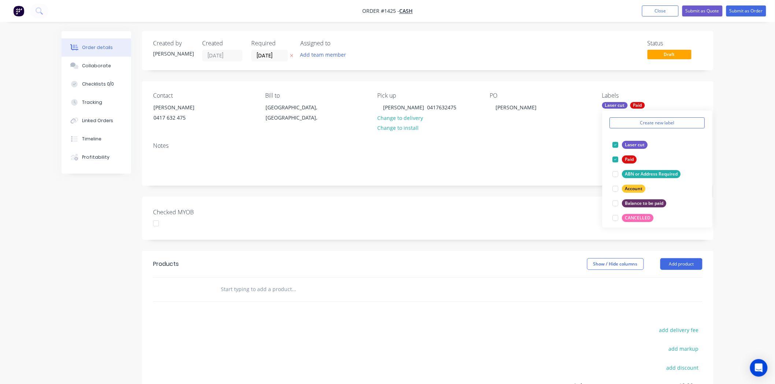
click at [463, 213] on div "Checked MYOB" at bounding box center [427, 218] width 571 height 43
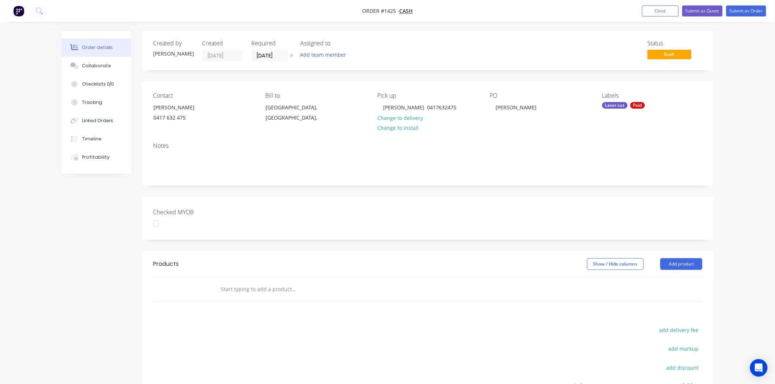
click at [226, 291] on input "text" at bounding box center [293, 289] width 146 height 15
click at [693, 263] on button "Add product" at bounding box center [681, 265] width 42 height 12
click at [666, 282] on div "Product catalogue" at bounding box center [667, 283] width 56 height 11
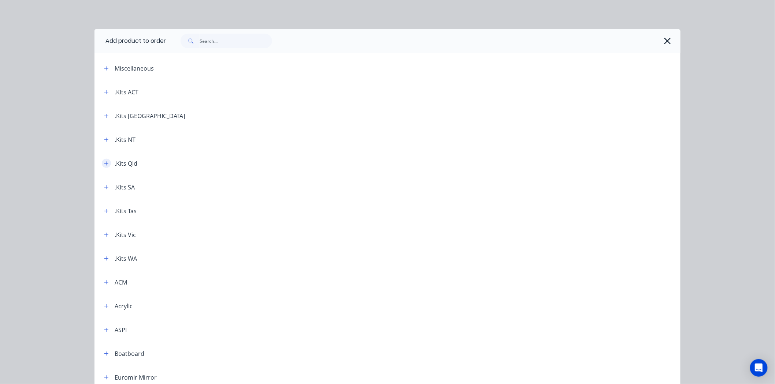
click at [104, 161] on icon "button" at bounding box center [106, 163] width 4 height 5
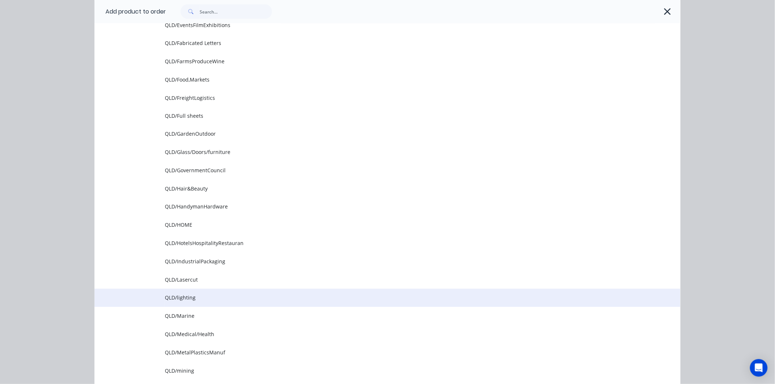
scroll to position [488, 0]
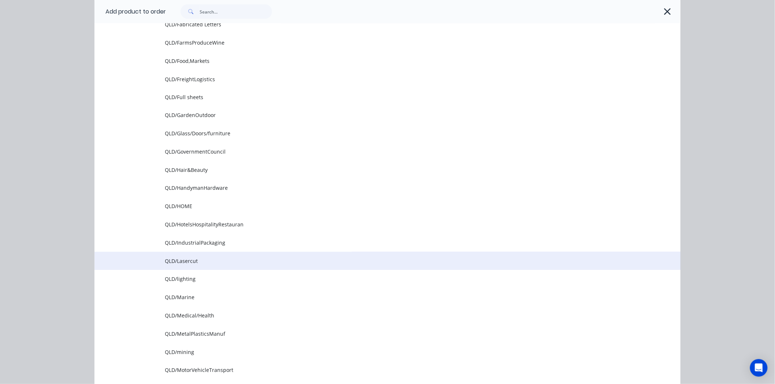
click at [184, 259] on span "QLD/Lasercut" at bounding box center [371, 262] width 412 height 8
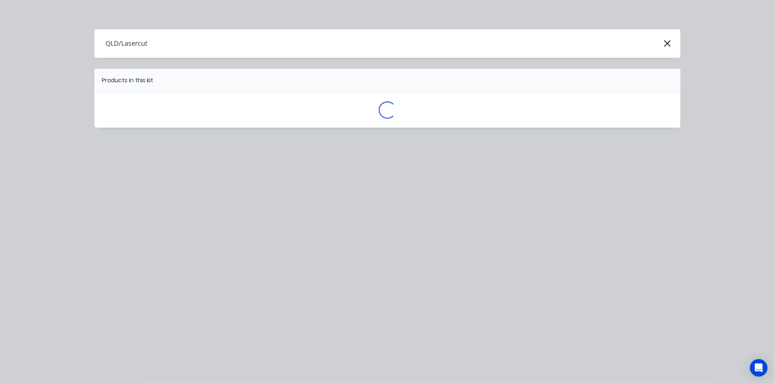
scroll to position [0, 0]
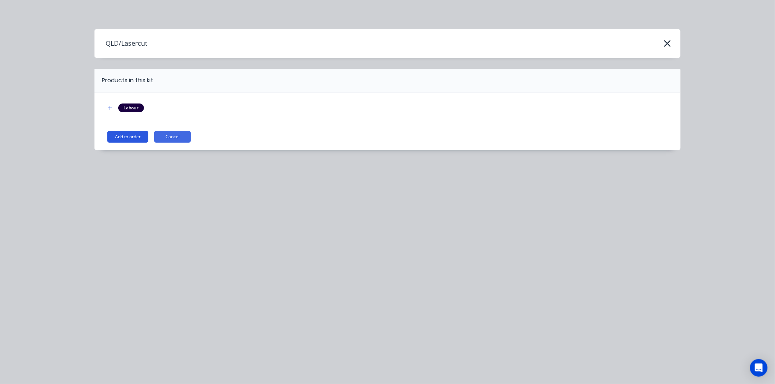
click at [126, 137] on button "Add to order" at bounding box center [127, 137] width 41 height 12
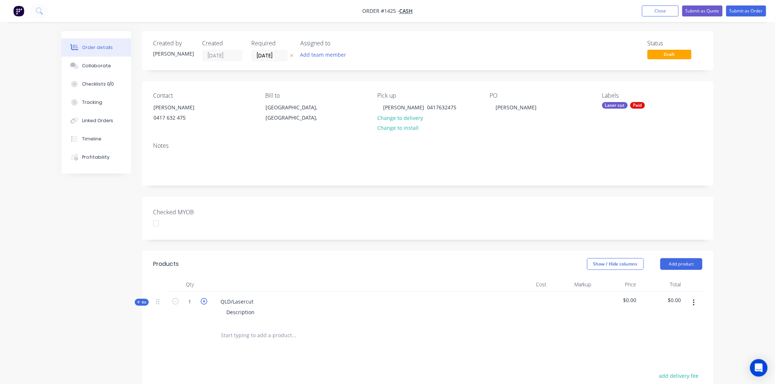
click at [203, 301] on icon "button" at bounding box center [204, 301] width 7 height 7
type input "2"
drag, startPoint x: 220, startPoint y: 302, endPoint x: 294, endPoint y: 304, distance: 74.0
click at [294, 304] on div "QLD/Lasercut Description" at bounding box center [358, 308] width 293 height 32
drag, startPoint x: 227, startPoint y: 313, endPoint x: 264, endPoint y: 313, distance: 37.4
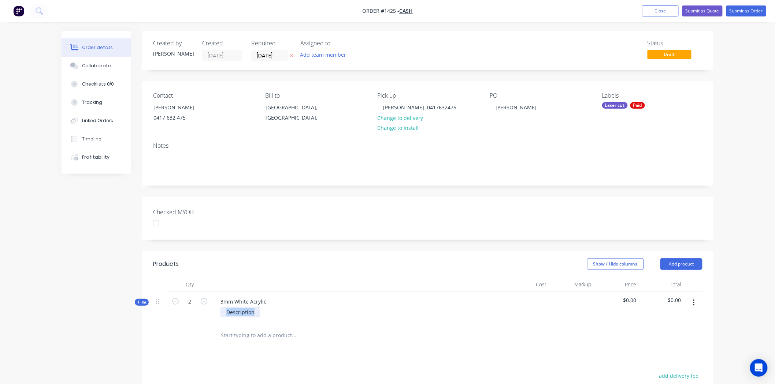
click at [264, 313] on div "Description" at bounding box center [358, 312] width 287 height 11
click at [268, 313] on div "120mm Disks witth" at bounding box center [249, 312] width 58 height 11
click at [281, 313] on div "120mm Disks with" at bounding box center [358, 312] width 287 height 11
click at [272, 311] on div "120mm Disks with" at bounding box center [248, 312] width 56 height 11
click at [142, 303] on span "Kit" at bounding box center [142, 302] width 10 height 5
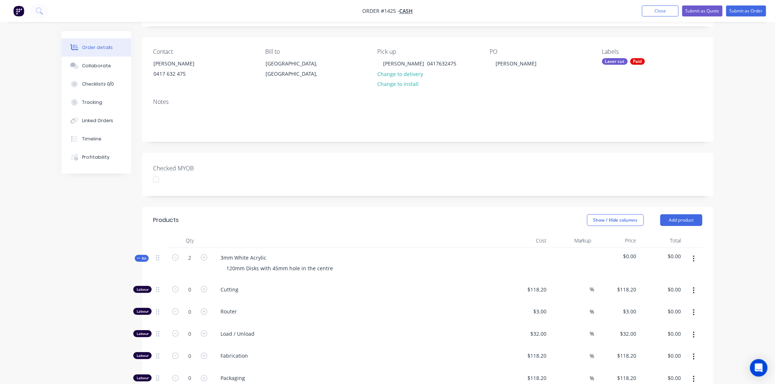
scroll to position [163, 0]
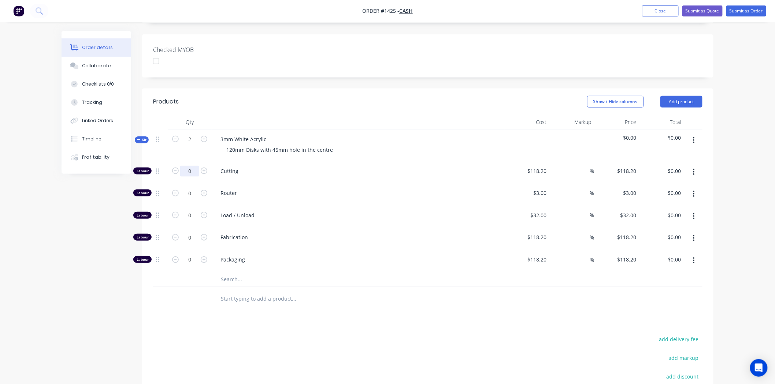
click at [193, 168] on input "0" at bounding box center [189, 171] width 19 height 11
type input "1"
type input "118.2"
type input "$118.20"
drag, startPoint x: 536, startPoint y: 167, endPoint x: 548, endPoint y: 166, distance: 12.1
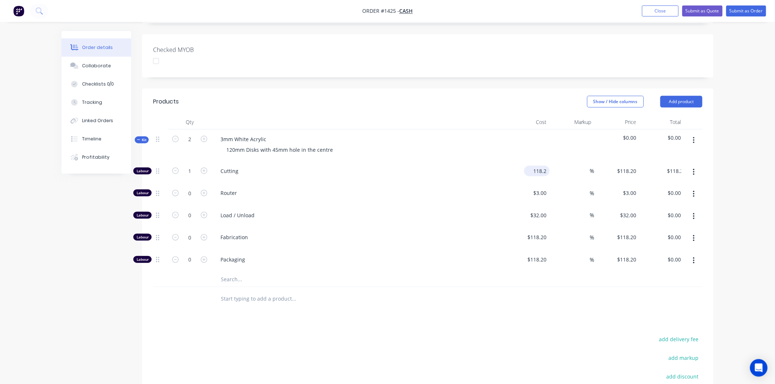
click at [536, 167] on input "118.2" at bounding box center [538, 171] width 23 height 11
type input "$80.09"
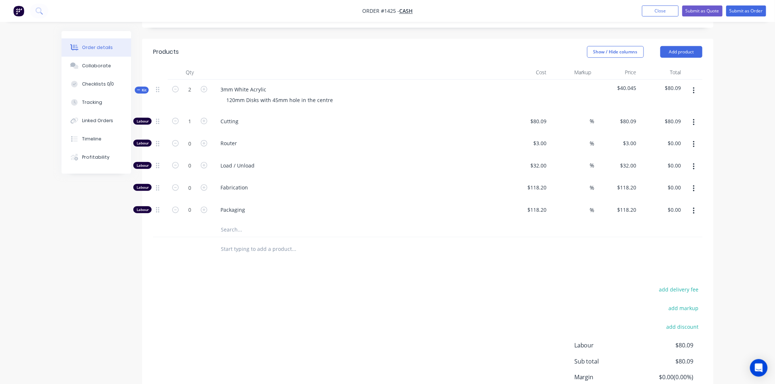
scroll to position [276, 0]
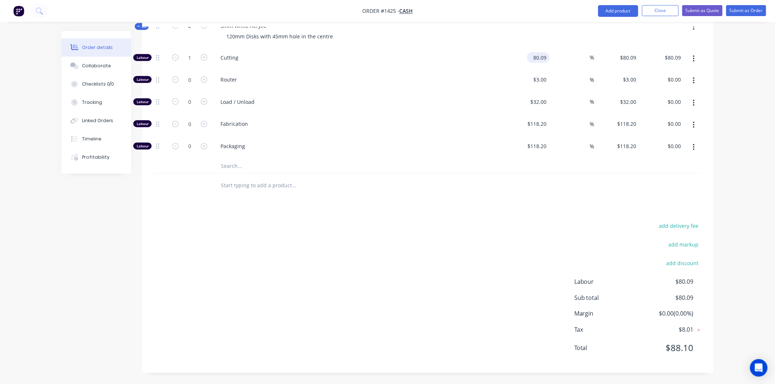
click at [547, 55] on input "80.09" at bounding box center [540, 57] width 20 height 11
type input "$90.09"
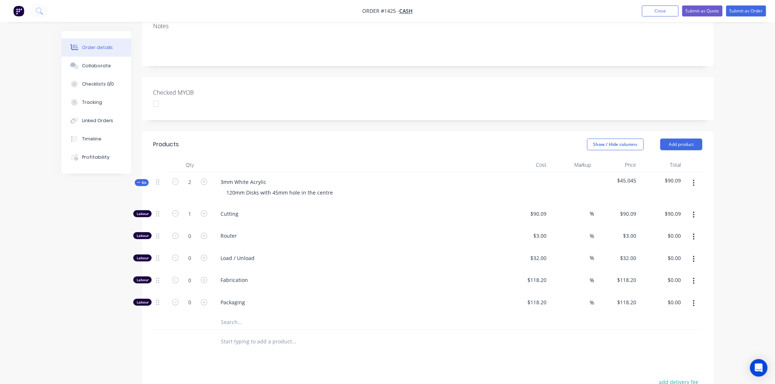
scroll to position [114, 0]
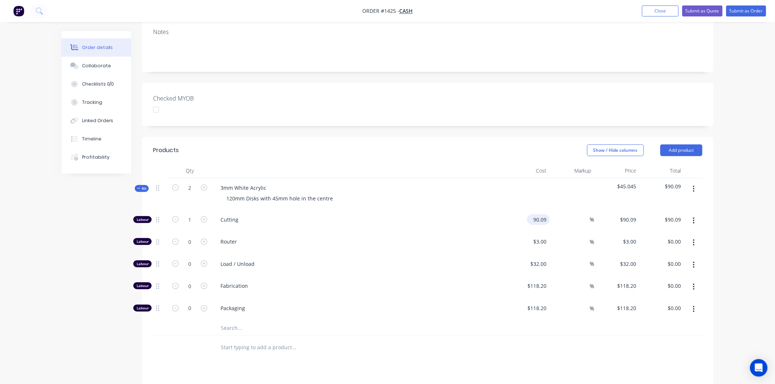
click at [544, 218] on input "90.09" at bounding box center [540, 220] width 20 height 11
type input "$89.10"
drag, startPoint x: 532, startPoint y: 220, endPoint x: 551, endPoint y: 219, distance: 19.5
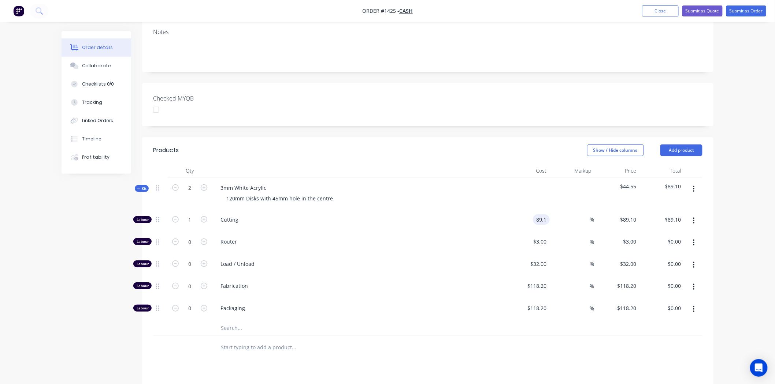
click at [551, 219] on div "Labour 1 Cutting 89.1 89.1 % $89.10 $89.10 $89.10 $89.10" at bounding box center [427, 221] width 549 height 22
type input "$81.82"
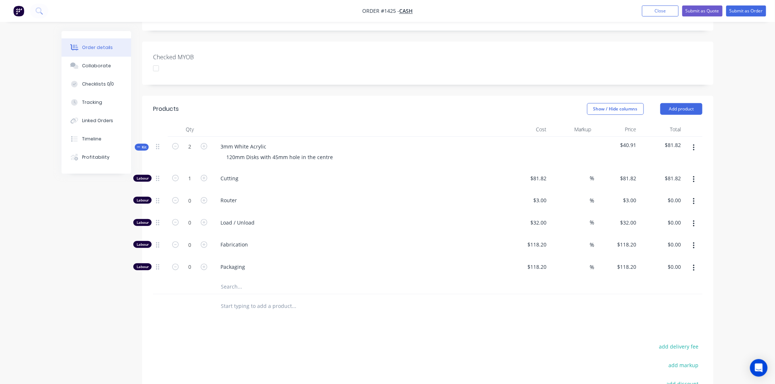
scroll to position [0, 0]
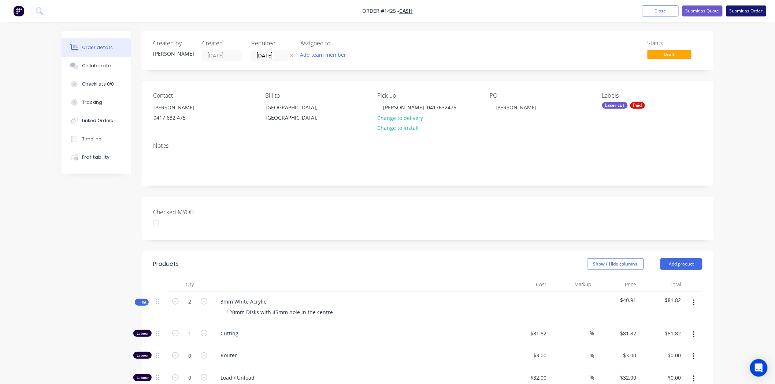
click at [751, 10] on button "Submit as Order" at bounding box center [746, 10] width 40 height 11
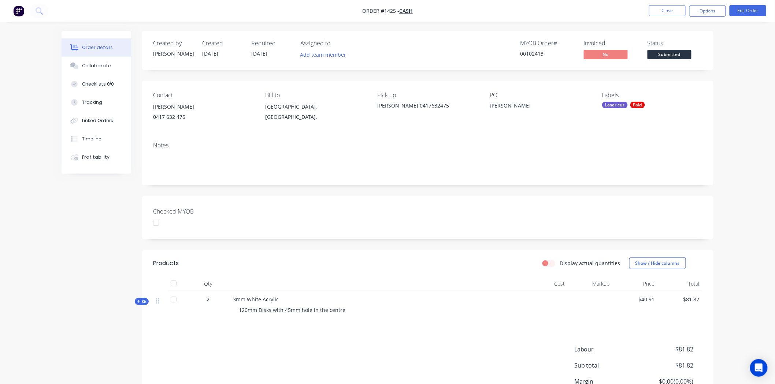
click at [674, 56] on span "Submitted" at bounding box center [669, 54] width 44 height 9
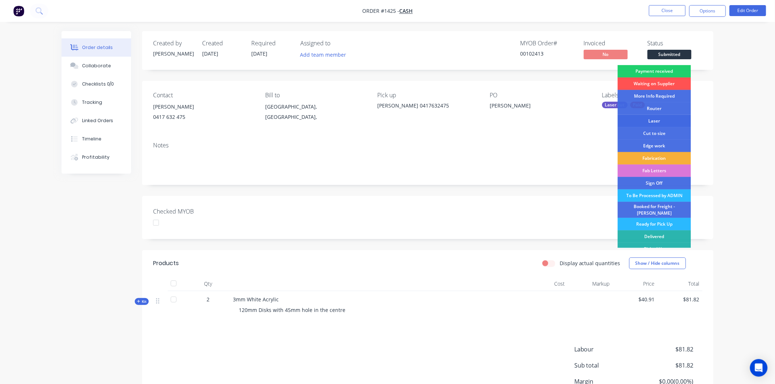
click at [658, 118] on div "Laser" at bounding box center [654, 121] width 73 height 12
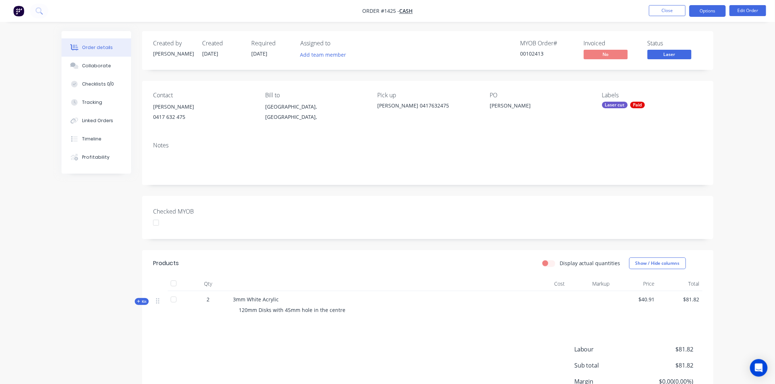
click at [716, 13] on button "Options" at bounding box center [707, 11] width 37 height 12
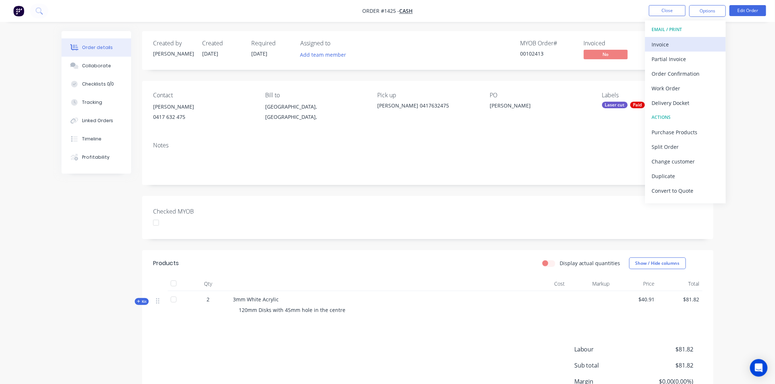
click at [663, 43] on div "Invoice" at bounding box center [685, 44] width 67 height 11
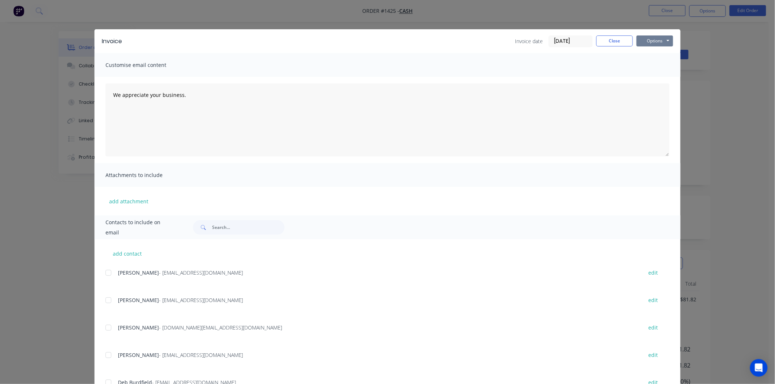
click at [654, 41] on button "Options" at bounding box center [654, 41] width 37 height 11
click at [657, 67] on button "Print" at bounding box center [659, 66] width 47 height 12
click at [609, 41] on button "Close" at bounding box center [614, 41] width 37 height 11
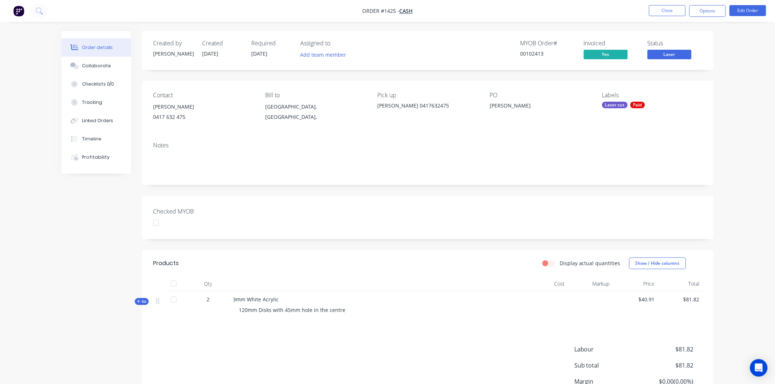
click at [156, 221] on div at bounding box center [156, 223] width 15 height 15
click at [759, 368] on icon "Open Intercom Messenger" at bounding box center [758, 369] width 8 height 10
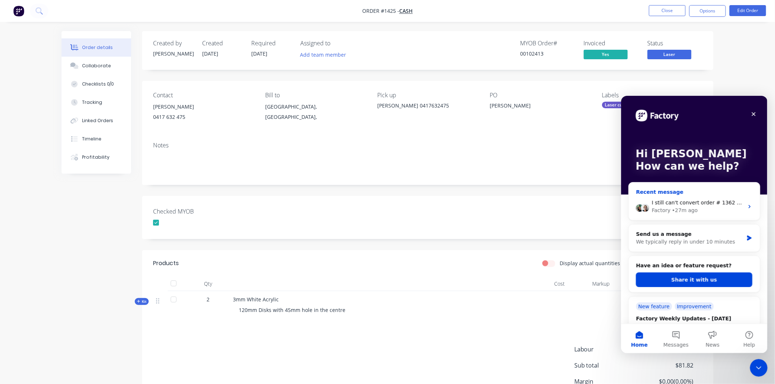
click at [709, 200] on span "I still can't convert order # 1362 Hay Fresco" at bounding box center [707, 203] width 113 height 6
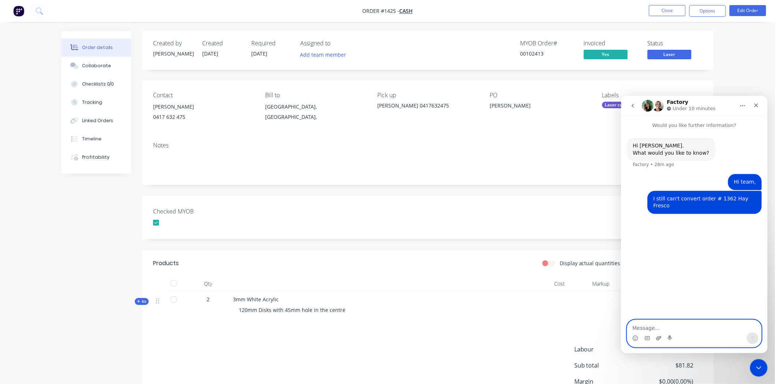
click at [657, 339] on icon "Upload attachment" at bounding box center [658, 338] width 5 height 4
click at [673, 10] on button "Close" at bounding box center [667, 10] width 37 height 11
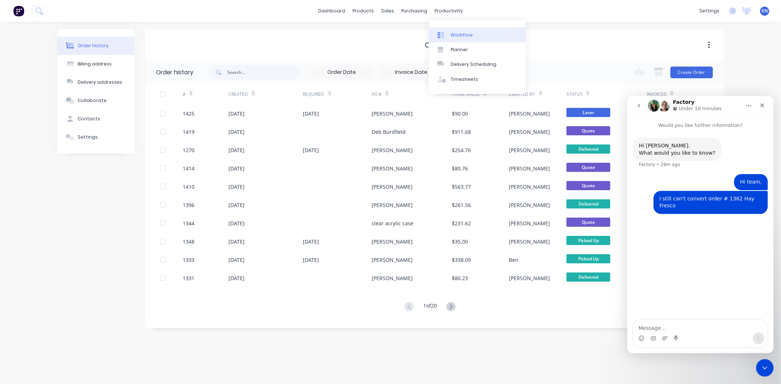
click at [462, 35] on div "Workflow" at bounding box center [462, 35] width 22 height 7
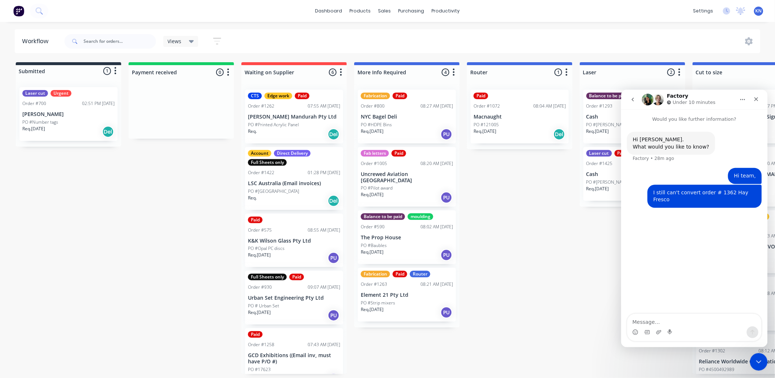
click at [633, 100] on icon "go back" at bounding box center [632, 99] width 6 height 6
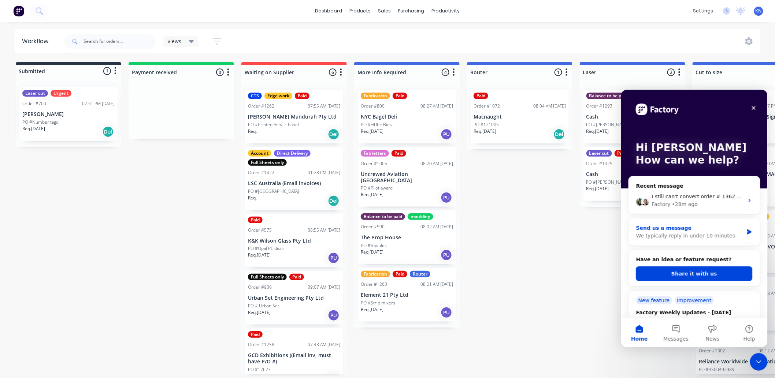
click at [689, 231] on div "Send us a message" at bounding box center [689, 228] width 107 height 8
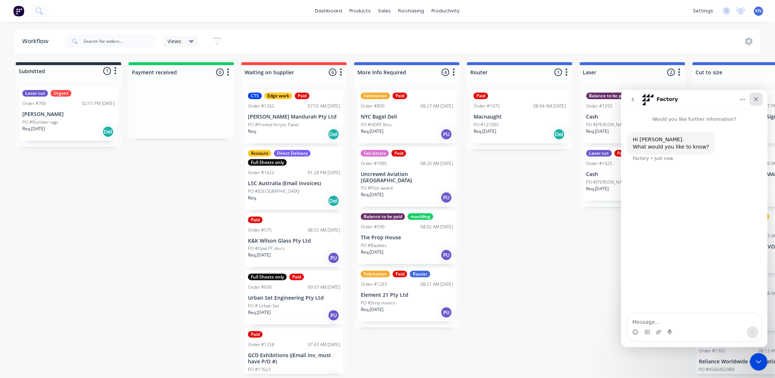
click at [757, 99] on icon "Close" at bounding box center [756, 99] width 6 height 6
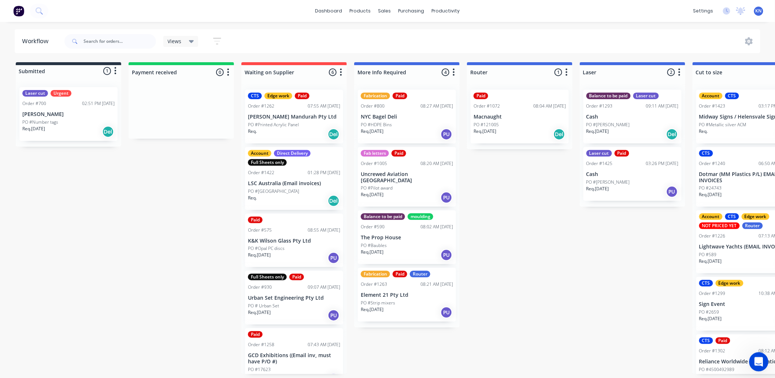
click at [752, 355] on div "Open Intercom Messenger" at bounding box center [757, 361] width 24 height 24
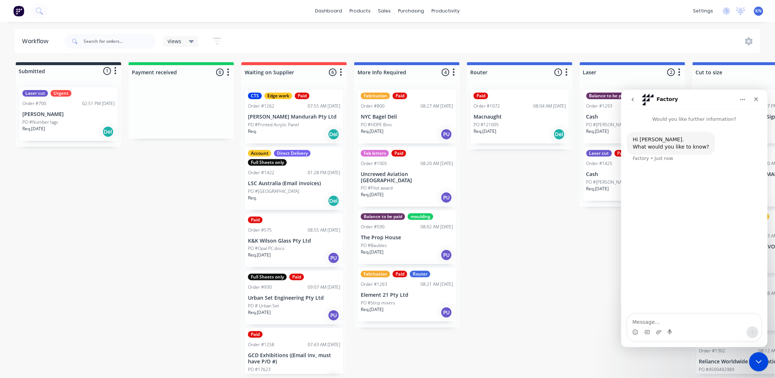
click at [756, 365] on div "Close Intercom Messenger" at bounding box center [757, 361] width 18 height 18
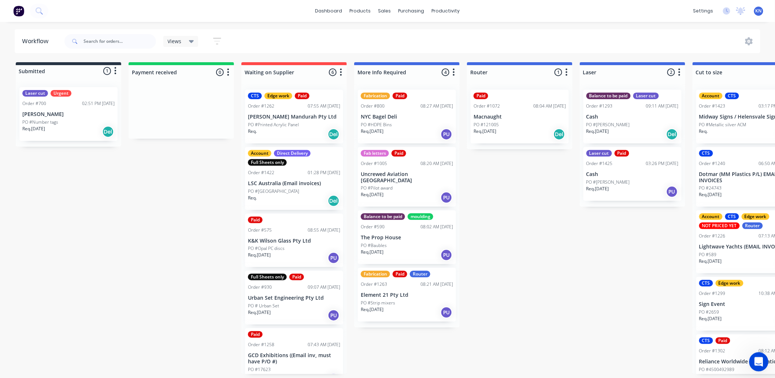
click at [756, 364] on icon "Open Intercom Messenger" at bounding box center [757, 361] width 12 height 12
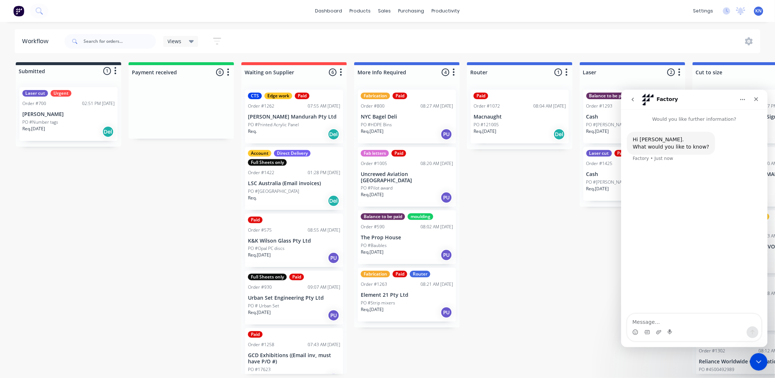
click at [633, 96] on icon "go back" at bounding box center [632, 99] width 6 height 6
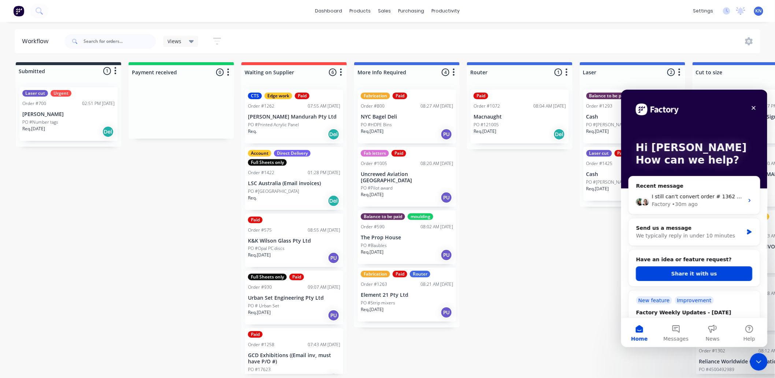
drag, startPoint x: 563, startPoint y: 304, endPoint x: 566, endPoint y: 301, distance: 4.7
click at [689, 197] on span "I still can't convert order # 1362 Hay Fresco" at bounding box center [707, 196] width 113 height 6
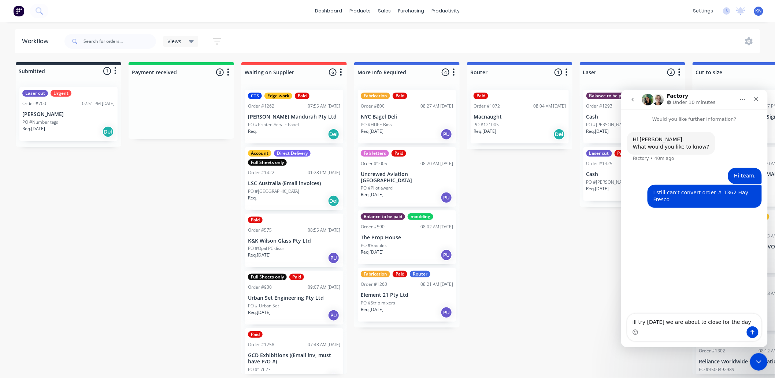
type textarea "ill try [DATE] we are about to close for the day."
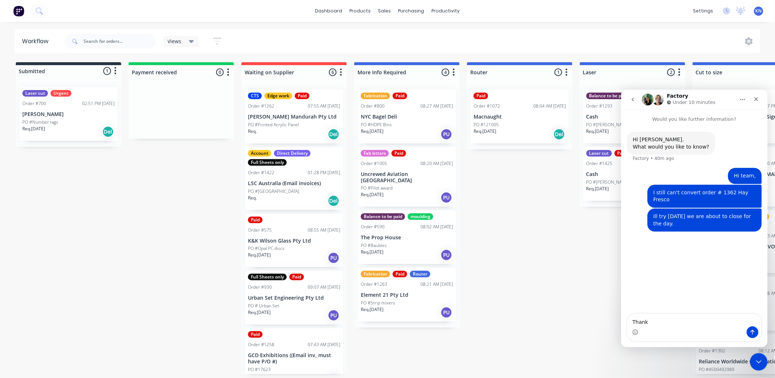
type textarea "Thanks"
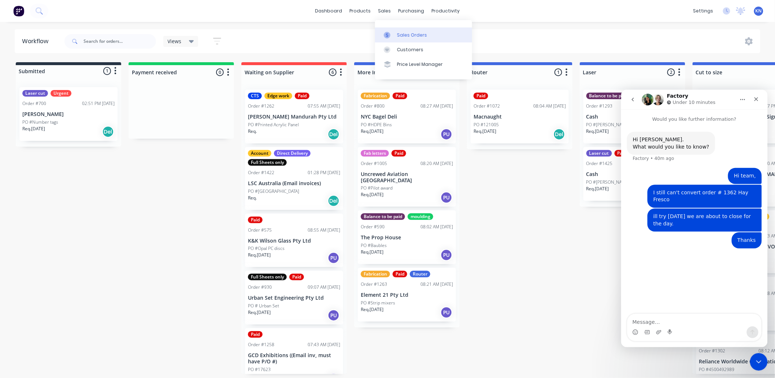
click at [402, 34] on div "Sales Orders" at bounding box center [412, 35] width 30 height 7
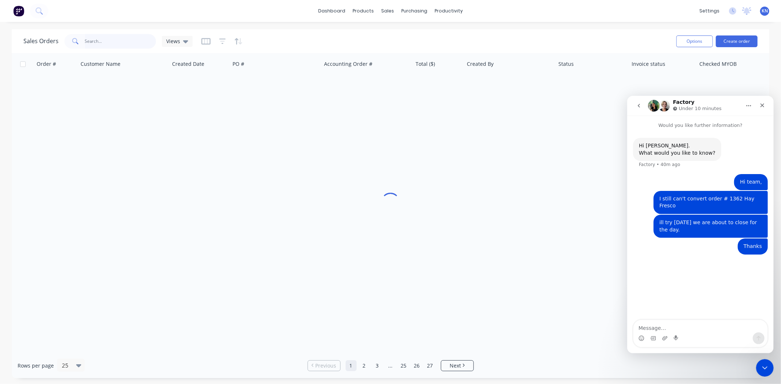
click at [119, 43] on input "text" at bounding box center [120, 41] width 71 height 15
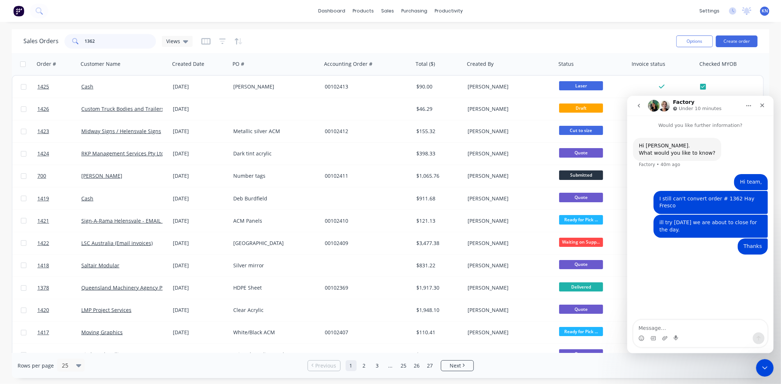
type input "1362"
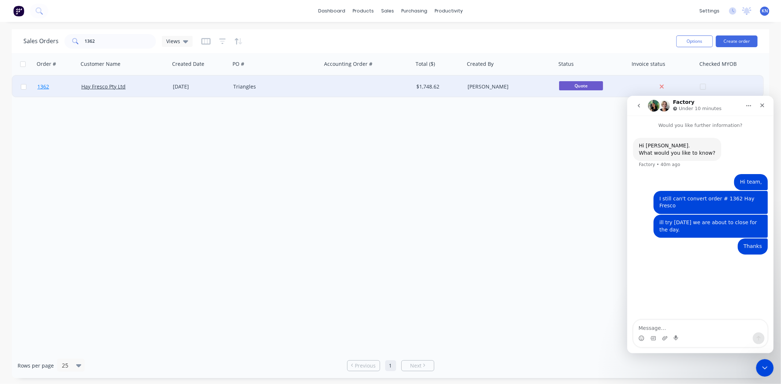
click at [38, 83] on span "1362" at bounding box center [43, 86] width 12 height 7
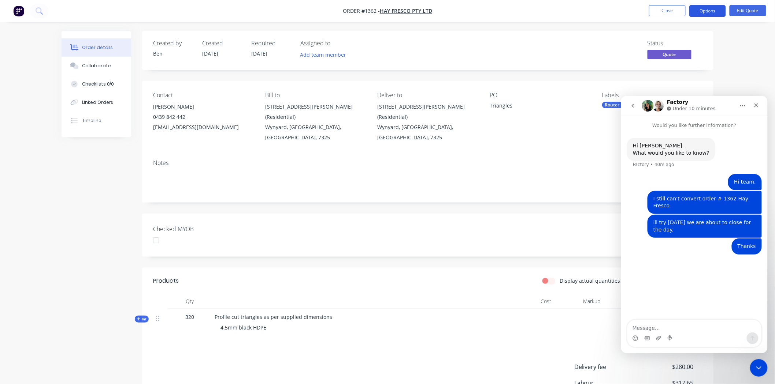
click at [708, 8] on button "Options" at bounding box center [707, 11] width 37 height 12
click at [673, 85] on div "Convert to Order" at bounding box center [685, 88] width 67 height 11
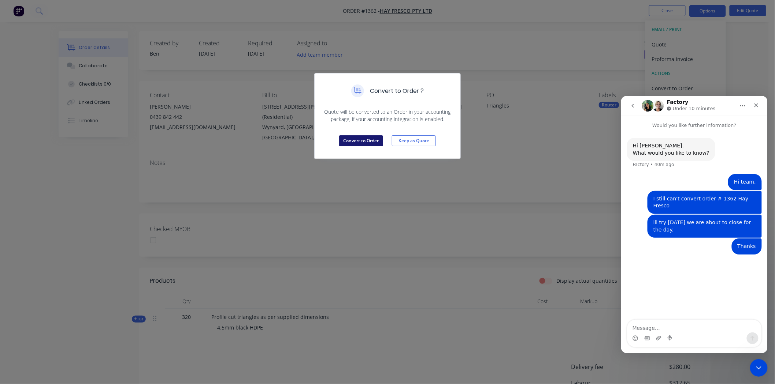
click at [364, 139] on button "Convert to Order" at bounding box center [361, 140] width 44 height 11
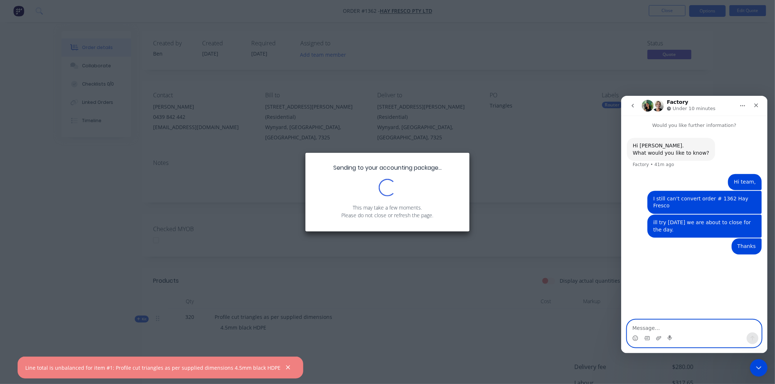
click at [658, 327] on textarea "Message…" at bounding box center [694, 326] width 134 height 12
click at [752, 338] on icon "Send a message…" at bounding box center [752, 338] width 6 height 6
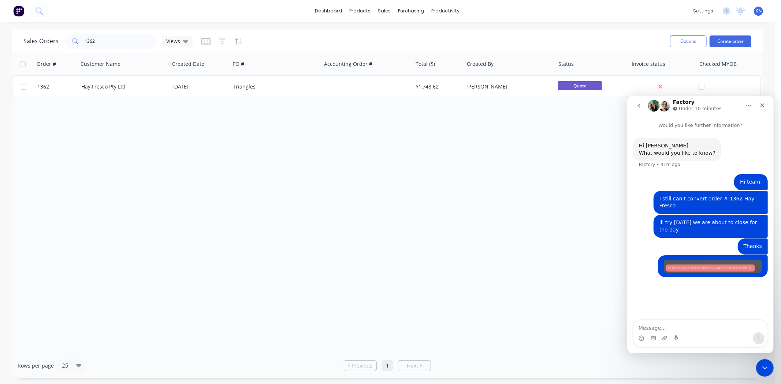
click at [728, 104] on div "Factory Under 10 minutes" at bounding box center [694, 105] width 93 height 13
click at [493, 184] on div "Order # Customer Name Created Date PO # Accounting Order # Total ($) Created By…" at bounding box center [387, 203] width 751 height 300
click at [462, 32] on div "Workflow" at bounding box center [458, 35] width 22 height 7
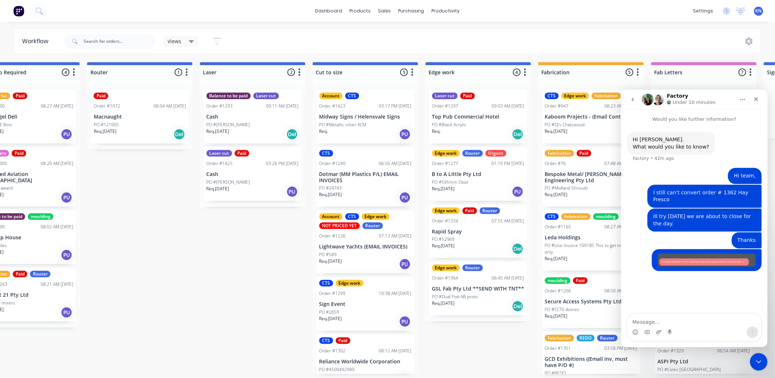
scroll to position [2, 383]
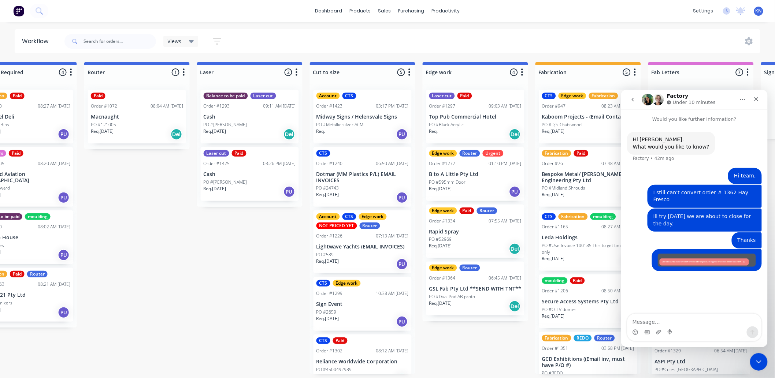
click at [114, 128] on p "Req. [DATE]" at bounding box center [102, 131] width 23 height 7
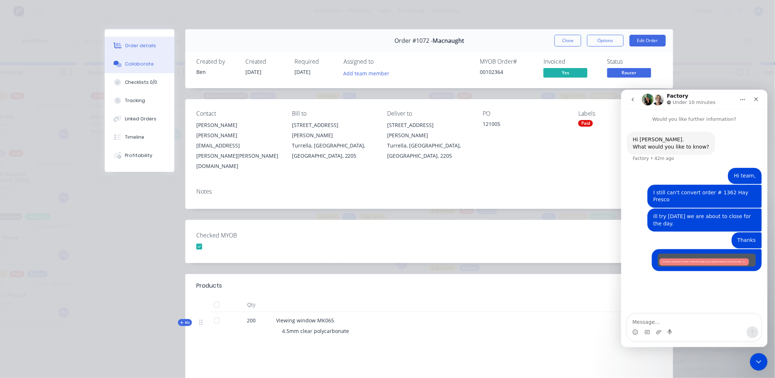
click at [127, 63] on div "Collaborate" at bounding box center [139, 64] width 29 height 7
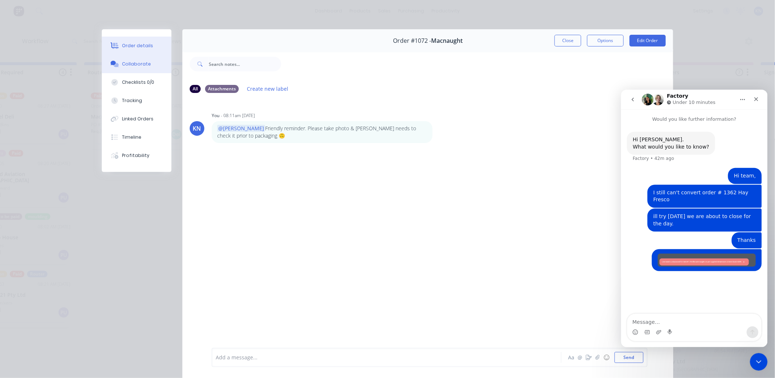
click at [144, 43] on div "Order details" at bounding box center [137, 45] width 31 height 7
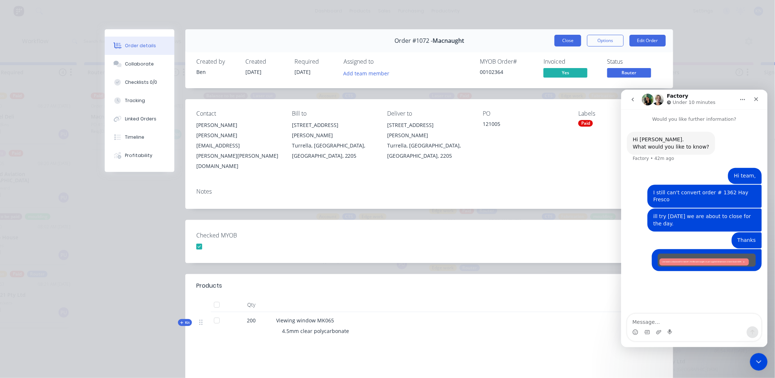
click at [555, 39] on button "Close" at bounding box center [567, 41] width 27 height 12
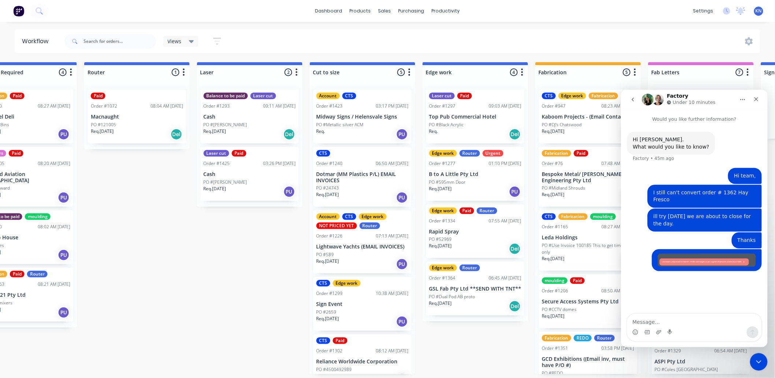
click at [730, 94] on div "Factory Under 10 minutes" at bounding box center [688, 99] width 93 height 13
click at [634, 100] on icon "go back" at bounding box center [632, 99] width 6 height 6
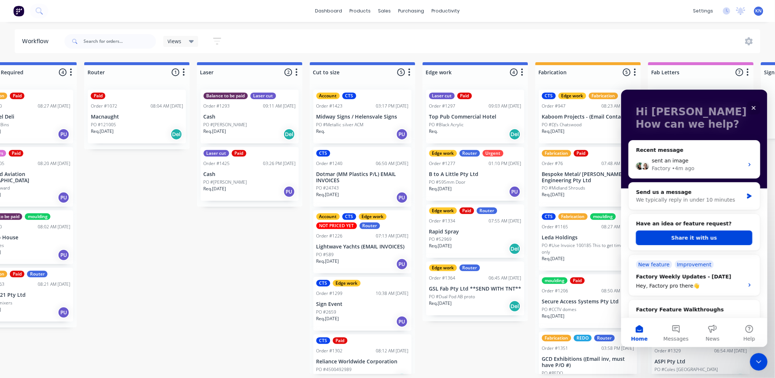
scroll to position [81, 0]
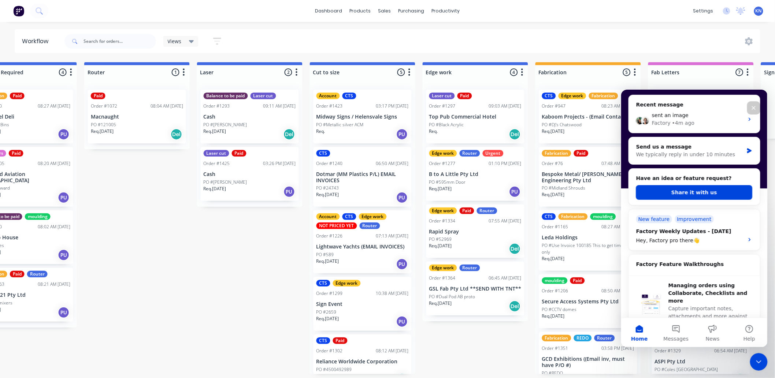
click at [253, 283] on div "Submitted 1 Status colour #273444 hex #273444 Save Cancel Summaries Total order…" at bounding box center [488, 218] width 1752 height 312
